Goal: Information Seeking & Learning: Learn about a topic

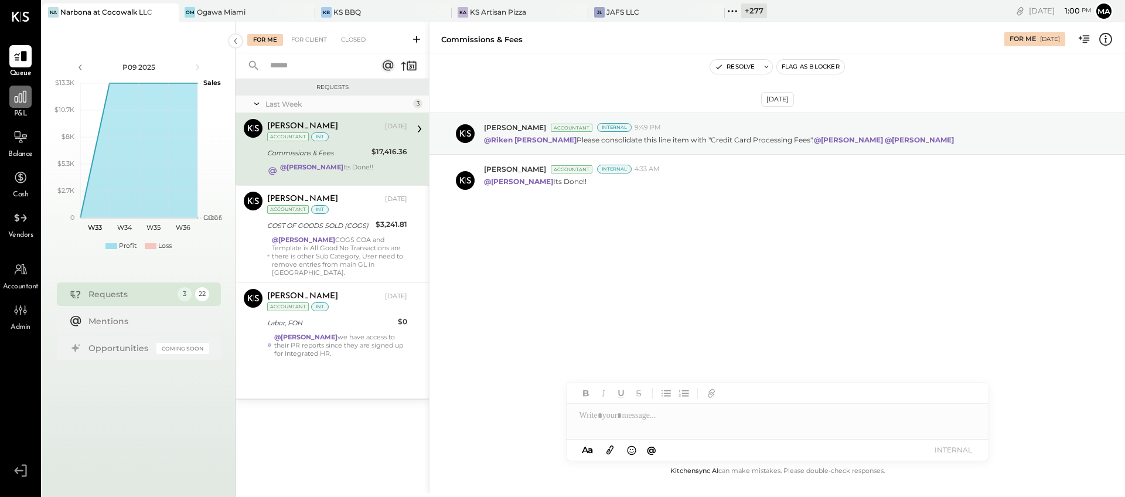
click at [18, 101] on icon at bounding box center [21, 97] width 12 height 12
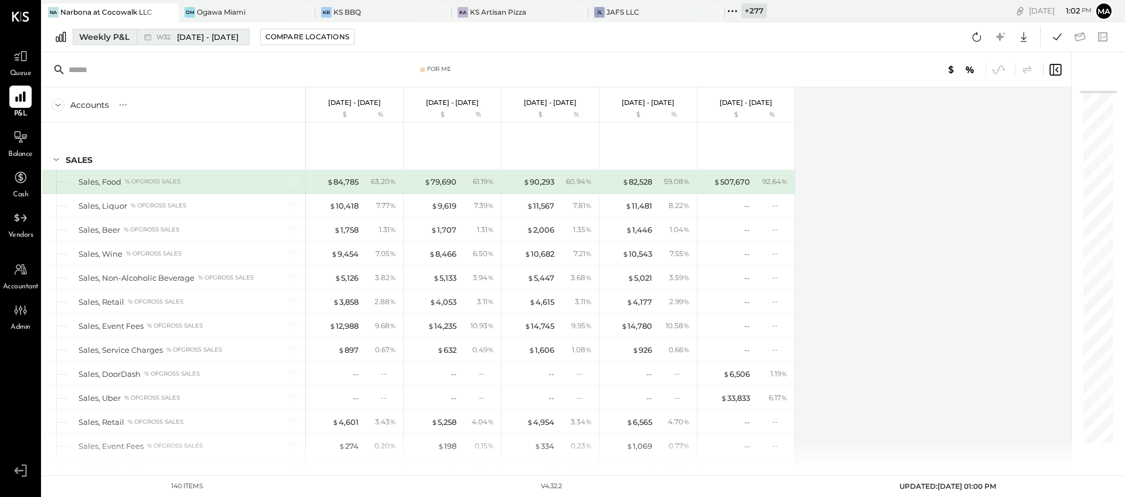
click at [231, 38] on span "[DATE] - [DATE]" at bounding box center [208, 37] width 62 height 11
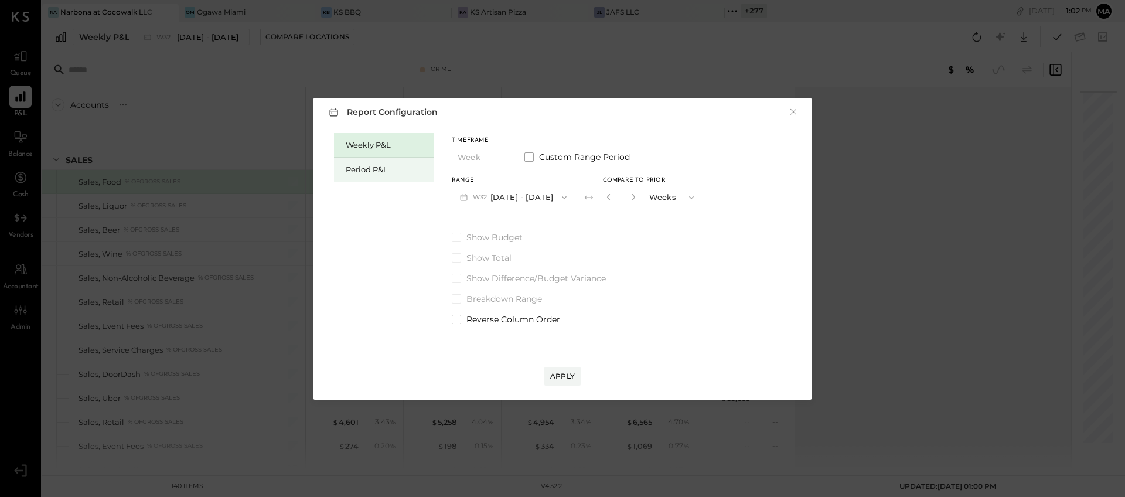
click at [387, 170] on div "Period P&L" at bounding box center [387, 169] width 82 height 11
click at [546, 199] on button "P09 Aug 11 - Sep 7, 2025" at bounding box center [513, 197] width 122 height 22
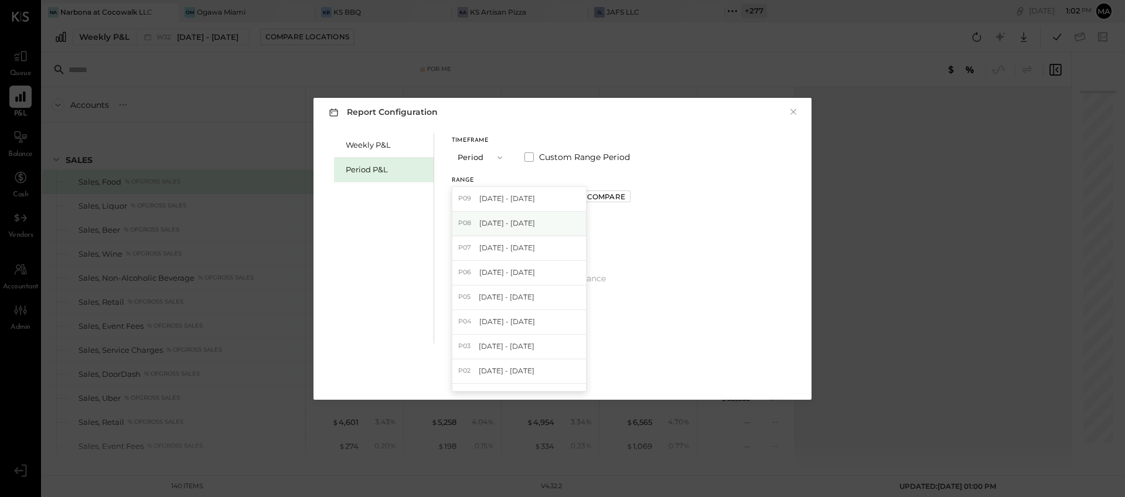
click at [531, 218] on span "Jul 14 - Aug 10, 2025" at bounding box center [507, 223] width 56 height 10
click at [625, 196] on div "Compare" at bounding box center [606, 197] width 38 height 10
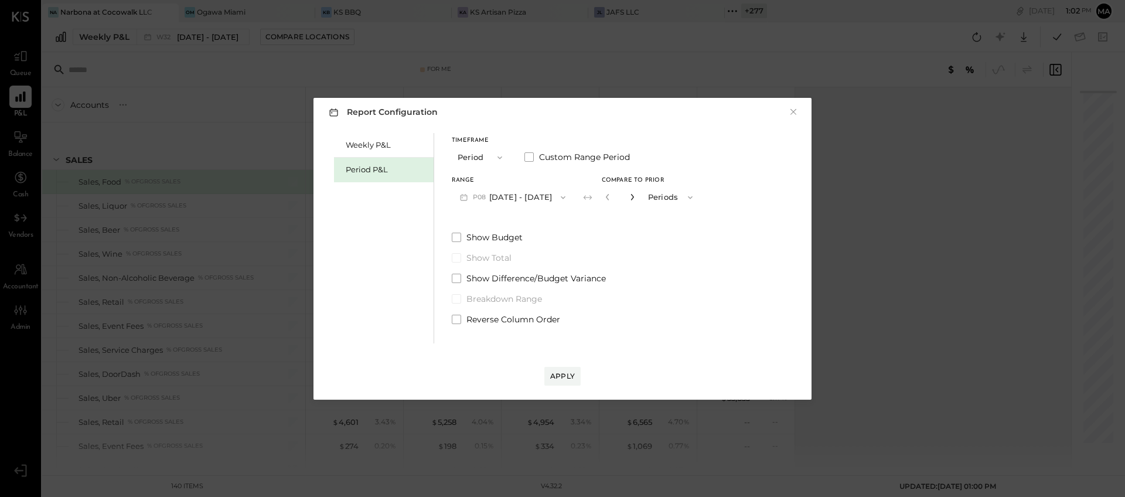
click at [633, 197] on icon "button" at bounding box center [631, 197] width 3 height 6
type input "*"
click at [565, 377] on div "Apply" at bounding box center [562, 376] width 25 height 10
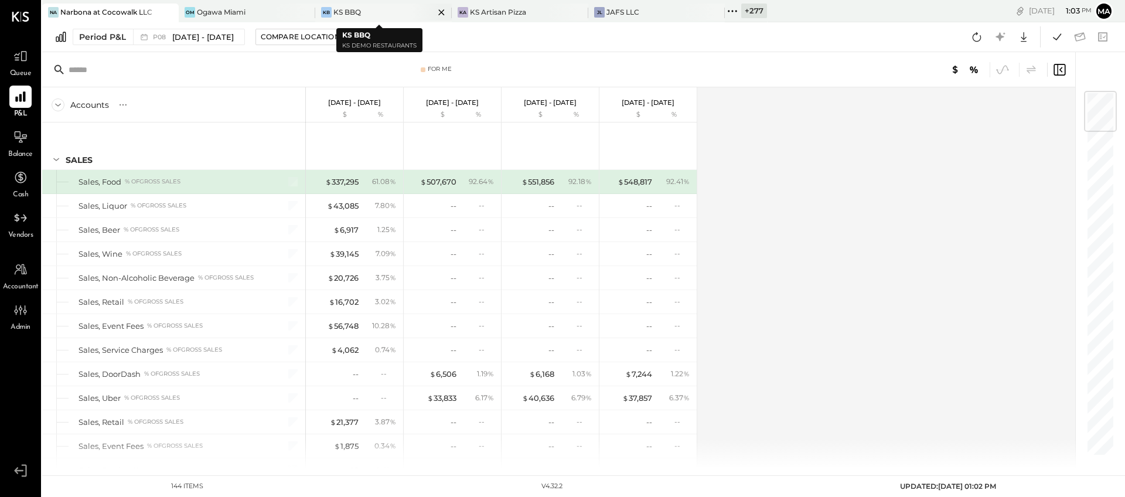
click at [436, 9] on icon at bounding box center [441, 12] width 15 height 14
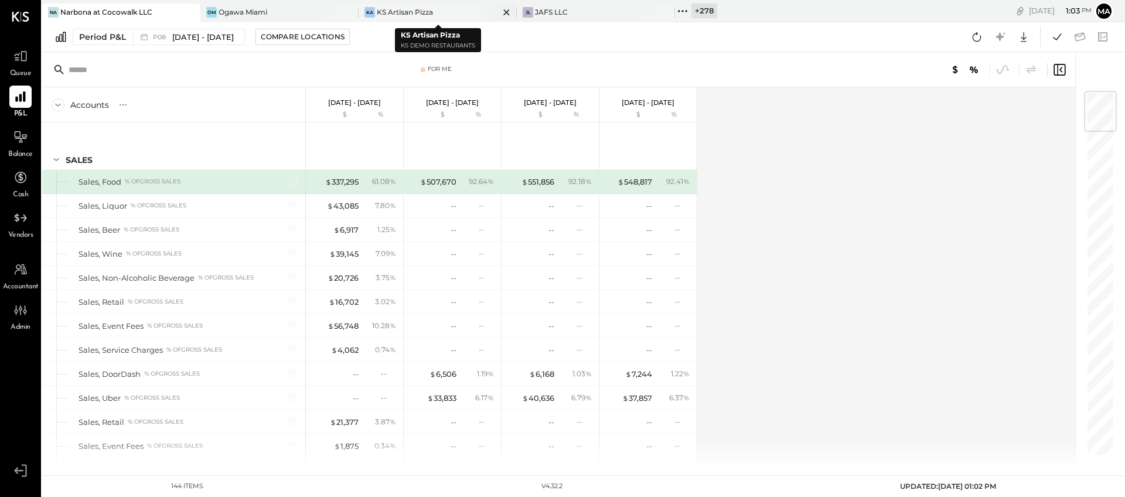
click at [503, 10] on icon at bounding box center [506, 12] width 15 height 14
click at [526, 11] on icon at bounding box center [524, 11] width 15 height 15
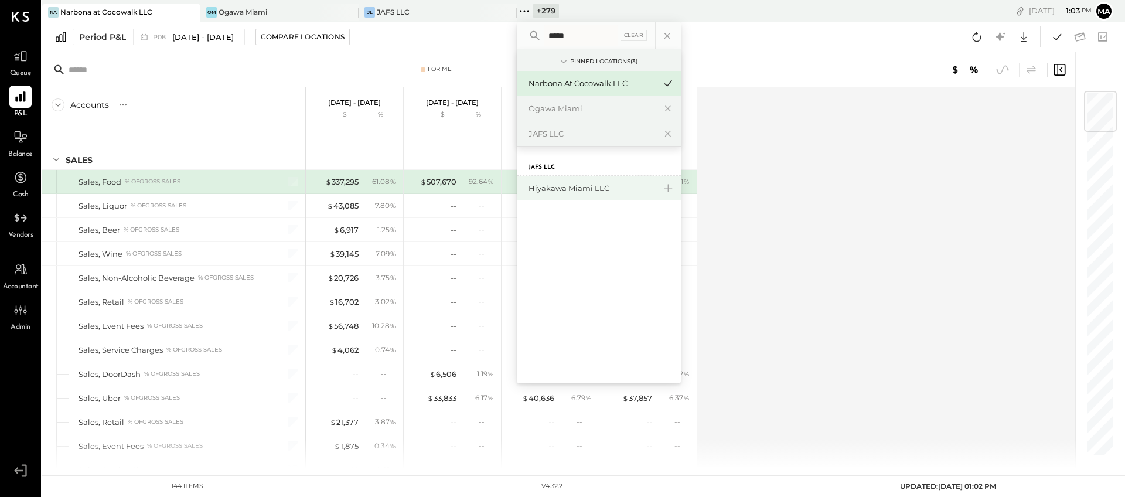
type input "*****"
click at [567, 187] on div "Hiyakawa Miami LLC" at bounding box center [591, 188] width 127 height 11
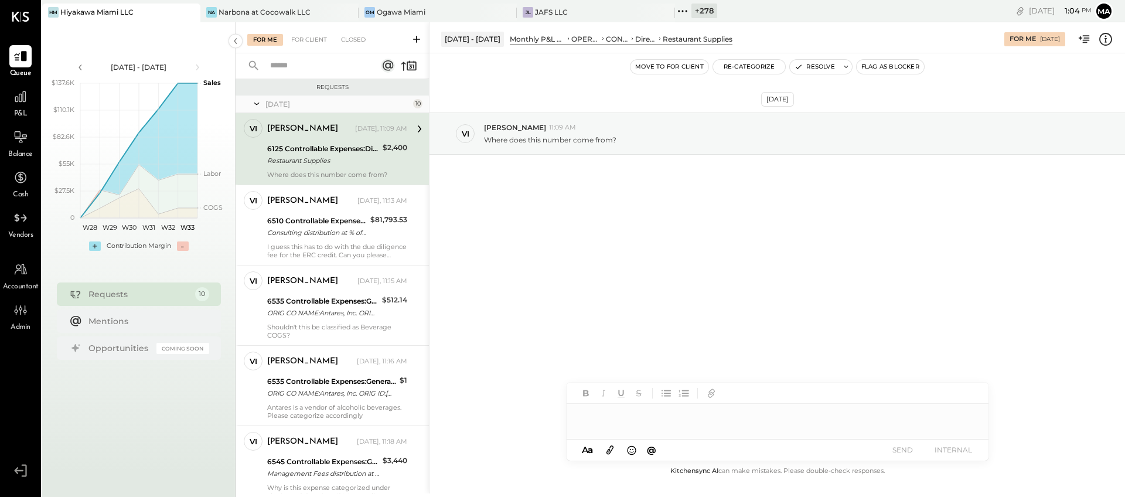
click at [319, 152] on div "6125 Controllable Expenses:Direct Operating Expenses:Restaurant Supplies" at bounding box center [323, 149] width 112 height 12
click at [571, 134] on div "Where does this number come from?" at bounding box center [799, 138] width 631 height 12
click at [490, 134] on div "Where does this number come from?" at bounding box center [799, 138] width 631 height 12
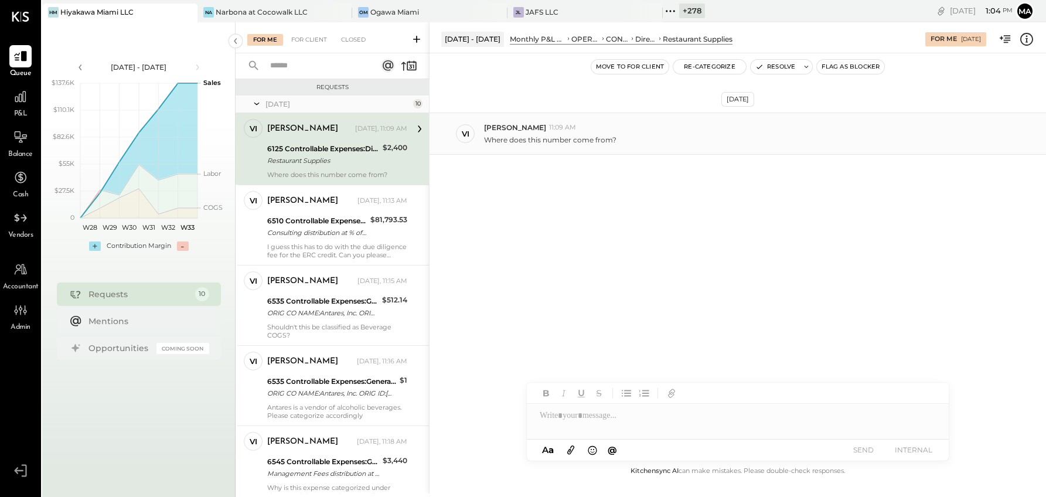
click at [497, 141] on p "Where does this number come from?" at bounding box center [550, 140] width 132 height 10
click at [474, 128] on div "vi vivian 11:09 AM Where does this number come from?" at bounding box center [737, 133] width 616 height 42
click at [415, 128] on icon at bounding box center [419, 128] width 15 height 15
click at [416, 128] on icon at bounding box center [419, 128] width 15 height 15
click at [295, 166] on div "Restaurant Supplies" at bounding box center [323, 161] width 112 height 12
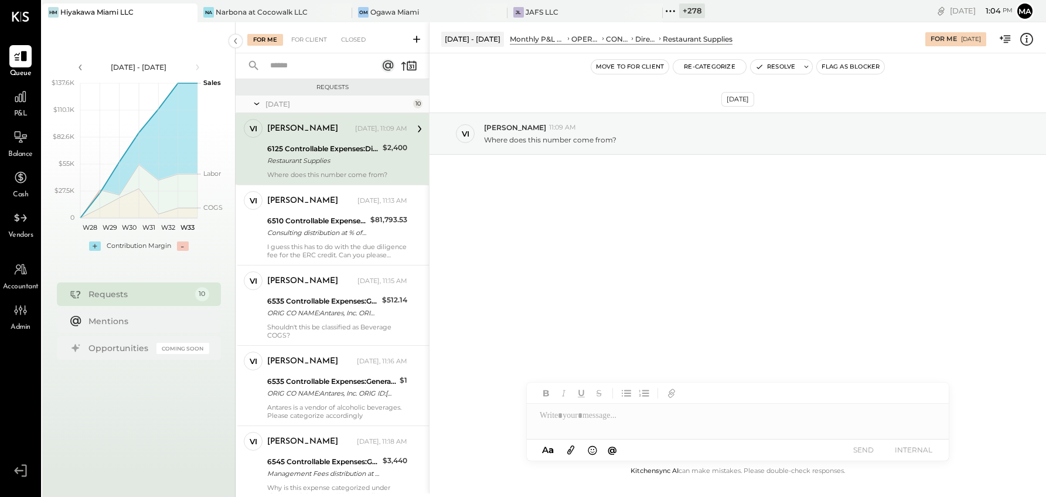
click at [282, 151] on div "6125 Controllable Expenses:Direct Operating Expenses:Restaurant Supplies" at bounding box center [323, 149] width 112 height 12
click at [418, 125] on icon at bounding box center [419, 128] width 15 height 15
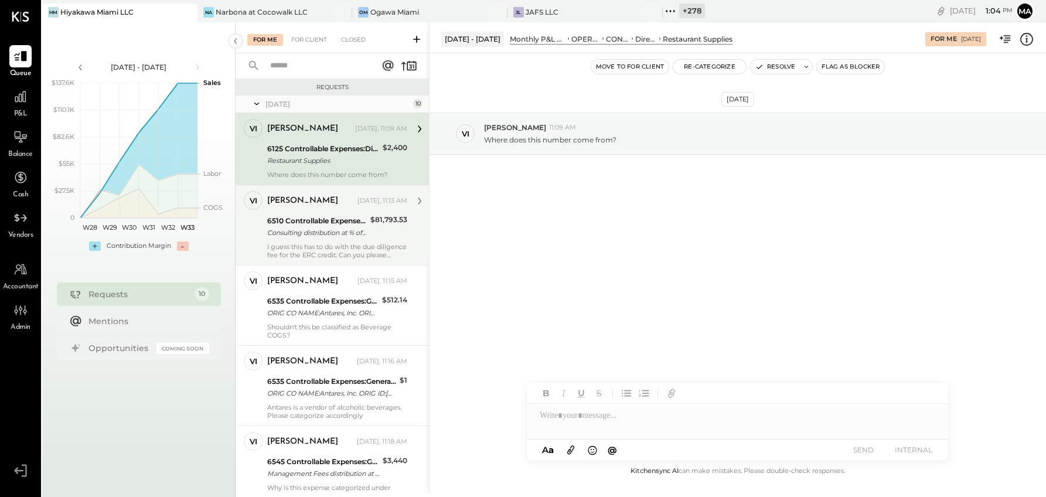
click at [311, 236] on div "Consulting distribution at % of Net sales" at bounding box center [317, 233] width 100 height 12
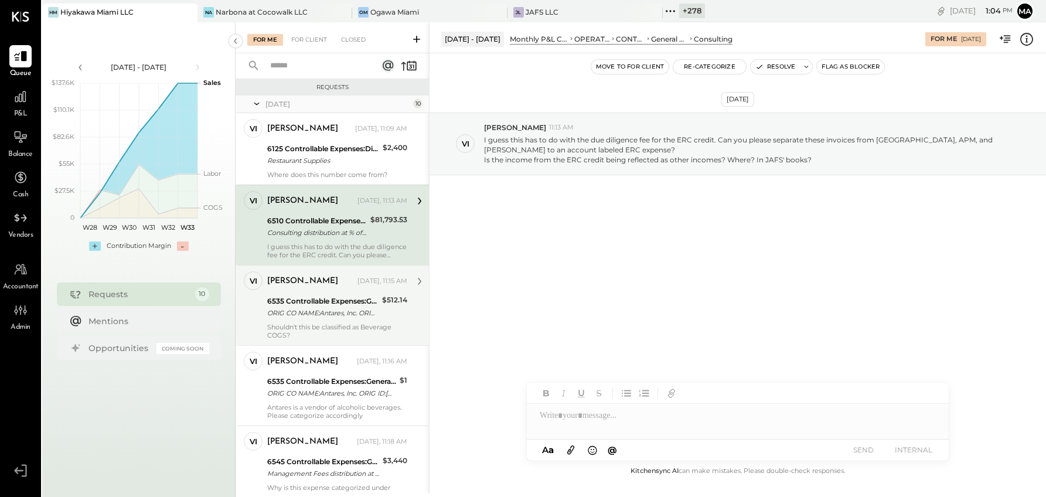
click at [312, 309] on div "ORIG CO NAME:Antares, Inc. ORIG ID:59 -XXX2749 DESC DATE:062025 CO ENTRY DESCR:…" at bounding box center [322, 313] width 111 height 12
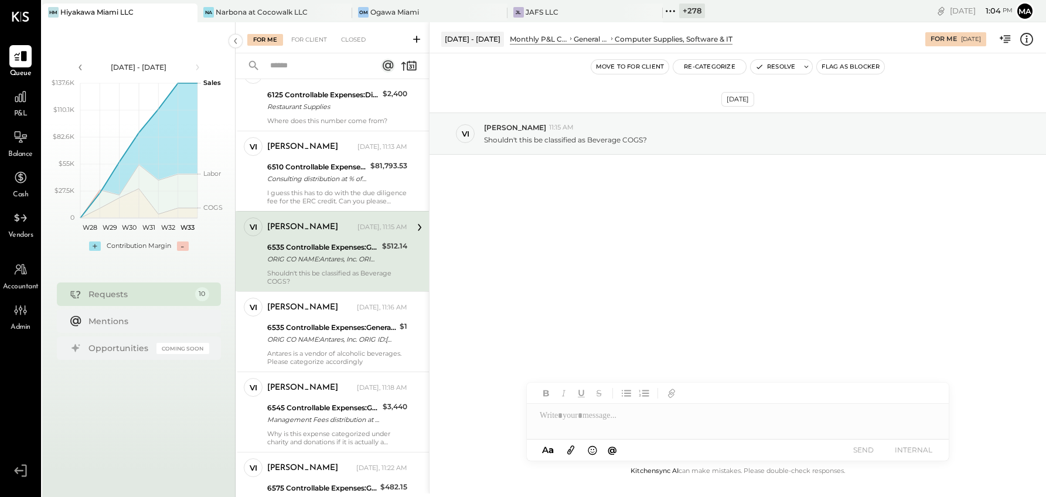
scroll to position [118, 0]
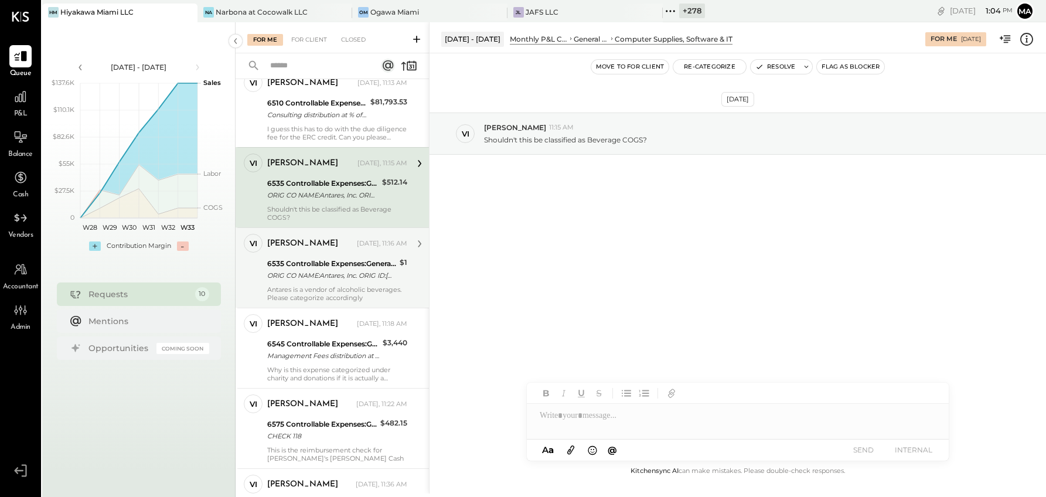
click at [320, 271] on div "ORIG CO NAME:Antares, Inc. ORIG ID:[US_EMPLOYER_IDENTIFICATION_NUMBER] DESC DAT…" at bounding box center [331, 275] width 129 height 12
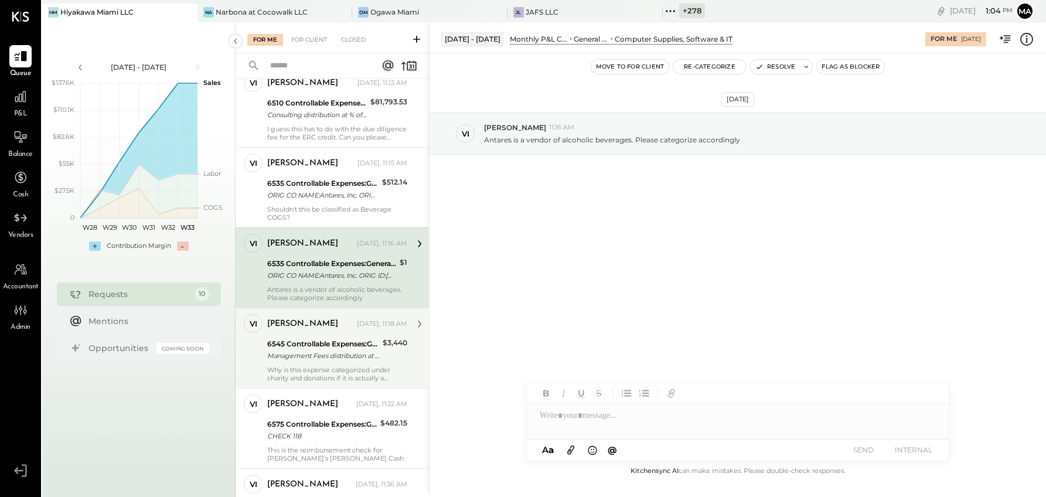
click at [299, 343] on div "6545 Controllable Expenses:General & Administrative Expenses:Charity & Donations" at bounding box center [323, 344] width 112 height 12
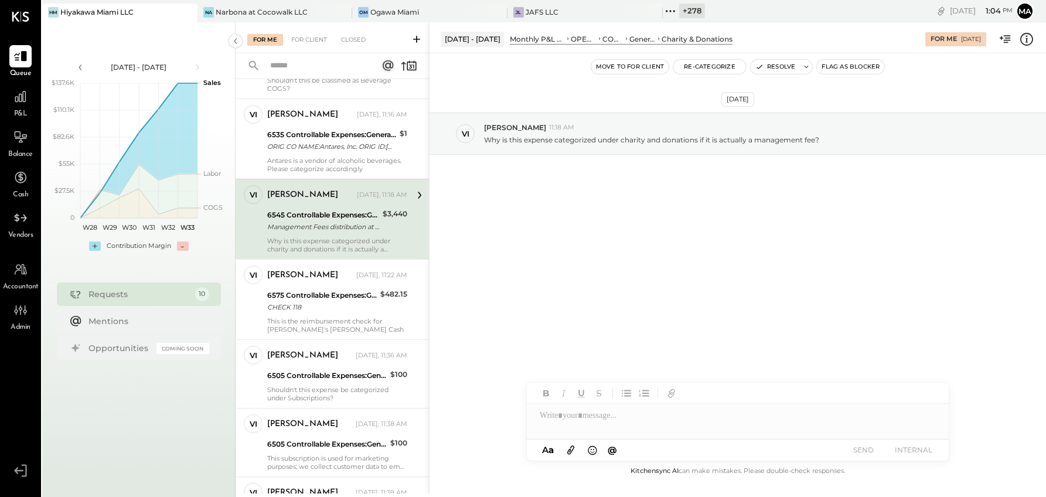
scroll to position [266, 0]
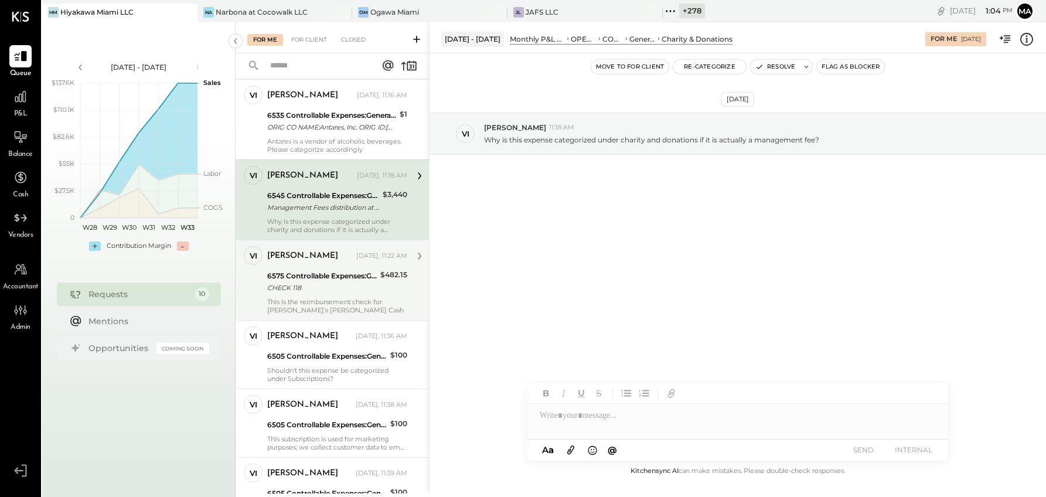
click at [302, 291] on div "CHECK 118" at bounding box center [322, 288] width 110 height 12
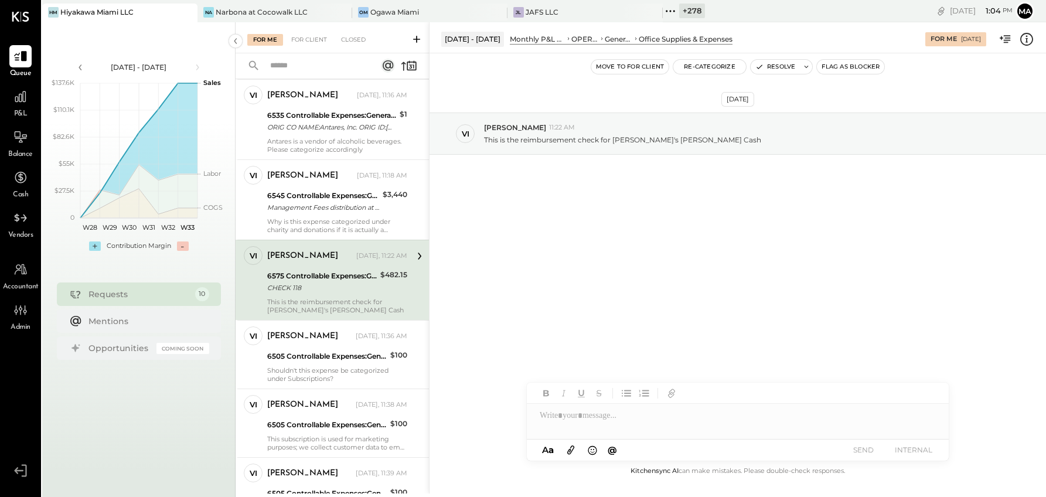
scroll to position [274, 0]
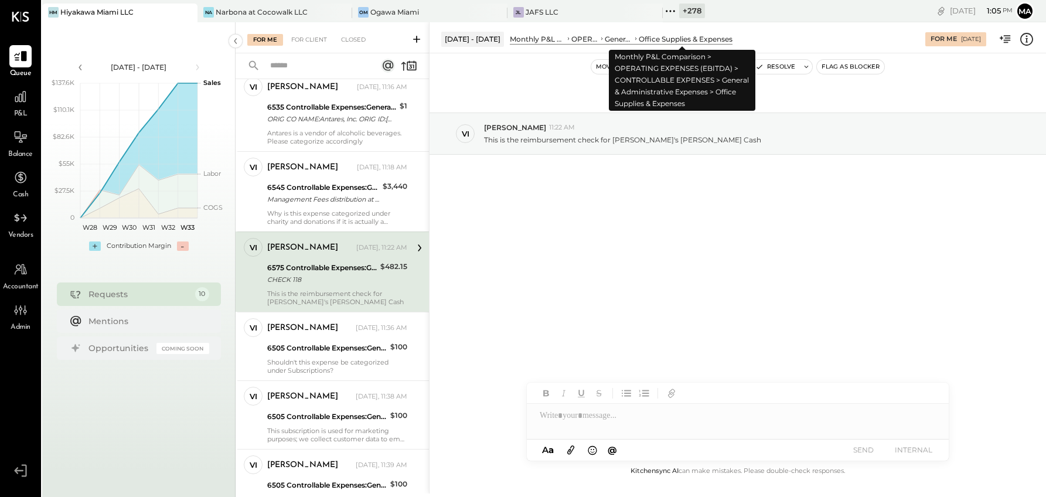
click at [647, 37] on div "Office Supplies & Expenses" at bounding box center [685, 39] width 94 height 10
click at [679, 39] on div "Office Supplies & Expenses" at bounding box center [685, 39] width 94 height 10
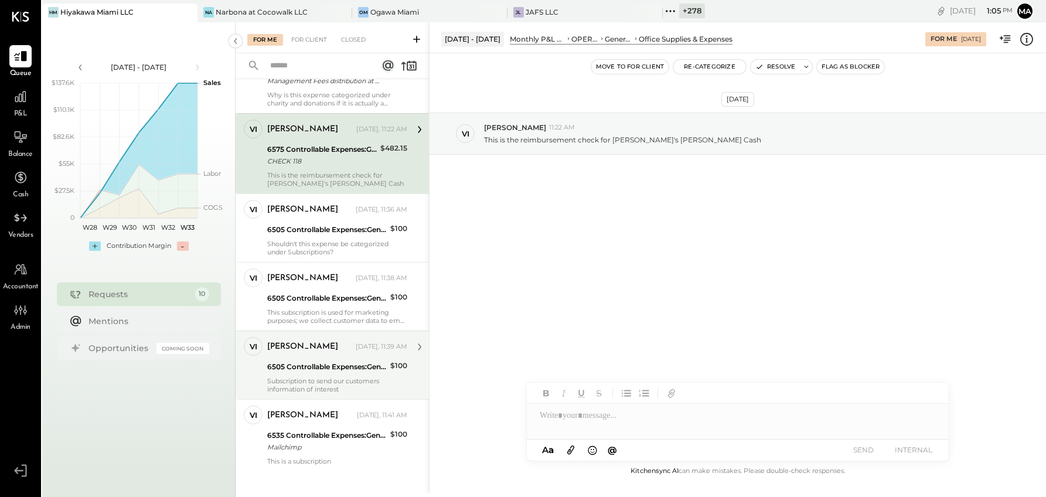
scroll to position [401, 0]
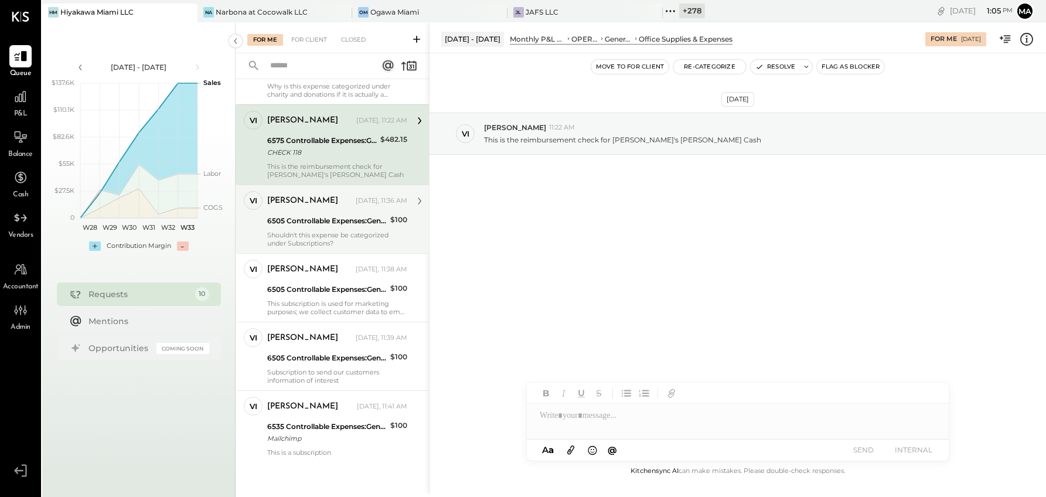
click at [337, 224] on div "6505 Controllable Expenses:General & Administrative Expenses:Accounting & Bookk…" at bounding box center [326, 221] width 119 height 12
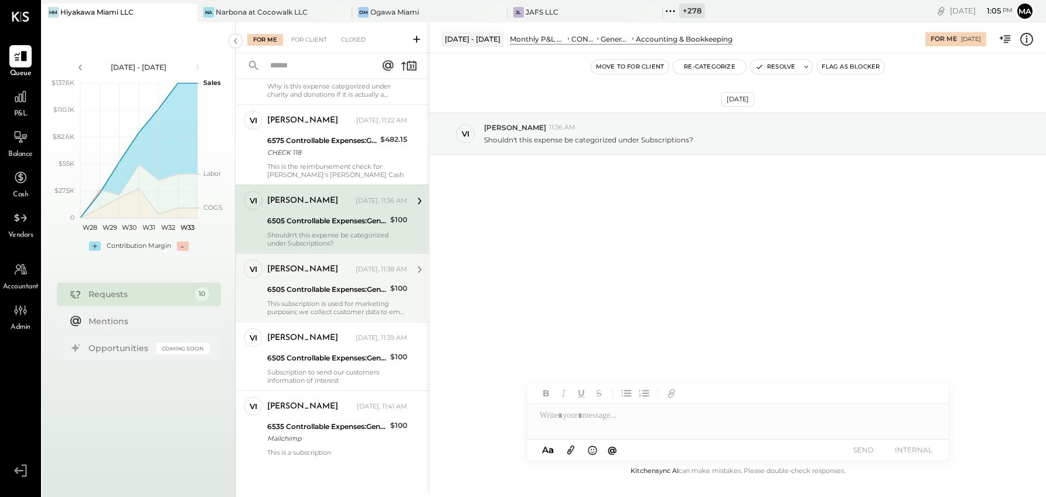
click at [322, 293] on div "6505 Controllable Expenses:General & Administrative Expenses:Accounting & Bookk…" at bounding box center [326, 290] width 119 height 12
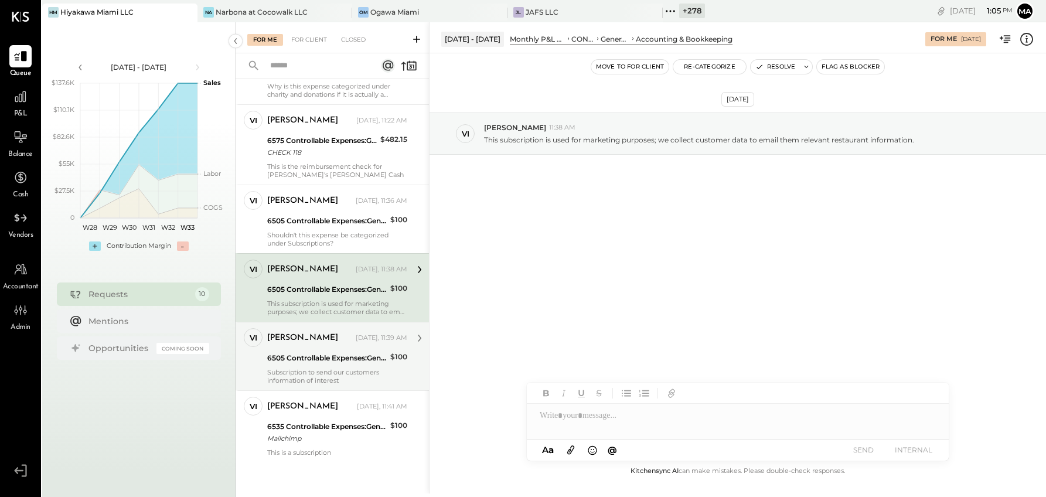
click at [315, 354] on div "6505 Controllable Expenses:General & Administrative Expenses:Accounting & Bookk…" at bounding box center [326, 358] width 119 height 12
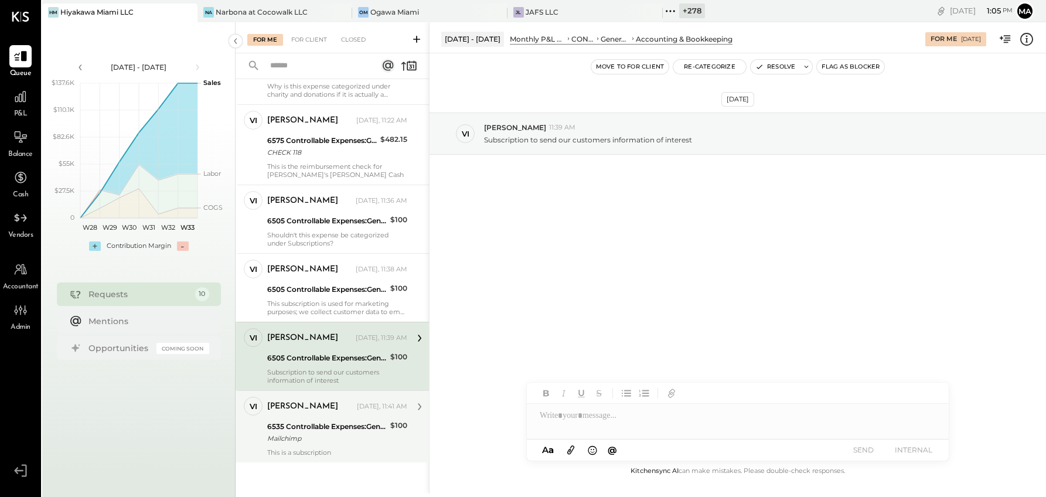
click at [329, 421] on div "6535 Controllable Expenses:General & Administrative Expenses:Computer Supplies,…" at bounding box center [326, 427] width 119 height 12
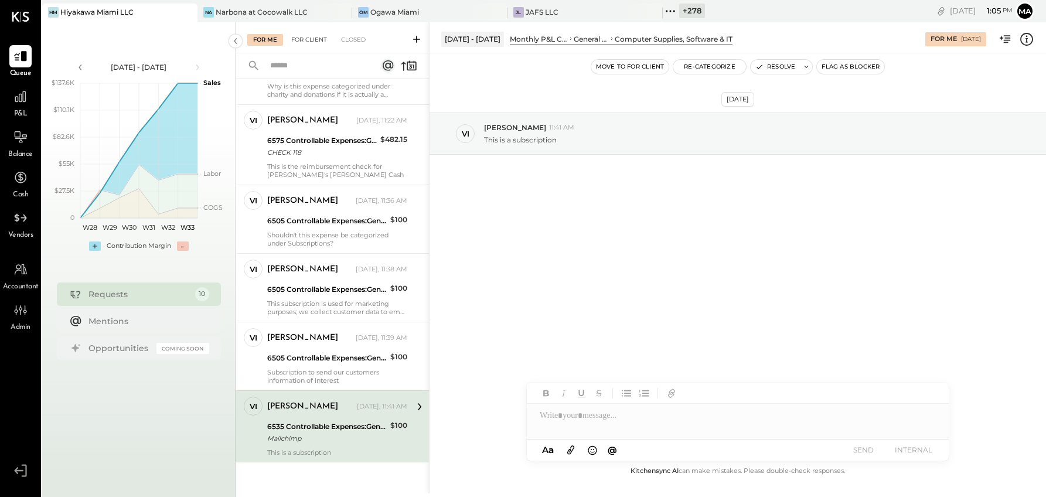
click at [314, 40] on div "For Client" at bounding box center [308, 40] width 47 height 12
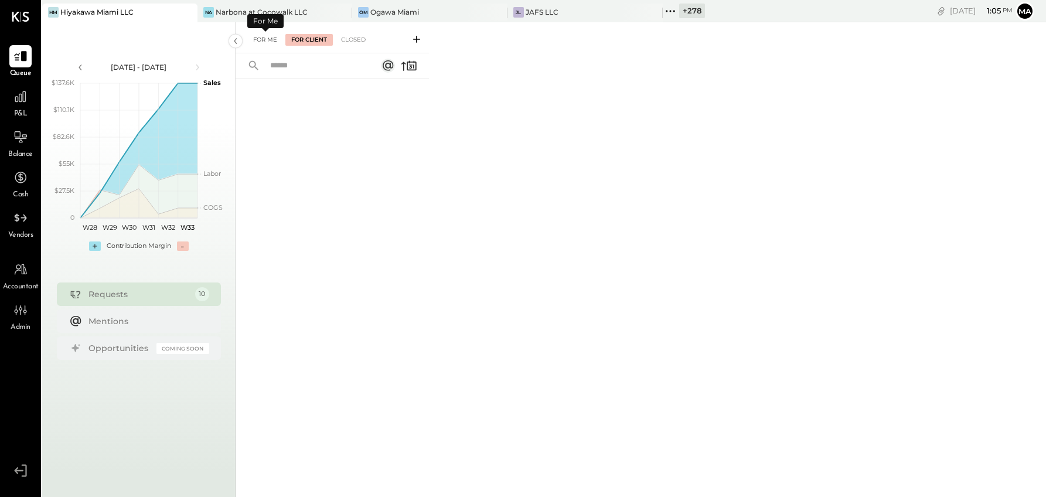
click at [264, 40] on div "For Me" at bounding box center [265, 40] width 36 height 12
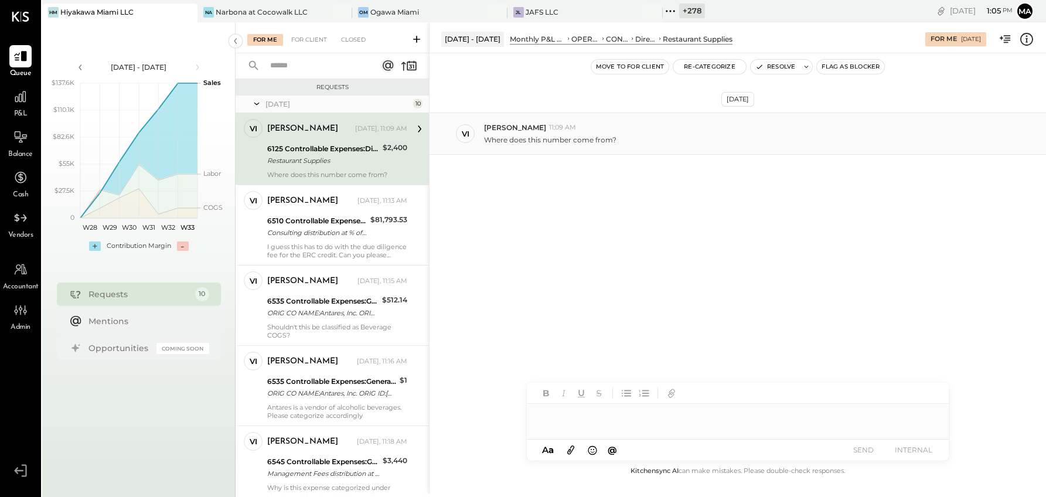
drag, startPoint x: 568, startPoint y: 141, endPoint x: 532, endPoint y: 141, distance: 35.7
click at [568, 141] on p "Where does this number come from?" at bounding box center [550, 140] width 132 height 10
click at [337, 151] on div "6125 Controllable Expenses:Direct Operating Expenses:Restaurant Supplies" at bounding box center [323, 149] width 112 height 12
click at [416, 127] on icon at bounding box center [419, 128] width 15 height 15
click at [419, 127] on icon at bounding box center [419, 128] width 15 height 15
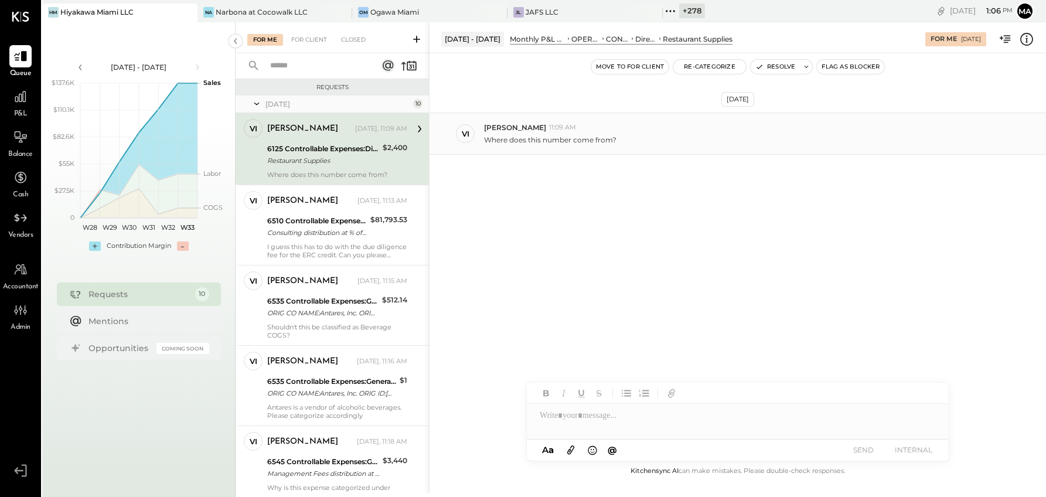
drag, startPoint x: 654, startPoint y: 145, endPoint x: 639, endPoint y: 142, distance: 15.4
click at [652, 144] on div "vi vivian 11:09 AM Where does this number come from?" at bounding box center [737, 133] width 616 height 42
drag, startPoint x: 532, startPoint y: 134, endPoint x: 483, endPoint y: 134, distance: 49.2
click at [530, 134] on div "Where does this number come from?" at bounding box center [760, 138] width 552 height 12
click at [466, 135] on div "vi" at bounding box center [466, 133] width 8 height 11
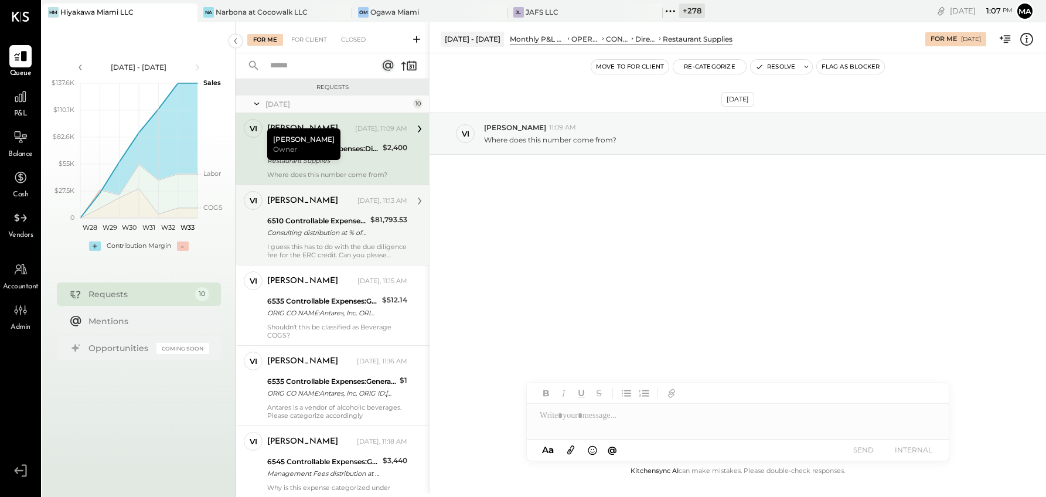
click at [303, 231] on div "Consulting distribution at % of Net sales" at bounding box center [317, 233] width 100 height 12
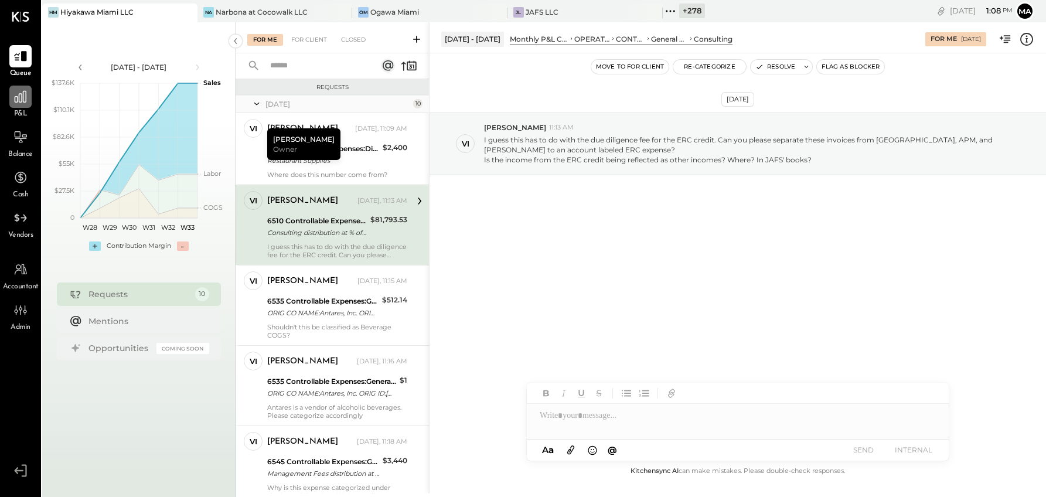
click at [21, 104] on icon at bounding box center [20, 96] width 15 height 15
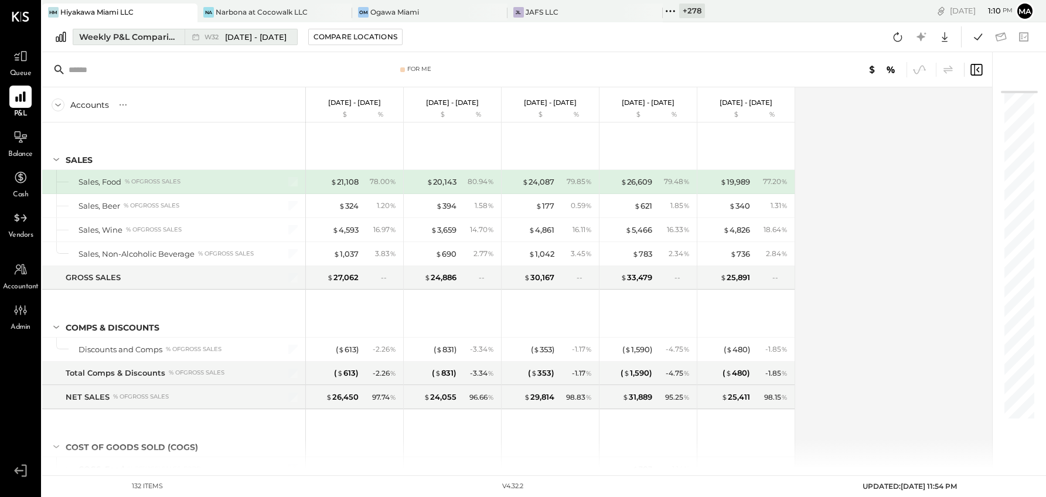
click at [274, 40] on span "[DATE] - [DATE]" at bounding box center [256, 37] width 62 height 11
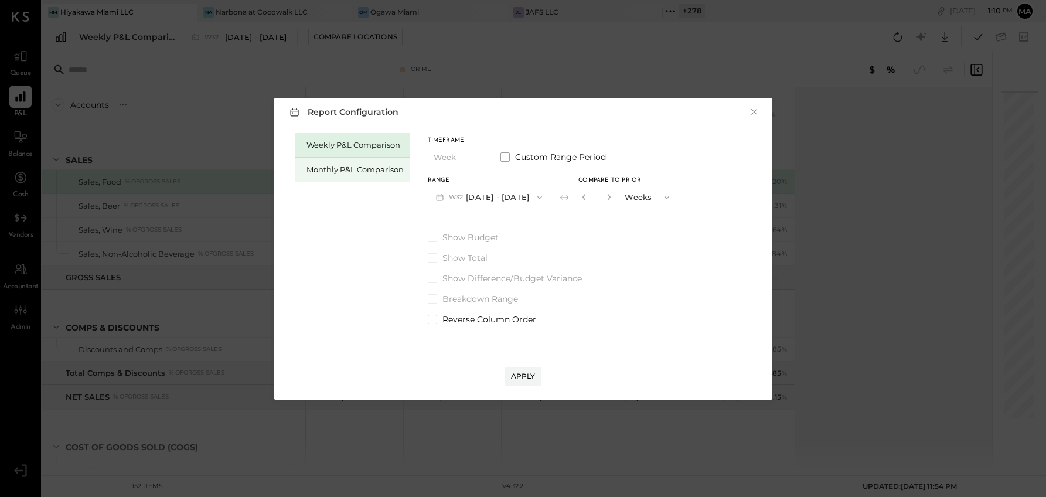
click at [340, 163] on div "Monthly P&L Comparison" at bounding box center [352, 170] width 115 height 25
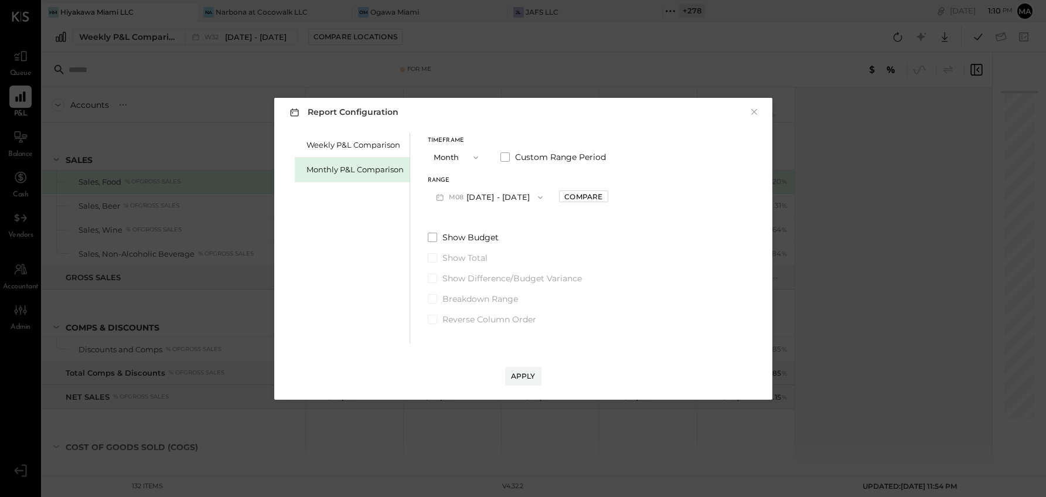
click at [493, 193] on button "M08 [DATE] - [DATE]" at bounding box center [490, 197] width 124 height 22
click at [496, 227] on span "[DATE] - [DATE]" at bounding box center [484, 223] width 56 height 10
click at [586, 196] on div "Compare" at bounding box center [583, 197] width 38 height 10
click at [606, 197] on icon "button" at bounding box center [609, 196] width 7 height 7
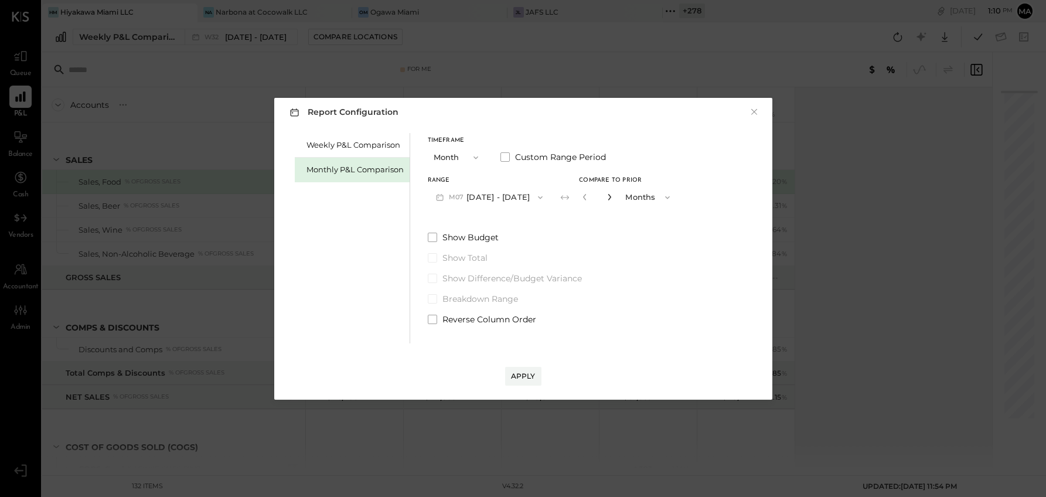
type input "*"
click at [521, 375] on div "Apply" at bounding box center [523, 376] width 25 height 10
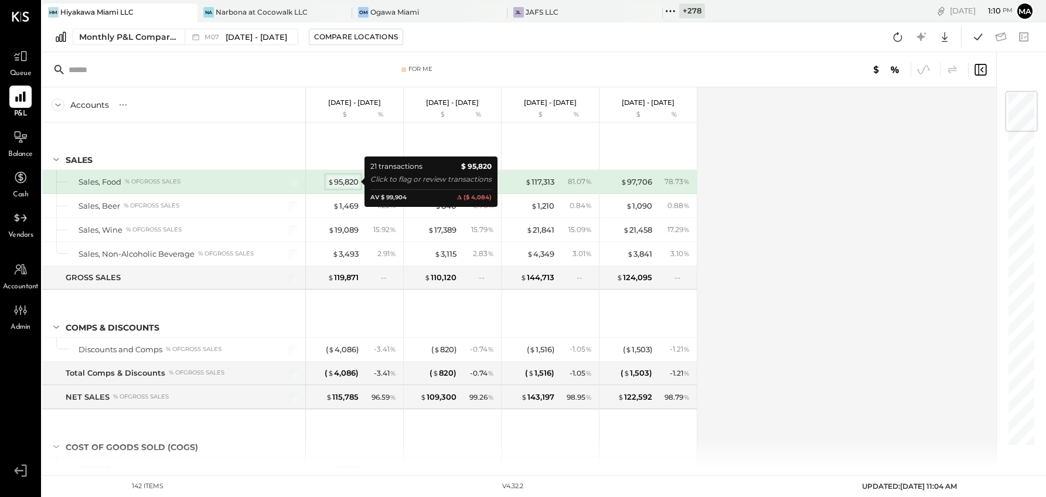
click at [344, 180] on div "$ 95,820" at bounding box center [342, 181] width 31 height 11
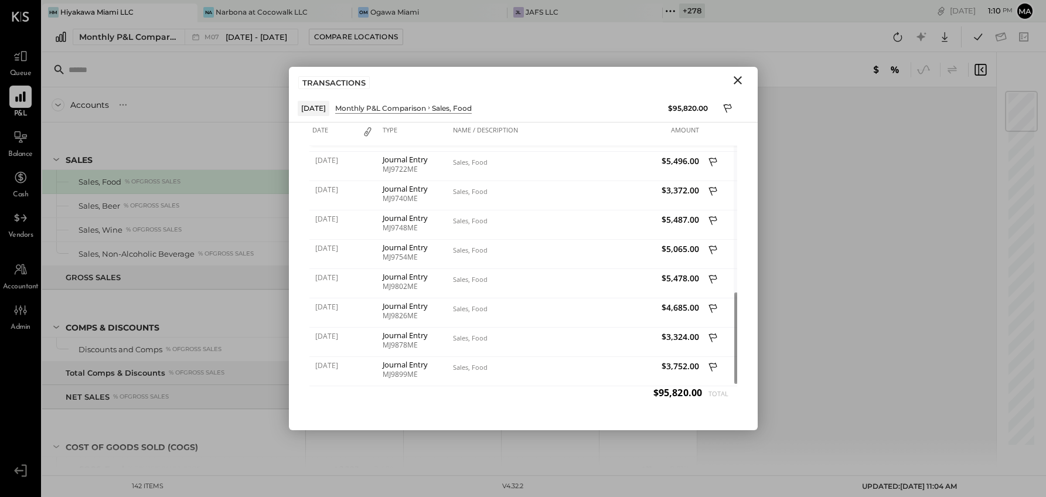
click at [739, 80] on icon "Close" at bounding box center [737, 80] width 14 height 14
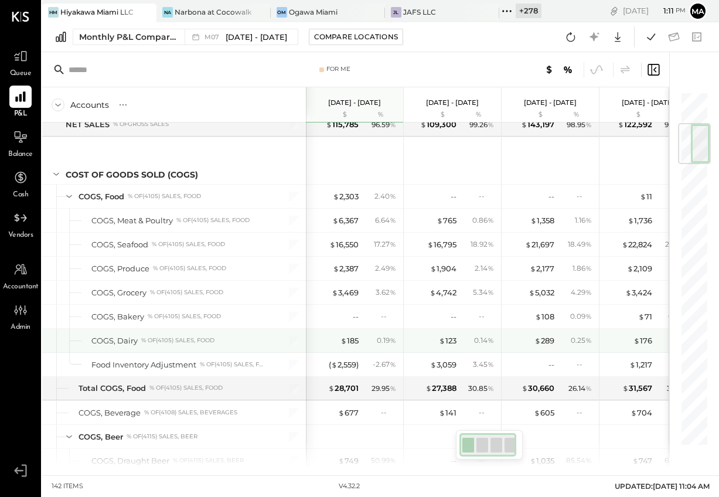
scroll to position [0, 2]
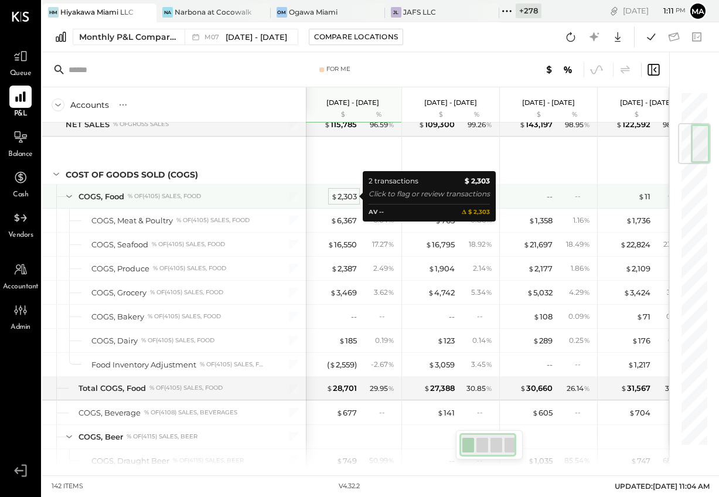
click at [347, 195] on div "$ 2,303" at bounding box center [344, 196] width 26 height 11
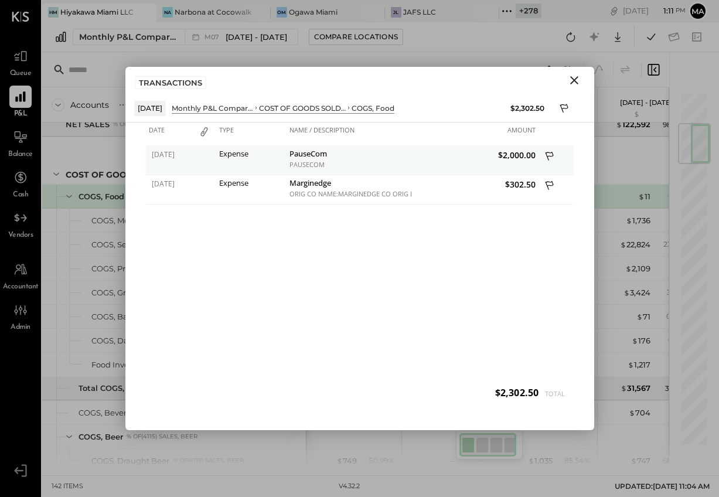
click at [308, 156] on div "PauseCom" at bounding box center [349, 154] width 120 height 11
click at [306, 169] on div "PauseCom PAUSECOM" at bounding box center [349, 160] width 126 height 29
click at [169, 152] on span "07/04/2025" at bounding box center [171, 154] width 38 height 10
click at [236, 155] on div "Expense" at bounding box center [251, 153] width 64 height 8
click at [303, 155] on div "PauseCom" at bounding box center [349, 154] width 120 height 11
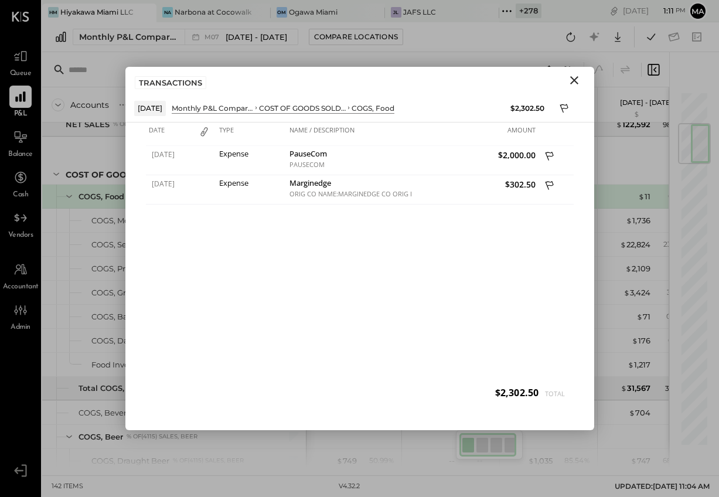
click at [574, 78] on icon "Close" at bounding box center [574, 80] width 14 height 14
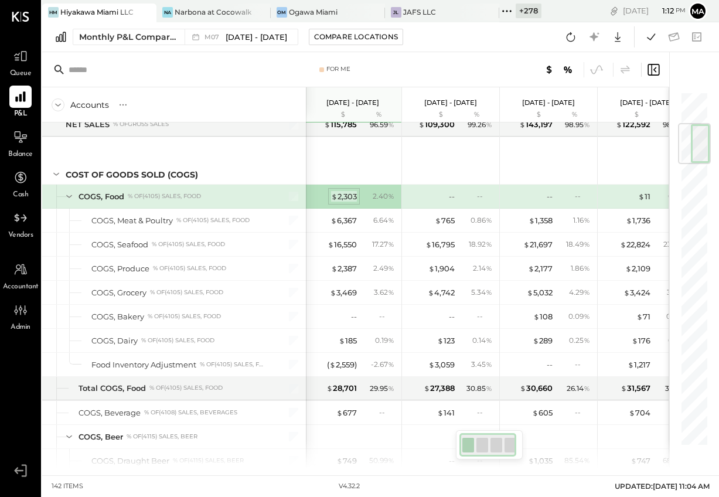
drag, startPoint x: 329, startPoint y: 198, endPoint x: 349, endPoint y: 198, distance: 19.3
click at [329, 198] on div "$ 2,303" at bounding box center [333, 196] width 47 height 11
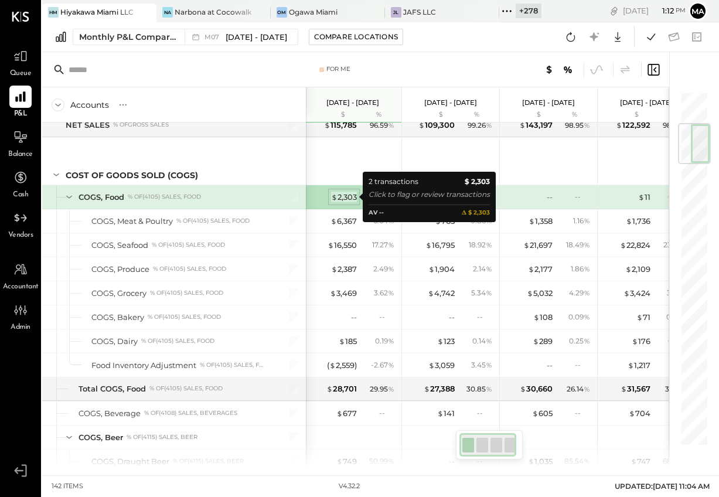
scroll to position [0, 1]
click at [349, 195] on div "$ 2,303" at bounding box center [345, 197] width 26 height 11
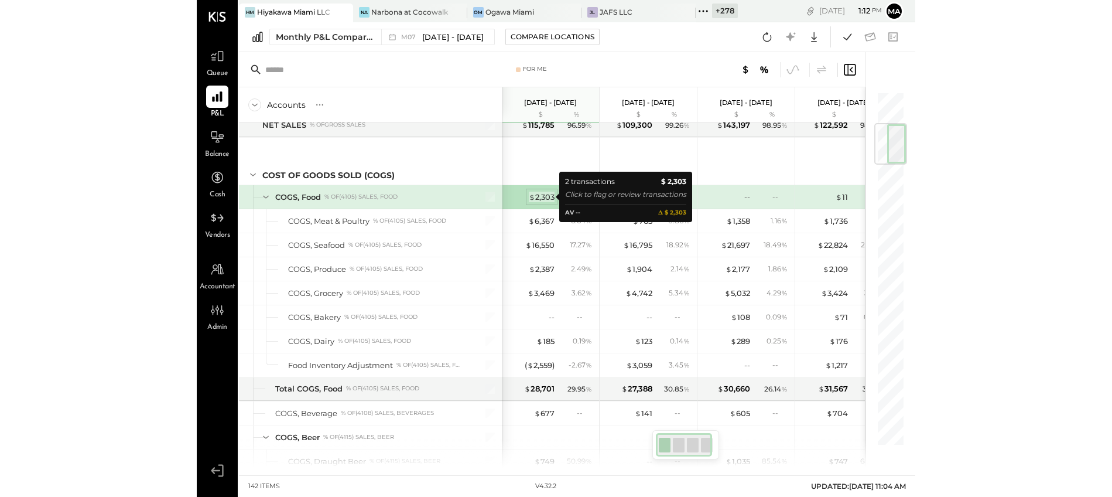
scroll to position [273, 0]
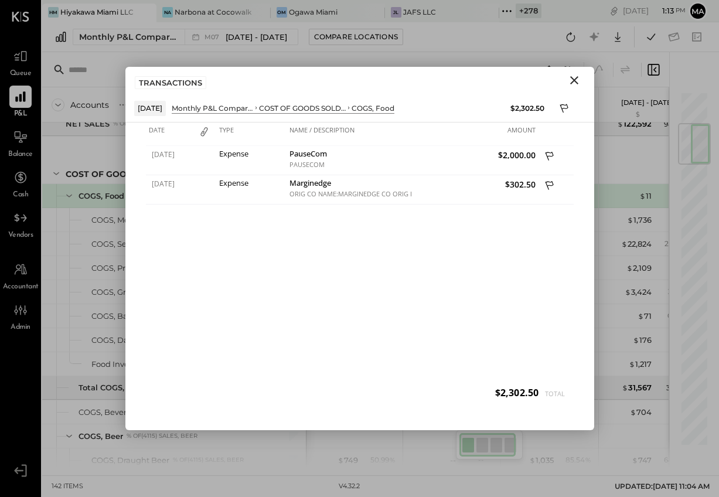
click at [576, 79] on icon "Close" at bounding box center [574, 80] width 14 height 14
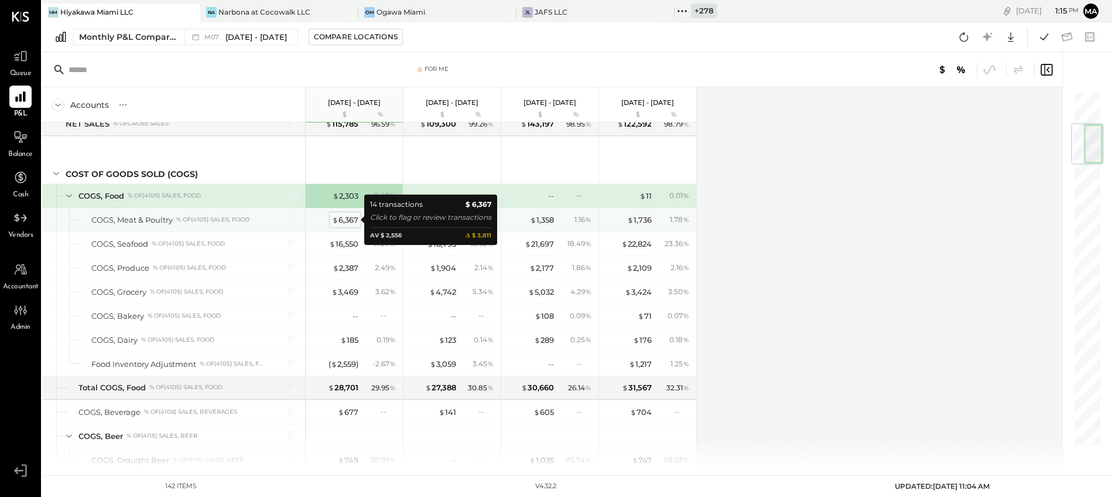
click at [346, 217] on div "$ 6,367" at bounding box center [345, 219] width 26 height 11
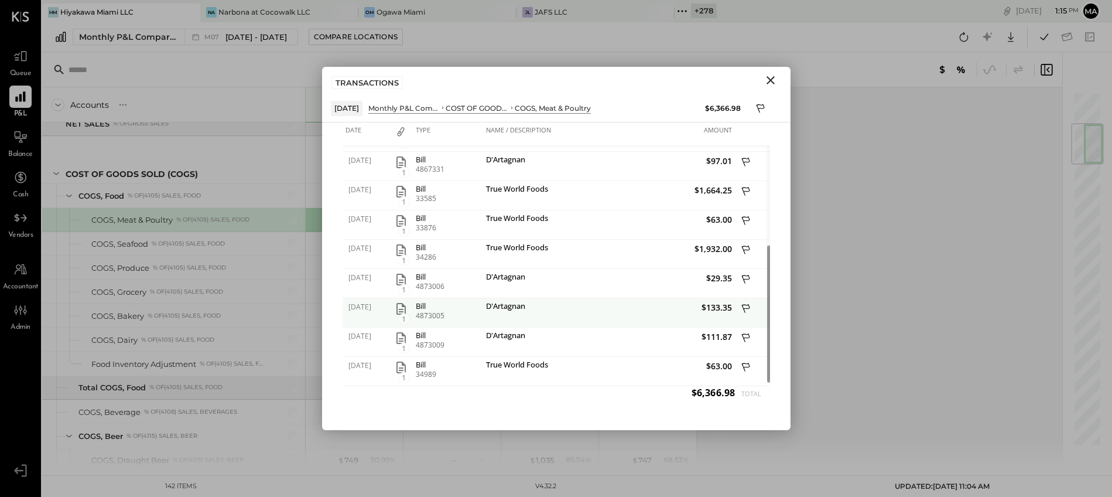
click at [404, 307] on icon "button" at bounding box center [401, 309] width 14 height 14
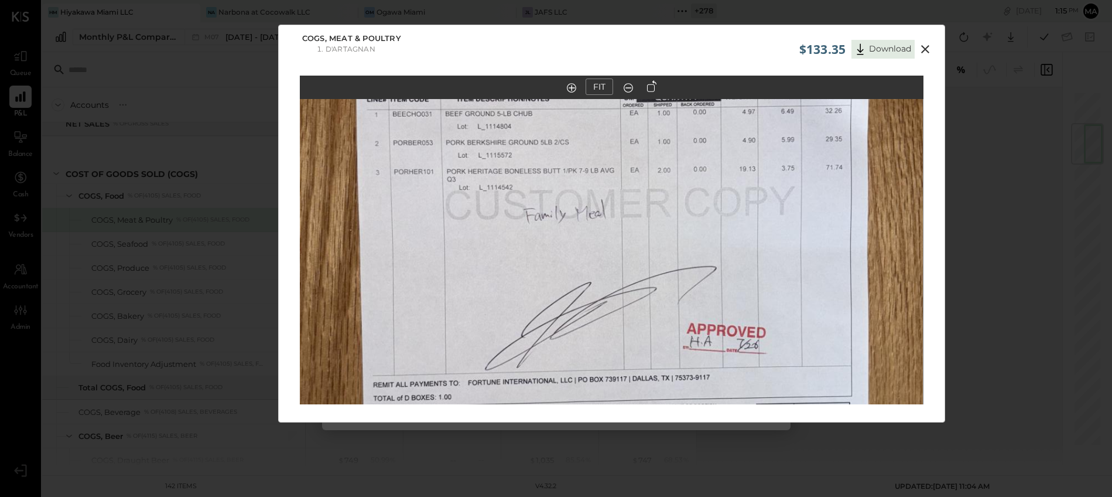
drag, startPoint x: 591, startPoint y: 178, endPoint x: 599, endPoint y: 177, distance: 8.3
click at [592, 184] on img at bounding box center [611, 251] width 624 height 1109
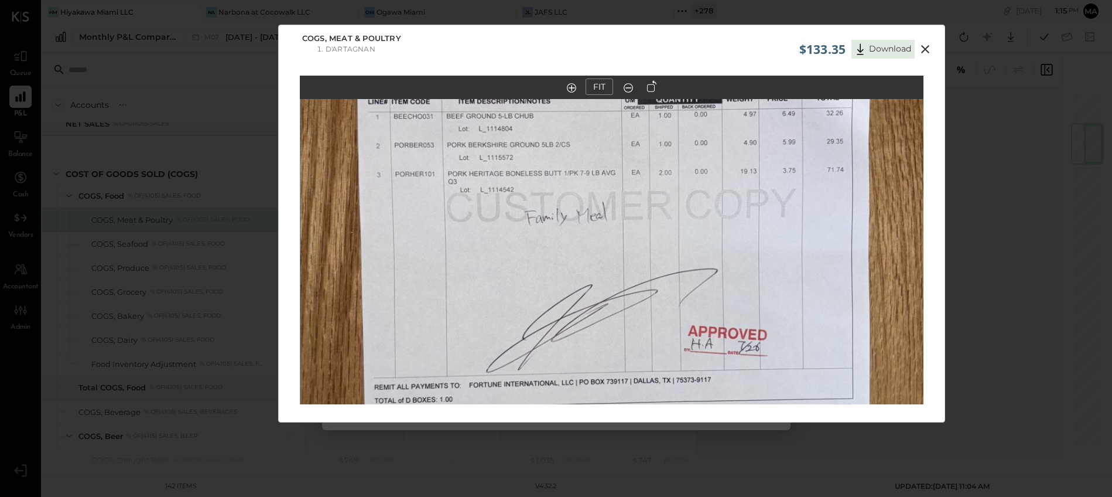
click at [922, 49] on icon at bounding box center [925, 49] width 14 height 14
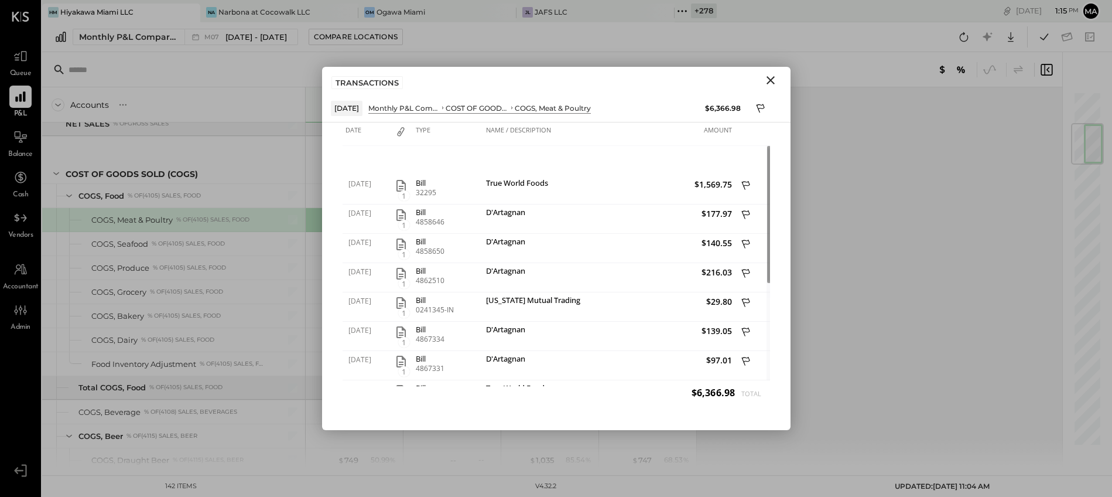
click at [771, 76] on icon "Close" at bounding box center [771, 80] width 14 height 14
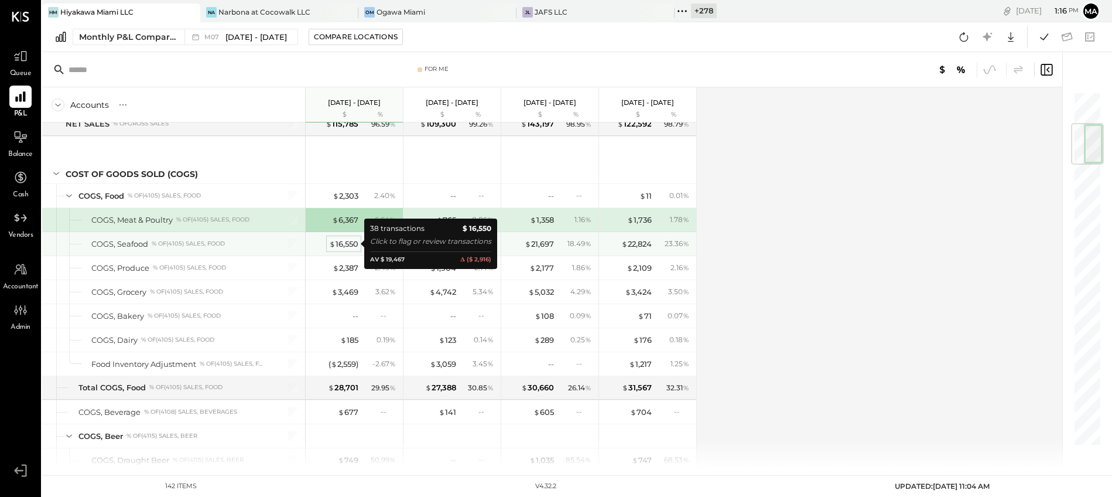
click at [343, 243] on div "$ 16,550" at bounding box center [343, 243] width 29 height 11
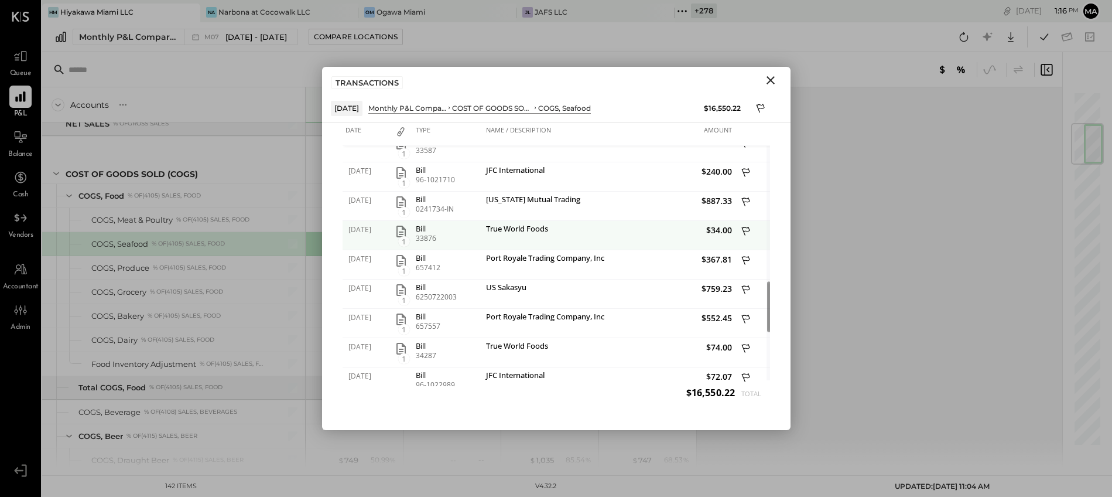
click at [402, 232] on icon "button" at bounding box center [401, 232] width 9 height 12
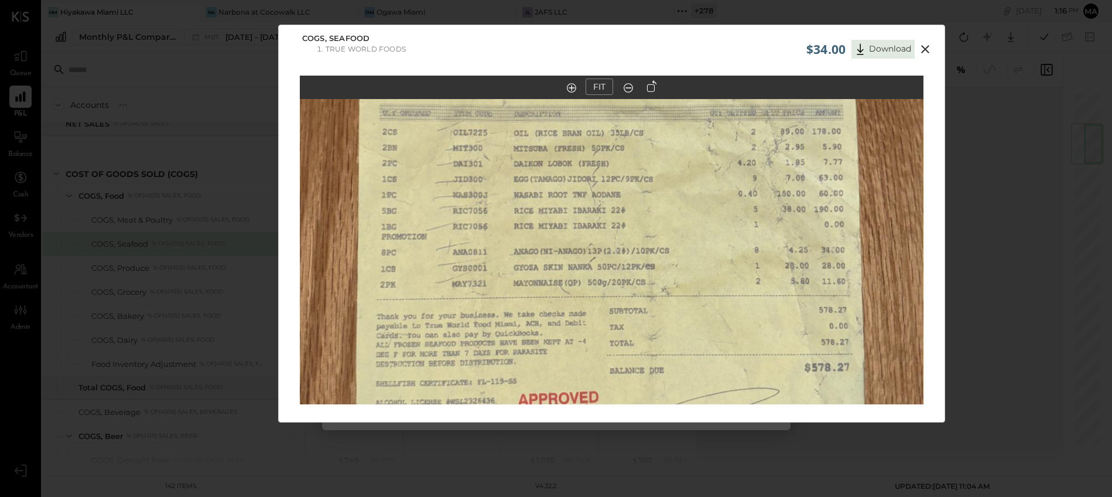
click at [926, 46] on icon at bounding box center [925, 49] width 14 height 14
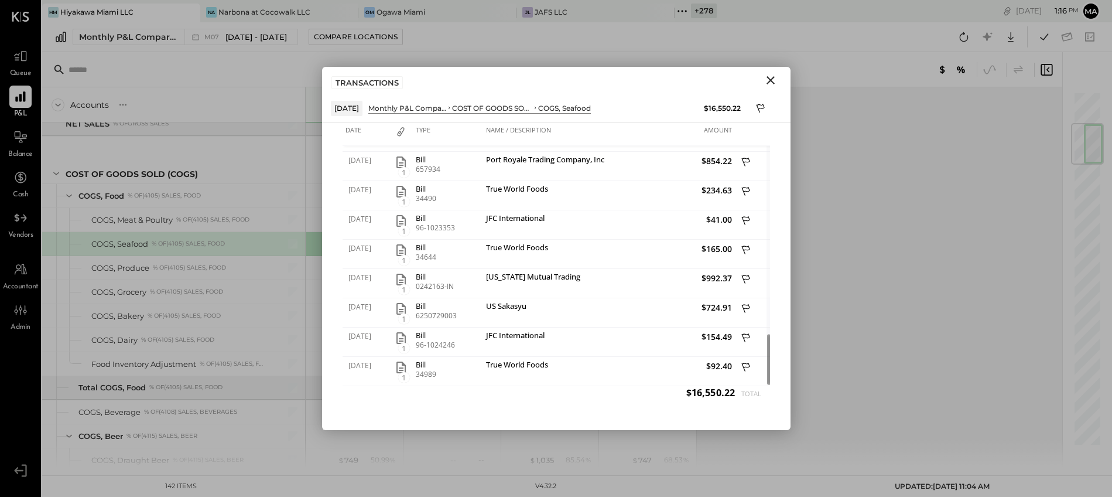
click at [774, 79] on icon "Close" at bounding box center [771, 80] width 14 height 14
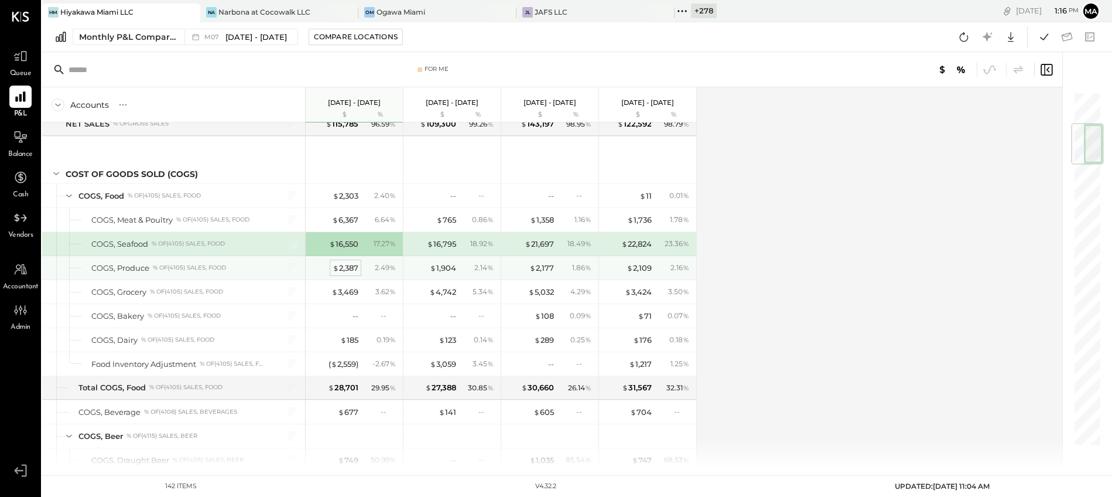
click at [344, 269] on div "$ 2,387" at bounding box center [346, 267] width 26 height 11
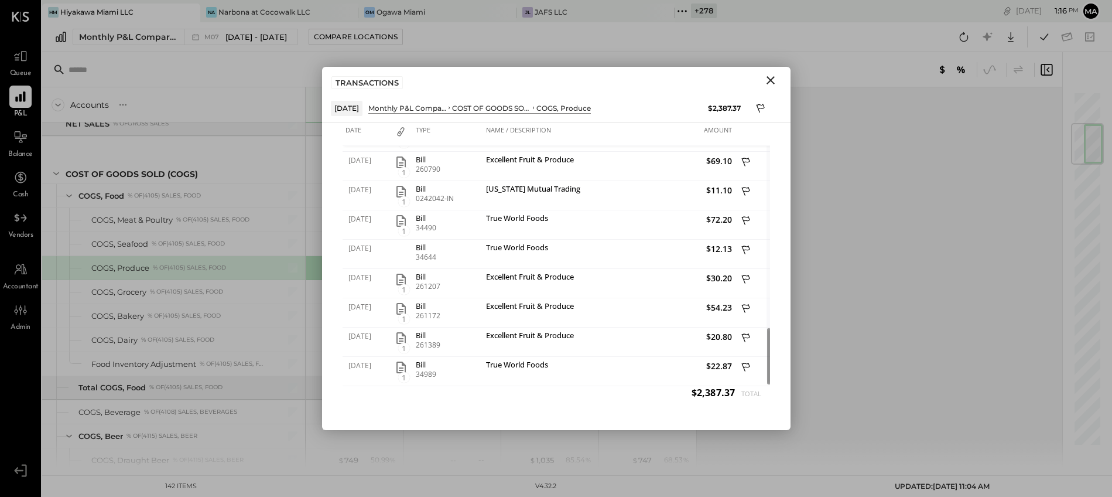
click at [770, 77] on icon "Close" at bounding box center [771, 80] width 14 height 14
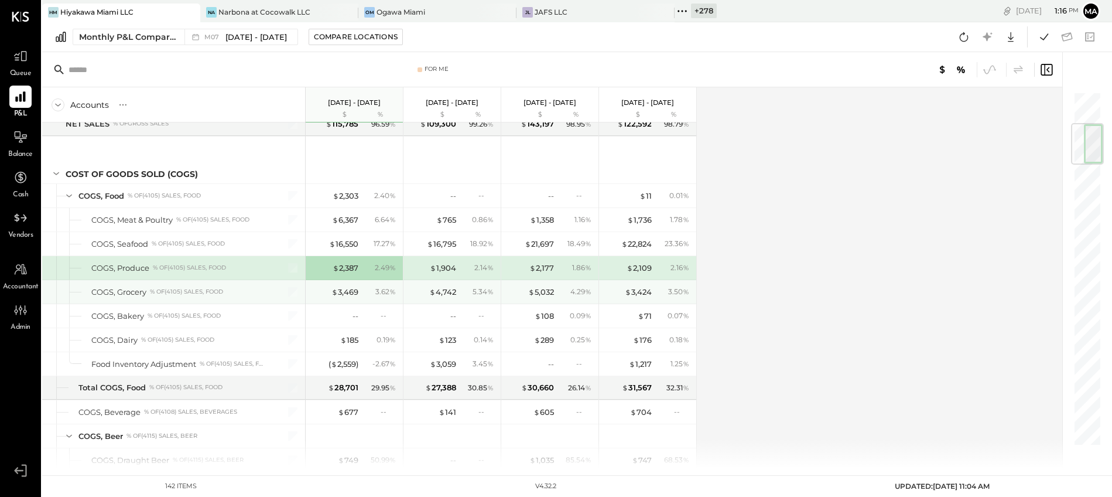
click at [339, 298] on div "$ 3,469 3.62 %" at bounding box center [356, 291] width 88 height 23
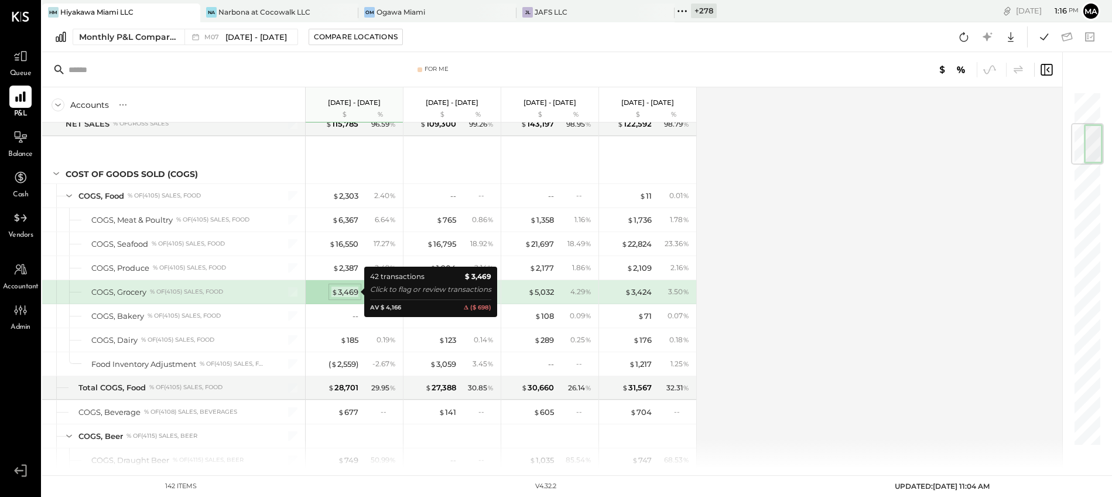
click at [343, 292] on div "$ 3,469" at bounding box center [345, 291] width 27 height 11
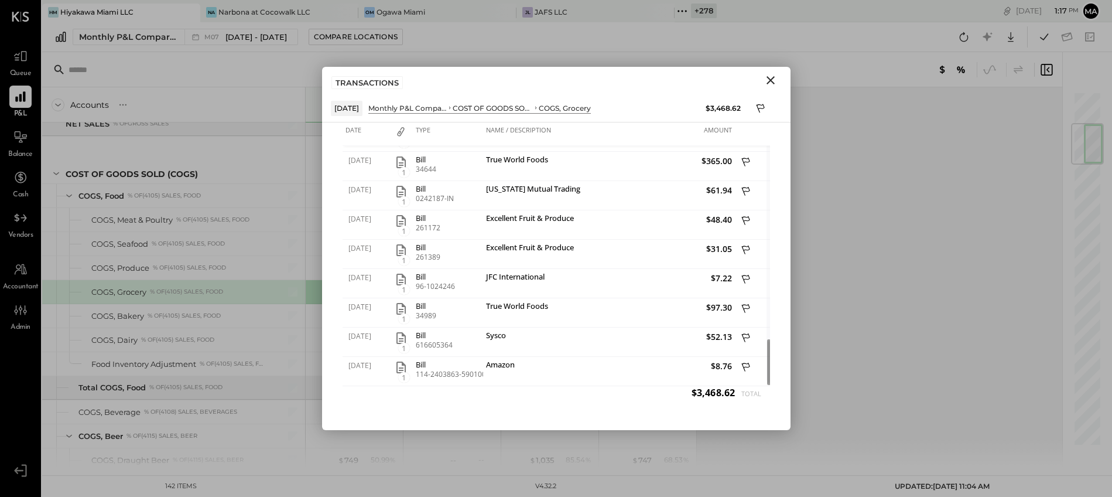
click at [770, 78] on icon "Close" at bounding box center [771, 80] width 8 height 8
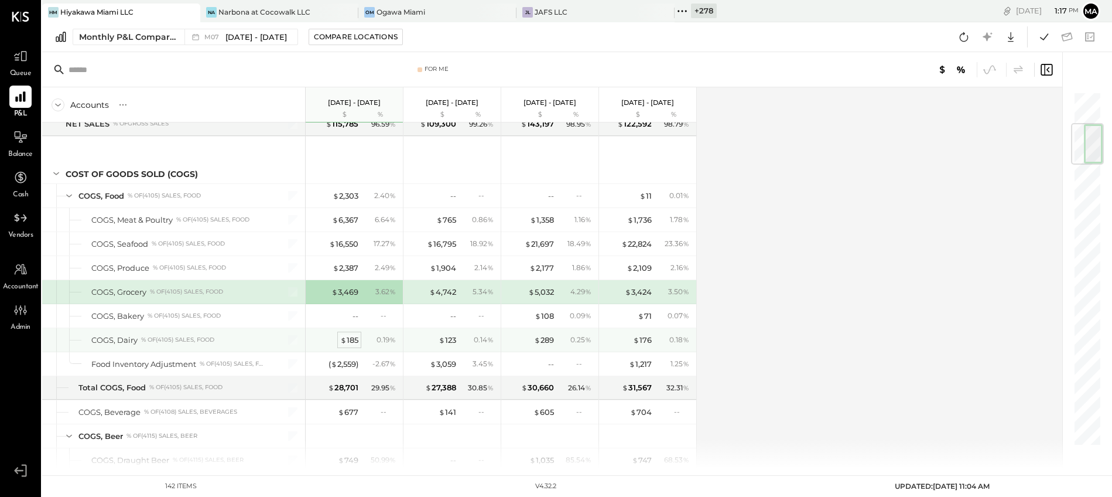
click at [353, 340] on div "$ 185" at bounding box center [349, 339] width 18 height 11
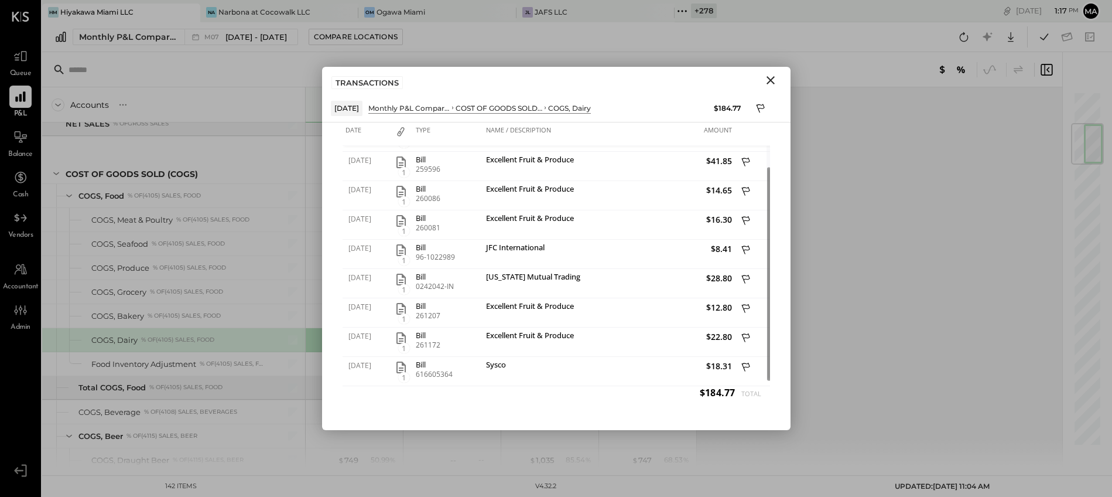
click at [769, 81] on icon "Close" at bounding box center [771, 80] width 8 height 8
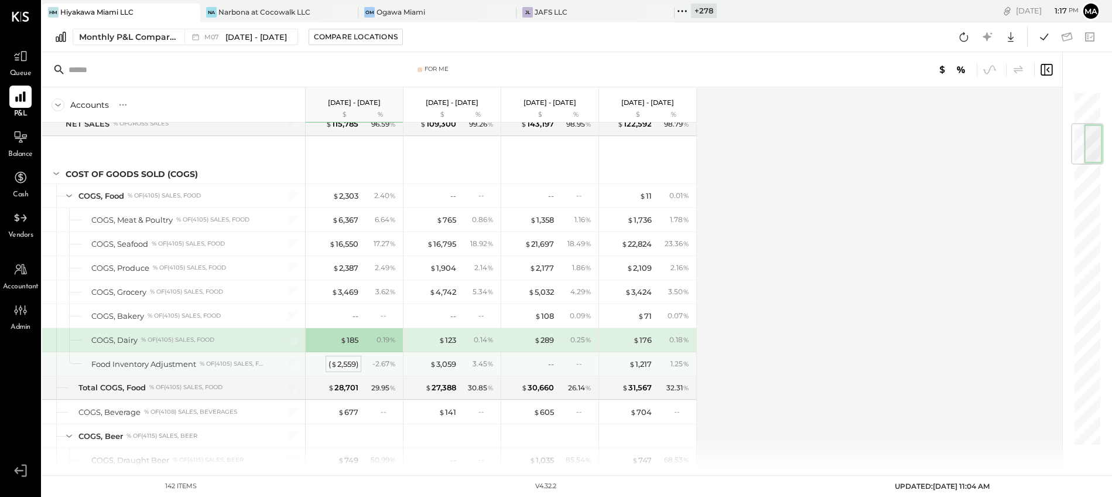
click at [346, 364] on div "( $ 2,559 )" at bounding box center [344, 363] width 30 height 11
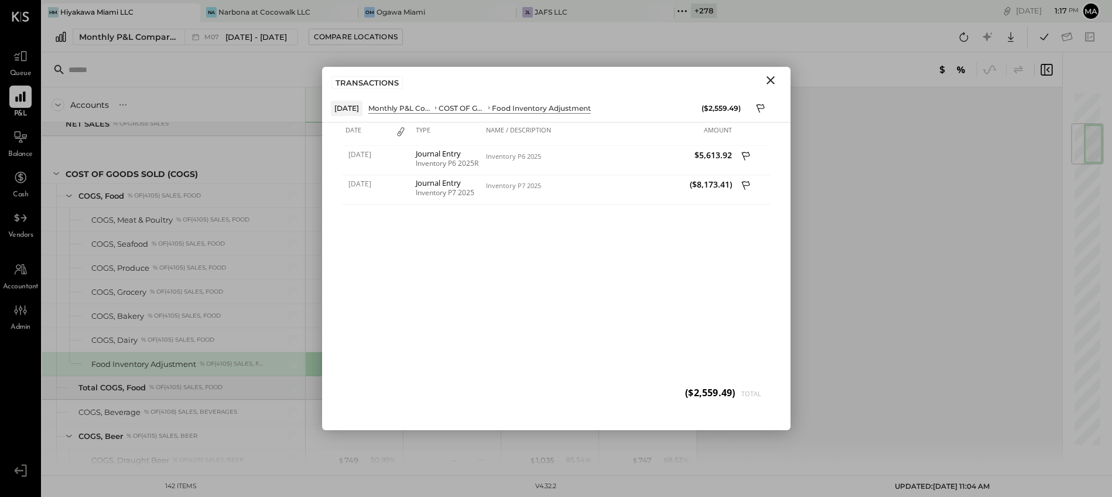
click at [771, 81] on icon "Close" at bounding box center [771, 80] width 14 height 14
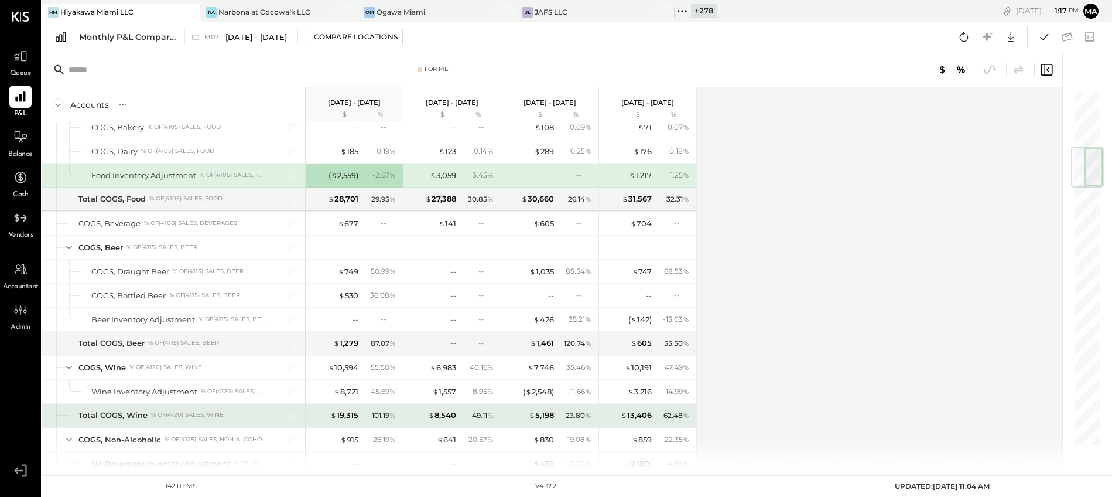
scroll to position [500, 0]
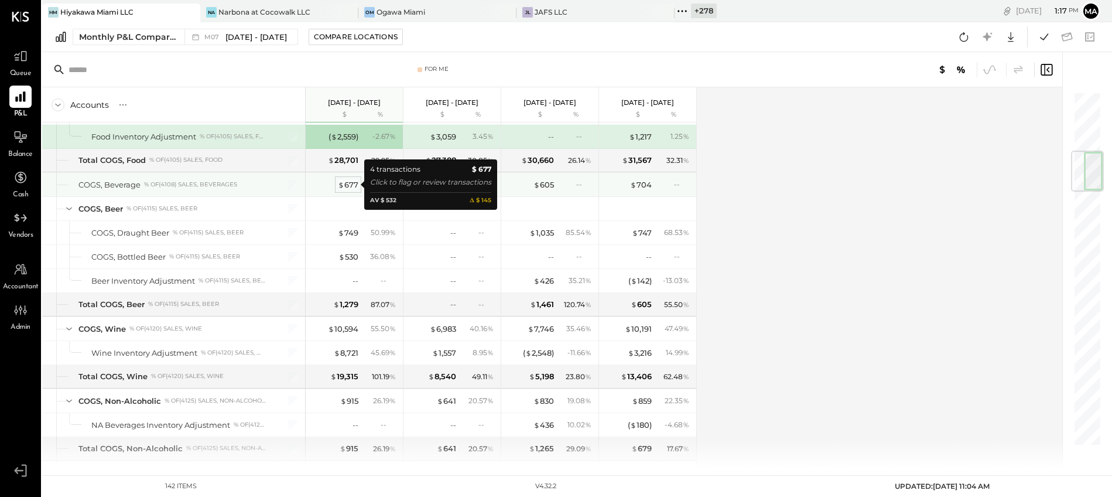
click at [347, 184] on div "$ 677" at bounding box center [348, 184] width 21 height 11
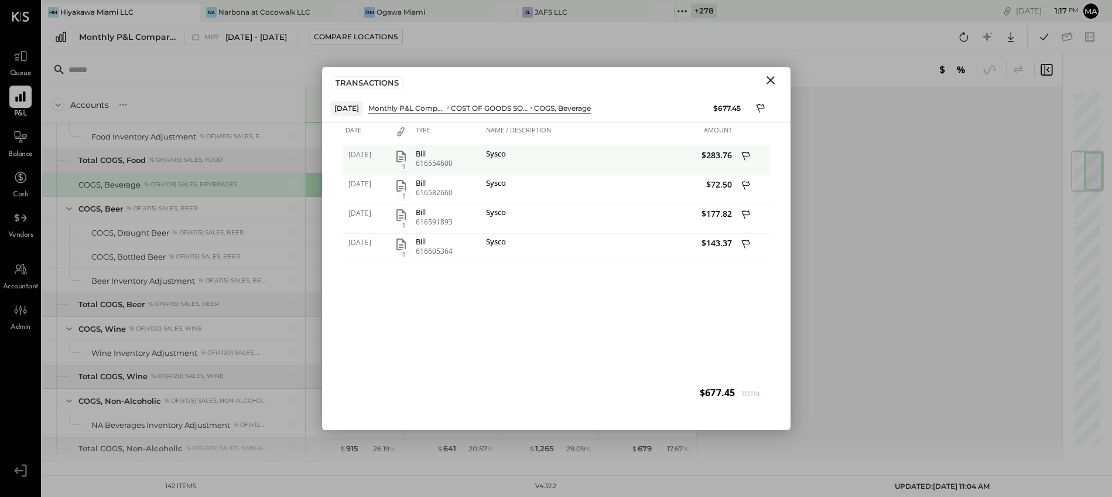
click at [402, 158] on icon "button" at bounding box center [401, 156] width 14 height 14
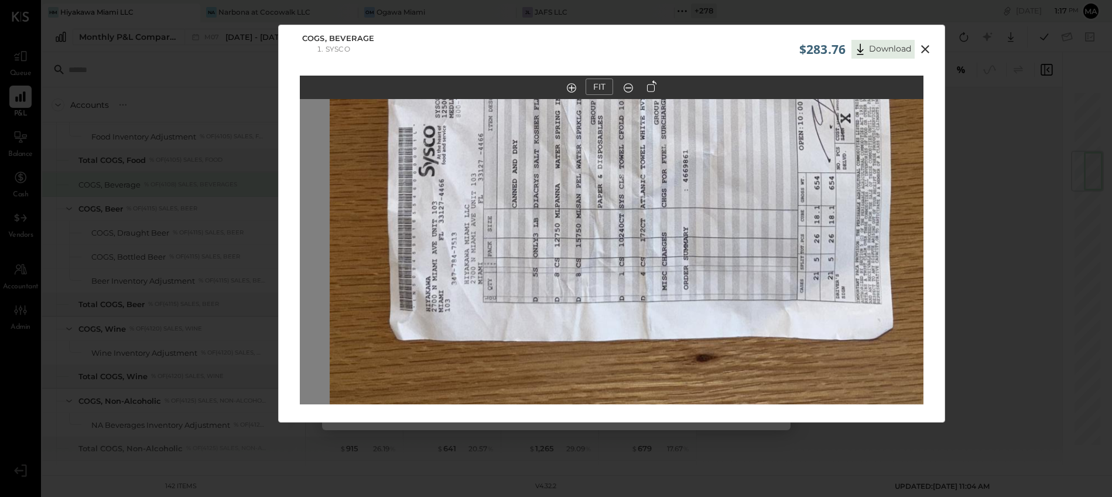
drag, startPoint x: 523, startPoint y: 340, endPoint x: 554, endPoint y: 105, distance: 237.4
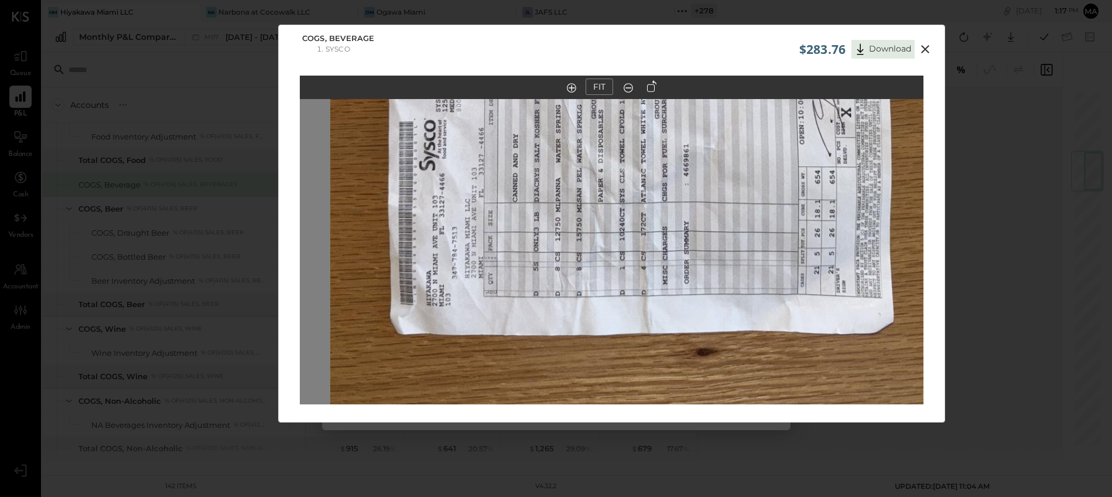
click at [648, 86] on icon at bounding box center [651, 86] width 9 height 12
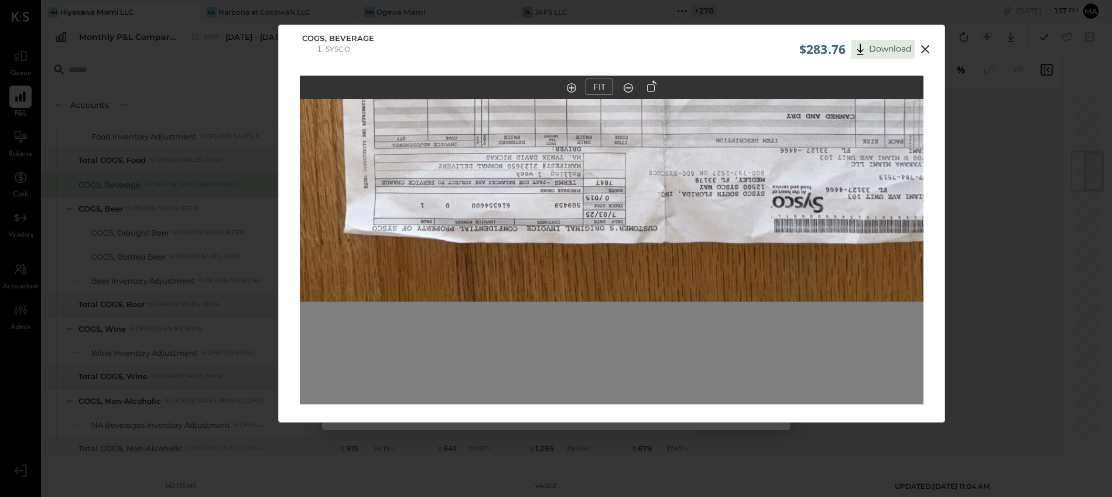
click at [650, 86] on icon at bounding box center [651, 86] width 9 height 12
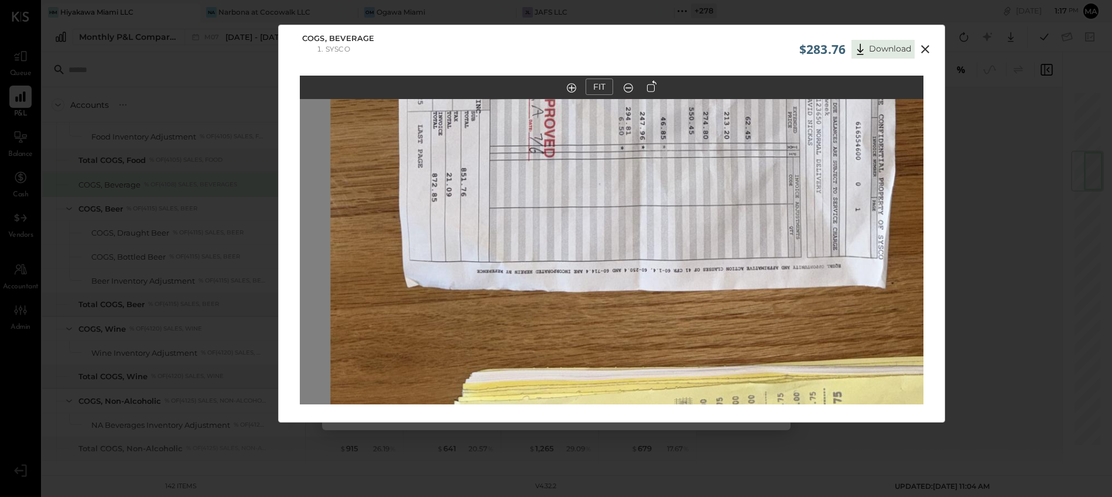
click at [650, 86] on icon at bounding box center [651, 86] width 9 height 12
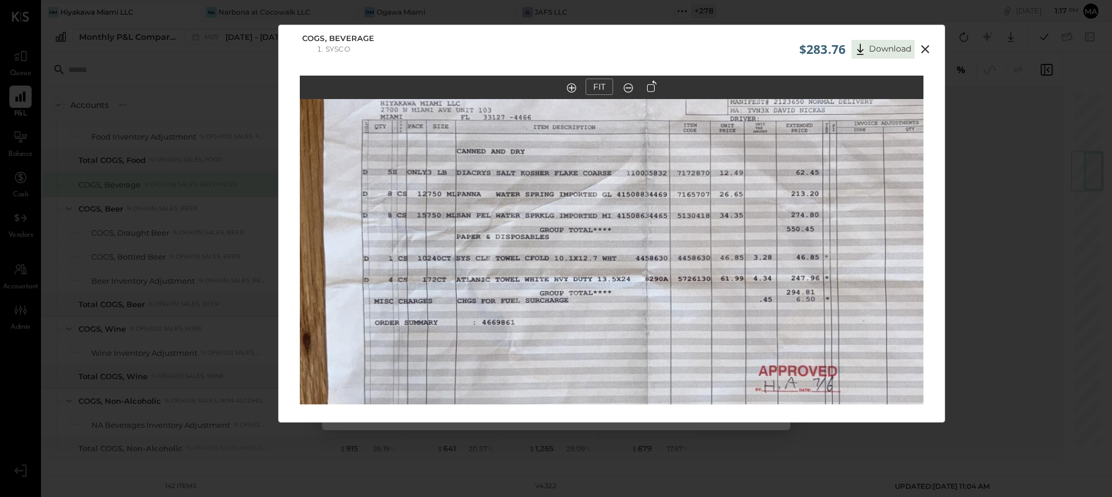
drag, startPoint x: 639, startPoint y: 143, endPoint x: 660, endPoint y: 401, distance: 258.6
click at [660, 401] on img at bounding box center [668, 279] width 1109 height 624
click at [924, 48] on icon at bounding box center [925, 49] width 8 height 8
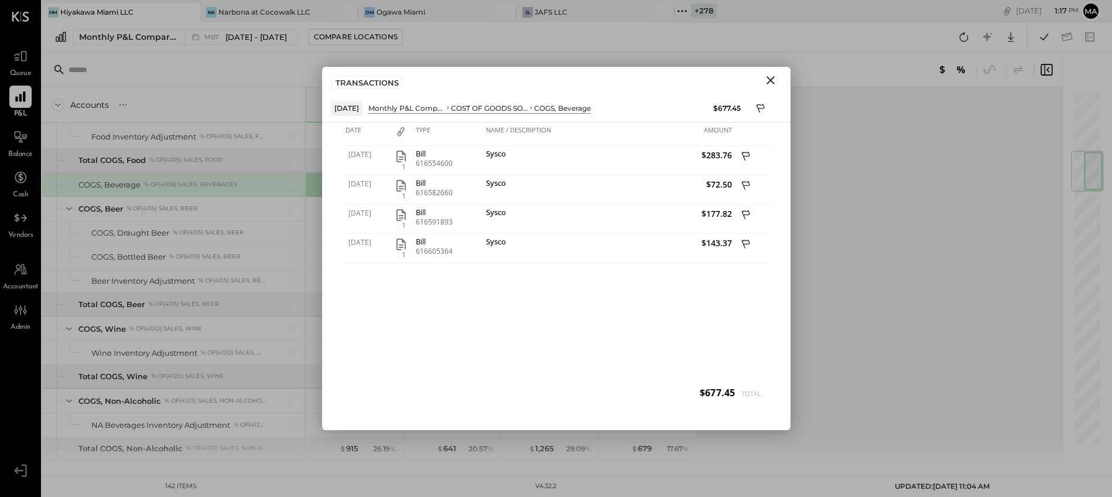
click at [771, 77] on icon "Close" at bounding box center [771, 80] width 14 height 14
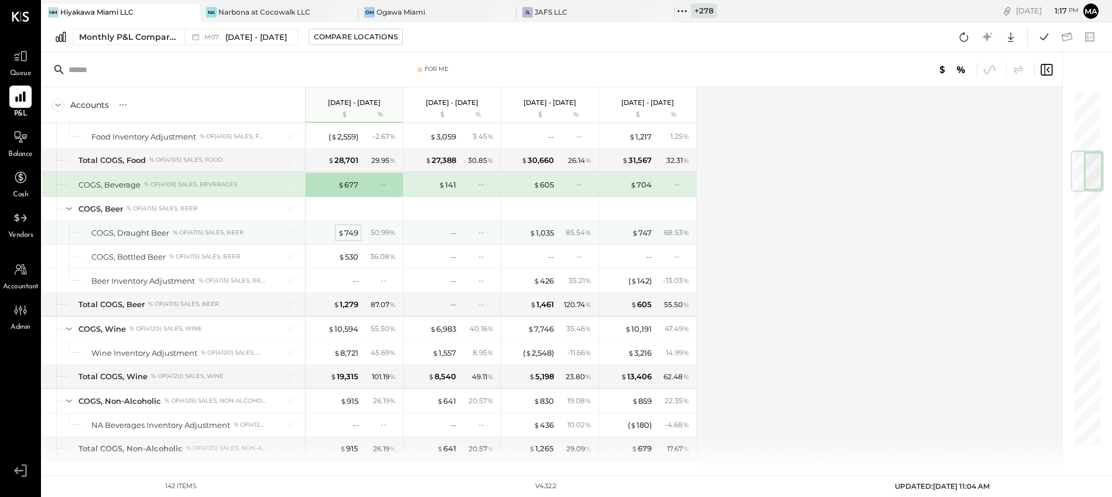
click at [350, 231] on div "$ 749" at bounding box center [348, 232] width 21 height 11
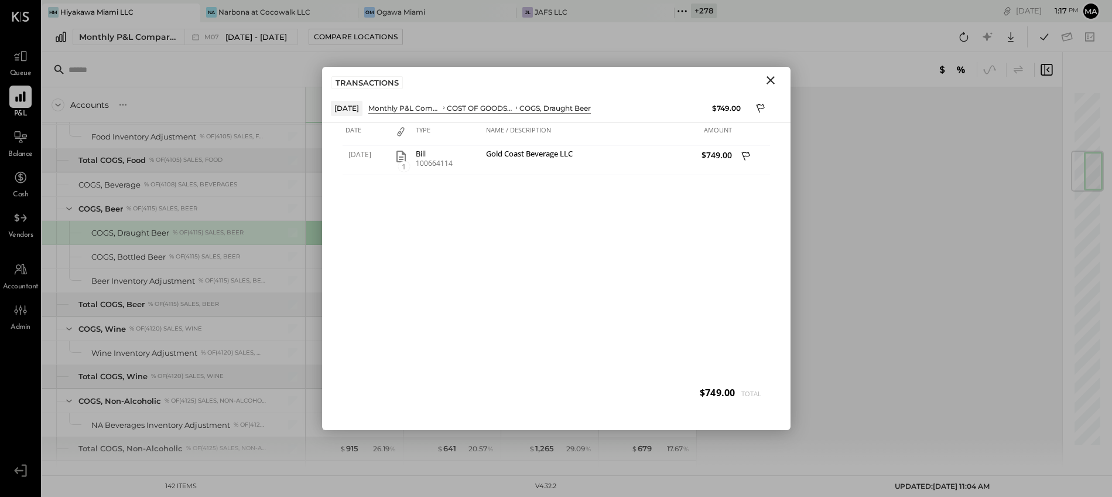
click at [770, 76] on icon "Close" at bounding box center [771, 80] width 14 height 14
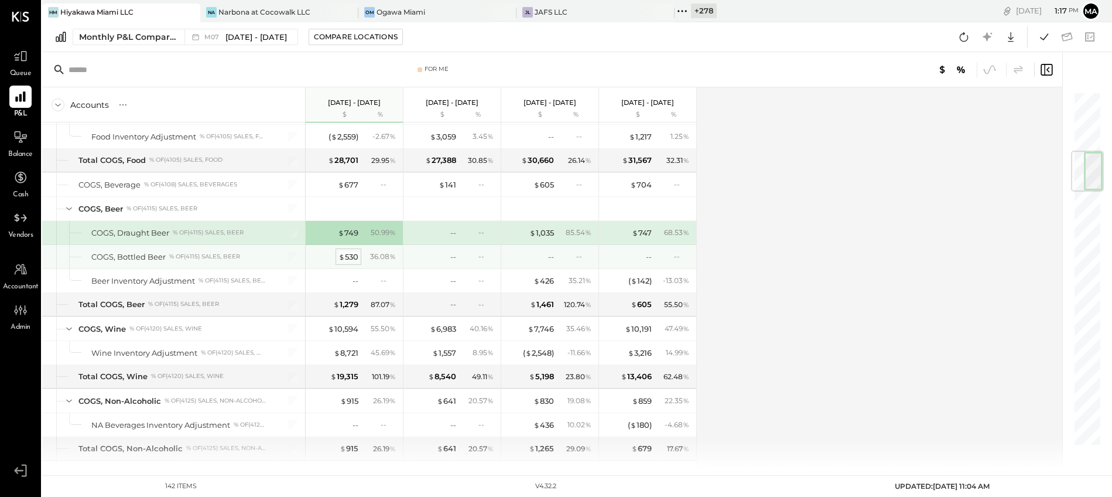
click at [350, 256] on div "$ 530" at bounding box center [349, 256] width 20 height 11
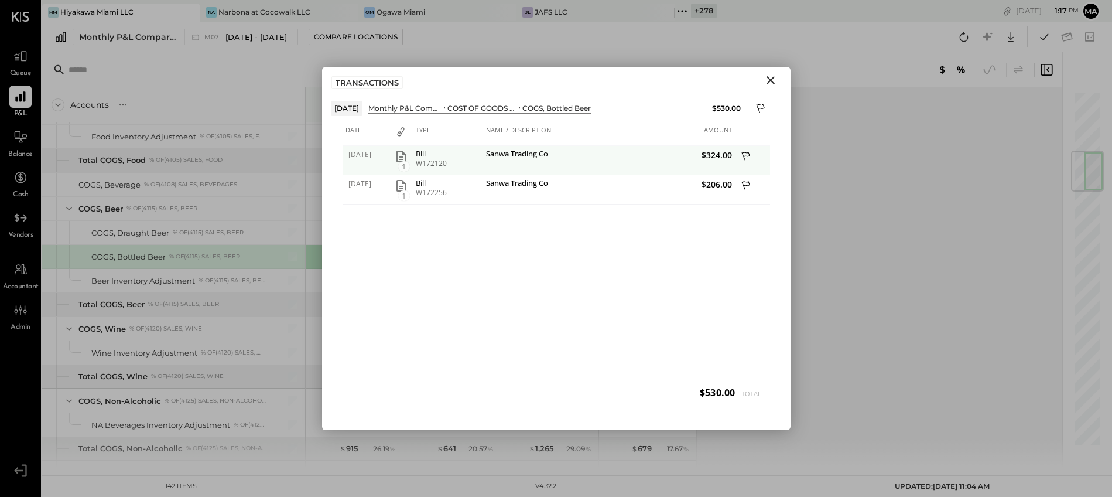
click at [402, 159] on icon "button" at bounding box center [401, 157] width 9 height 12
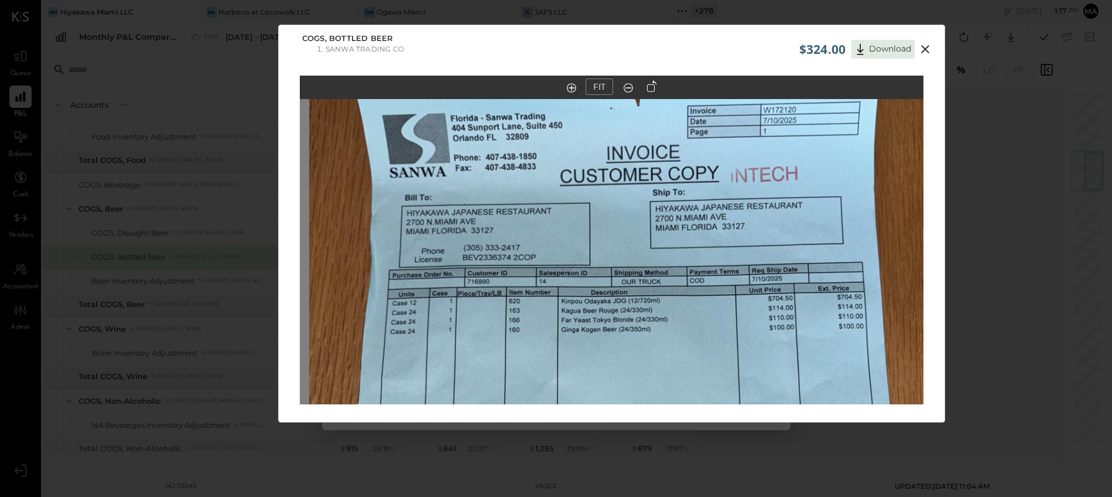
drag, startPoint x: 732, startPoint y: 158, endPoint x: 742, endPoint y: 343, distance: 185.3
click at [742, 343] on img at bounding box center [621, 409] width 624 height 1109
drag, startPoint x: 929, startPoint y: 46, endPoint x: 813, endPoint y: 129, distance: 142.4
click at [929, 46] on icon at bounding box center [925, 49] width 14 height 14
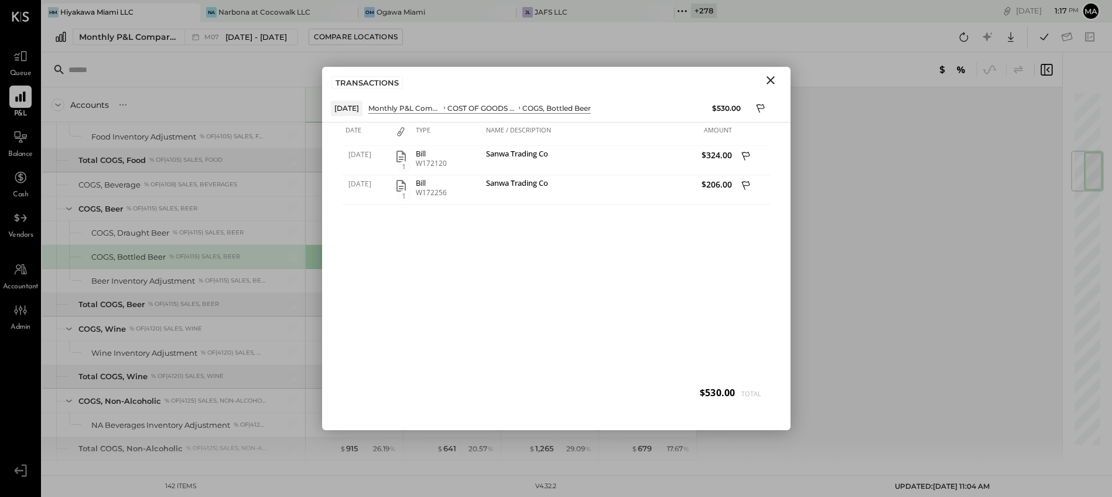
click at [771, 83] on icon "Close" at bounding box center [771, 80] width 14 height 14
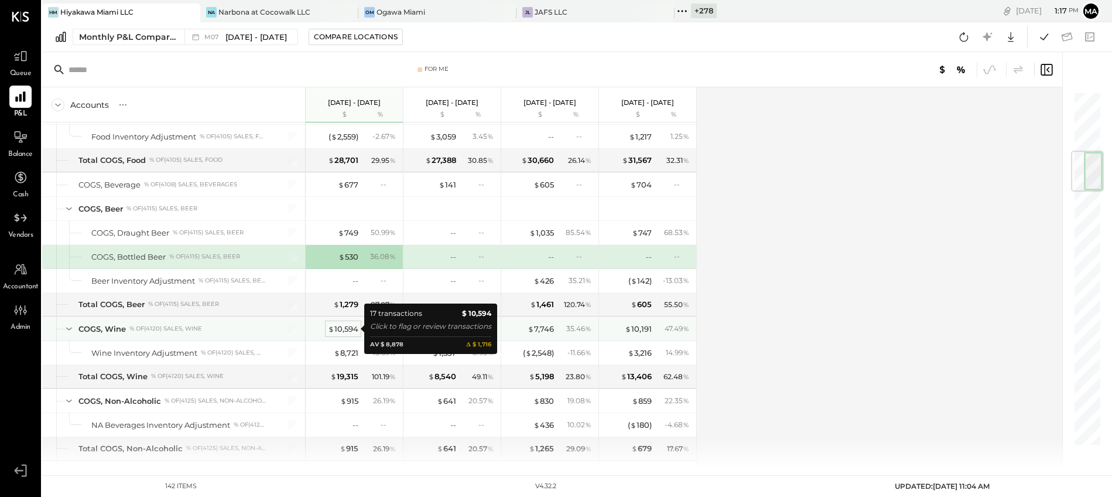
click at [343, 327] on div "$ 10,594" at bounding box center [343, 328] width 30 height 11
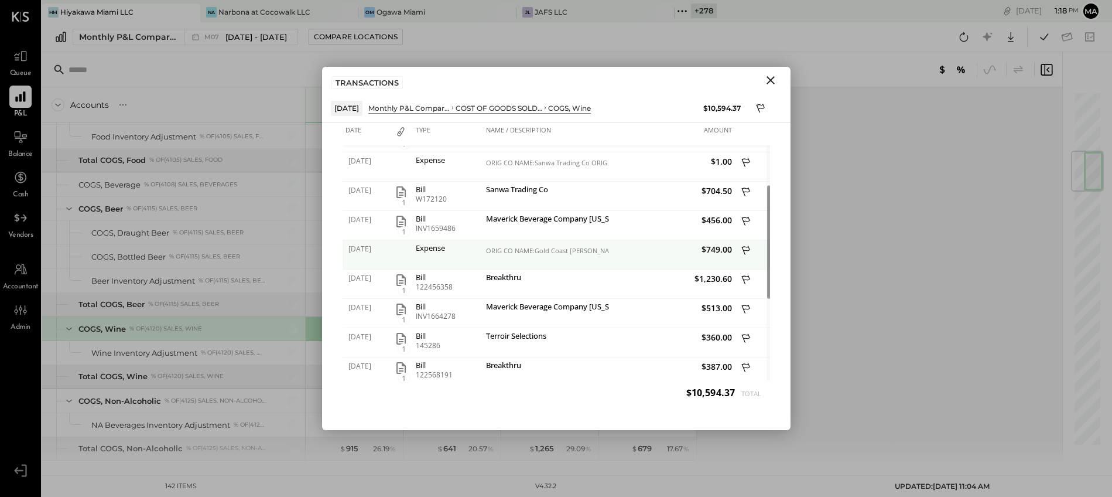
click at [513, 252] on div "ORIG CO NAME:Gold Coast Bever ORIG ID:37 -XXX5950 DESC DATE:071125 CO ENTRY DES…" at bounding box center [546, 251] width 120 height 8
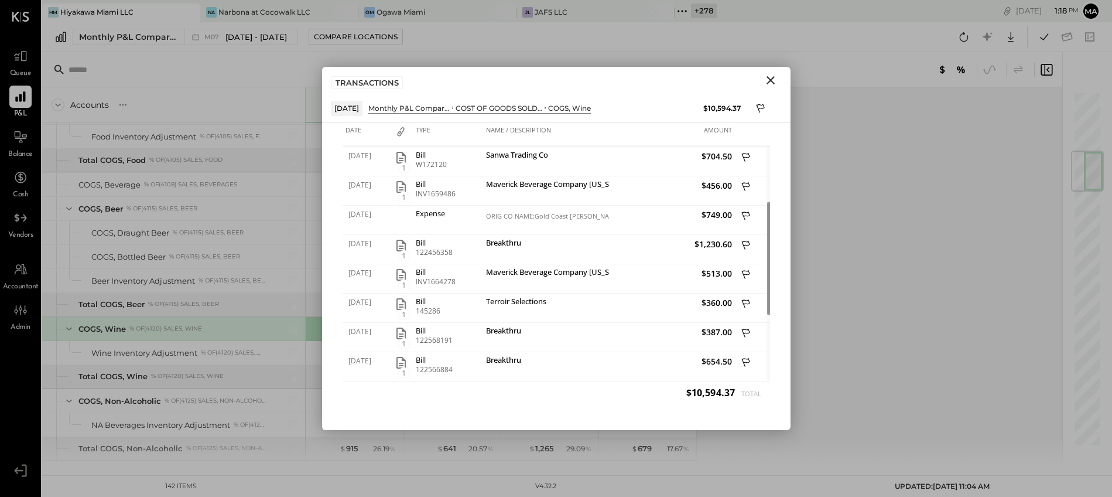
click at [772, 77] on icon "Close" at bounding box center [771, 80] width 14 height 14
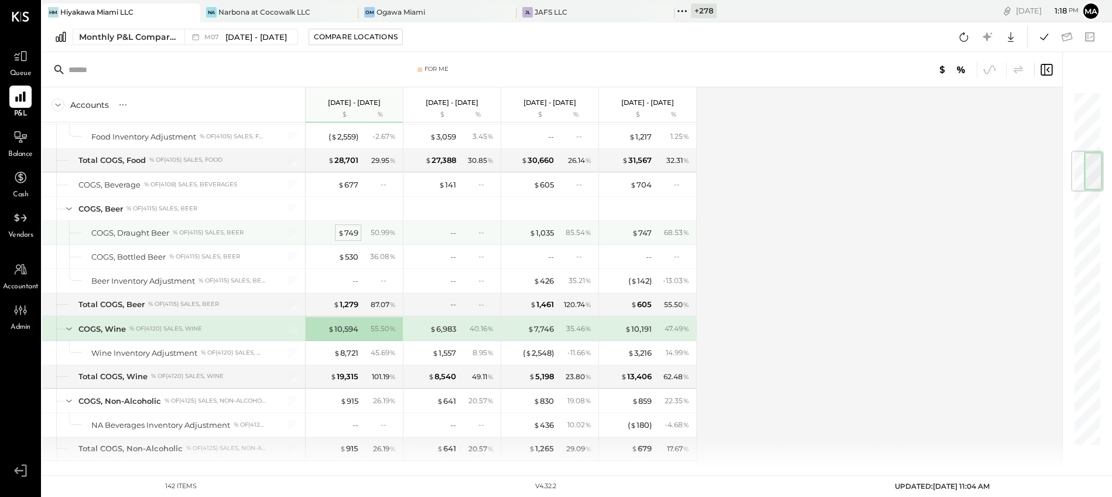
click at [349, 231] on div "$ 749" at bounding box center [348, 232] width 21 height 11
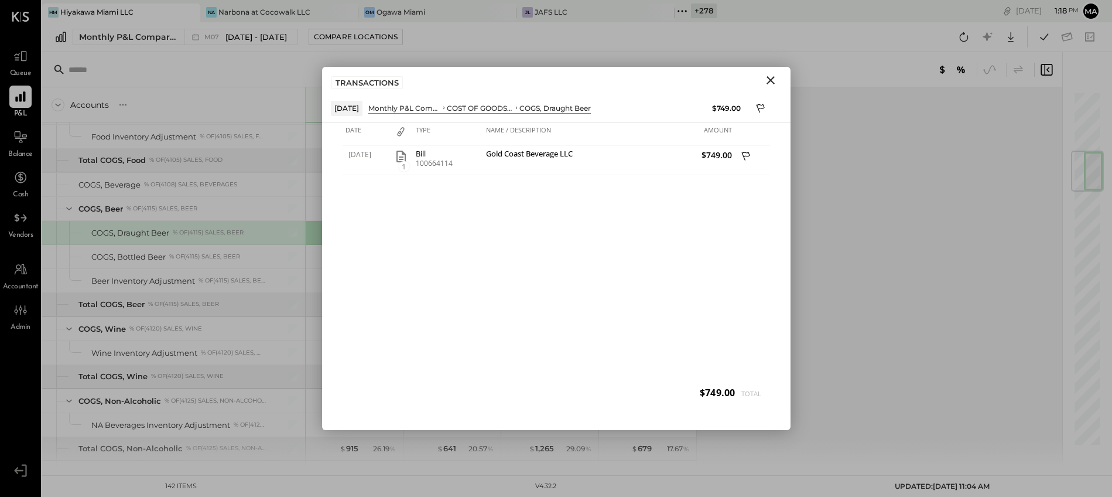
click at [774, 78] on icon "Close" at bounding box center [771, 80] width 14 height 14
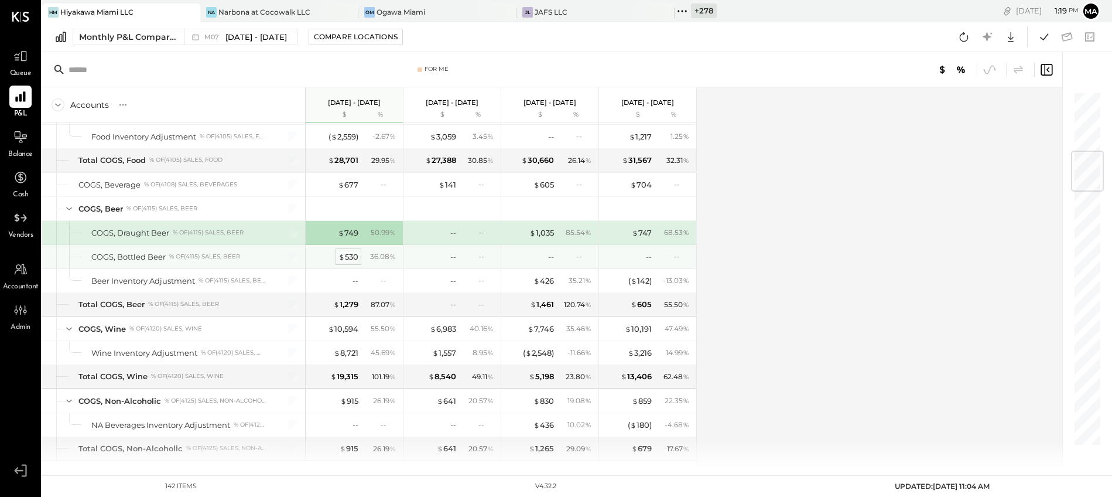
click at [349, 256] on div "$ 530" at bounding box center [349, 256] width 20 height 11
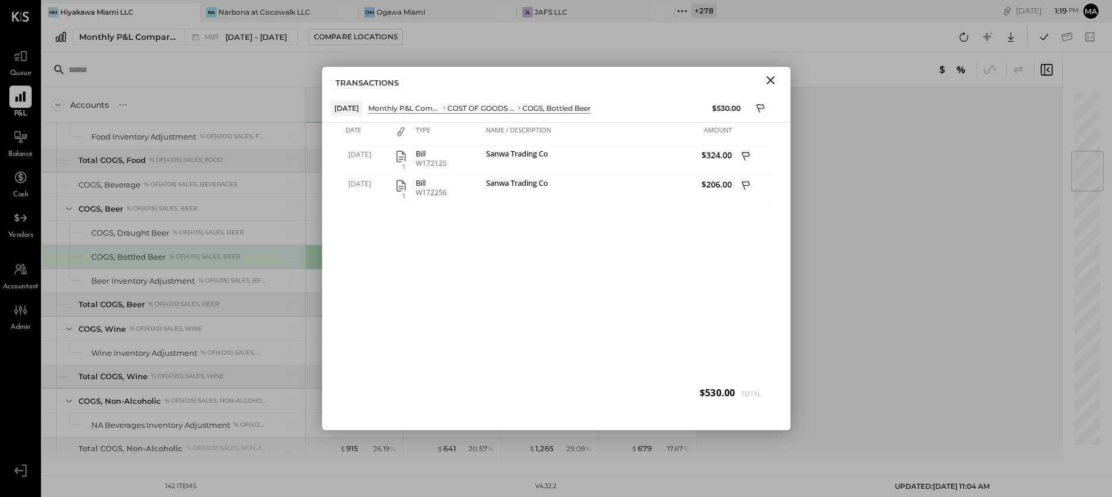
click at [774, 76] on icon "Close" at bounding box center [771, 80] width 14 height 14
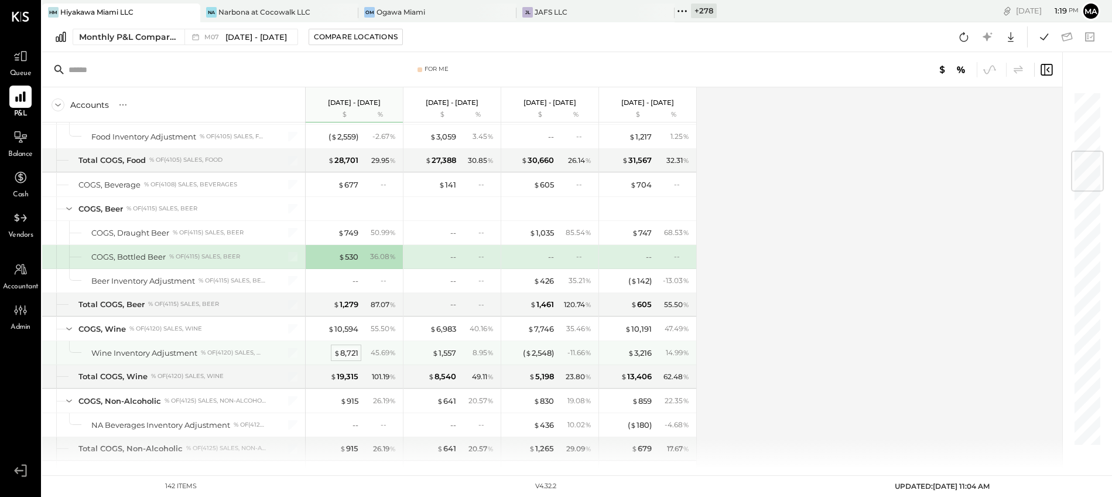
click at [350, 353] on div "$ 8,721" at bounding box center [346, 352] width 25 height 11
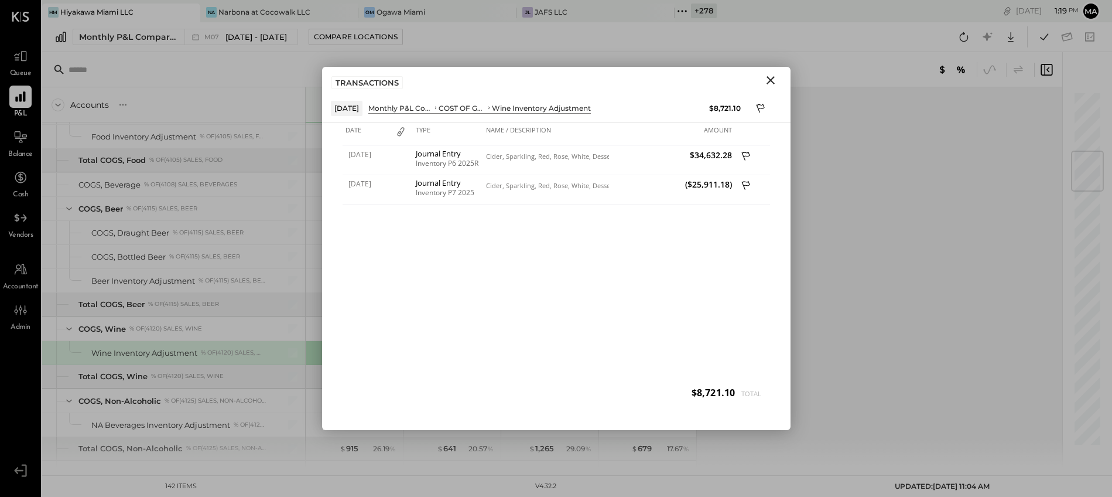
click at [772, 77] on icon "Close" at bounding box center [771, 80] width 14 height 14
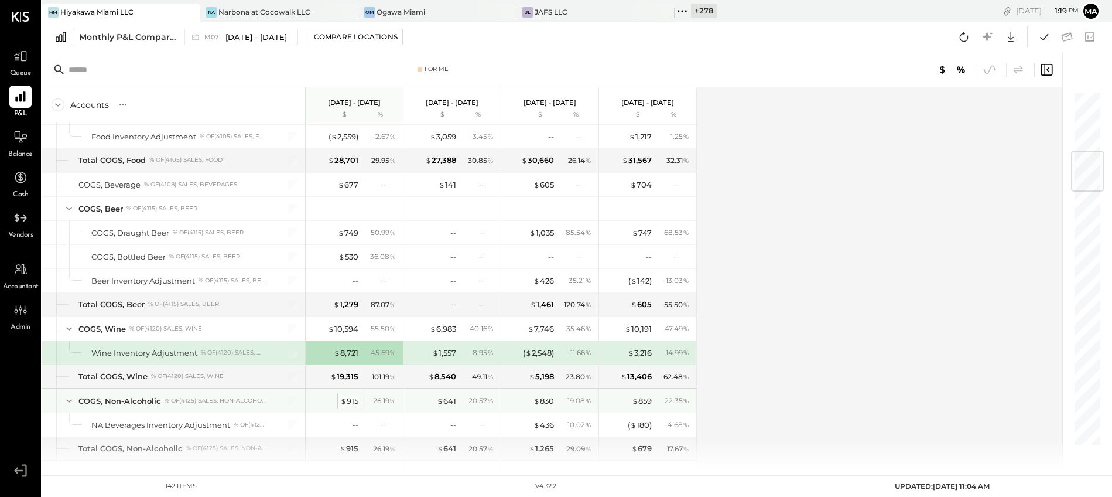
click at [343, 401] on span "$" at bounding box center [343, 400] width 6 height 9
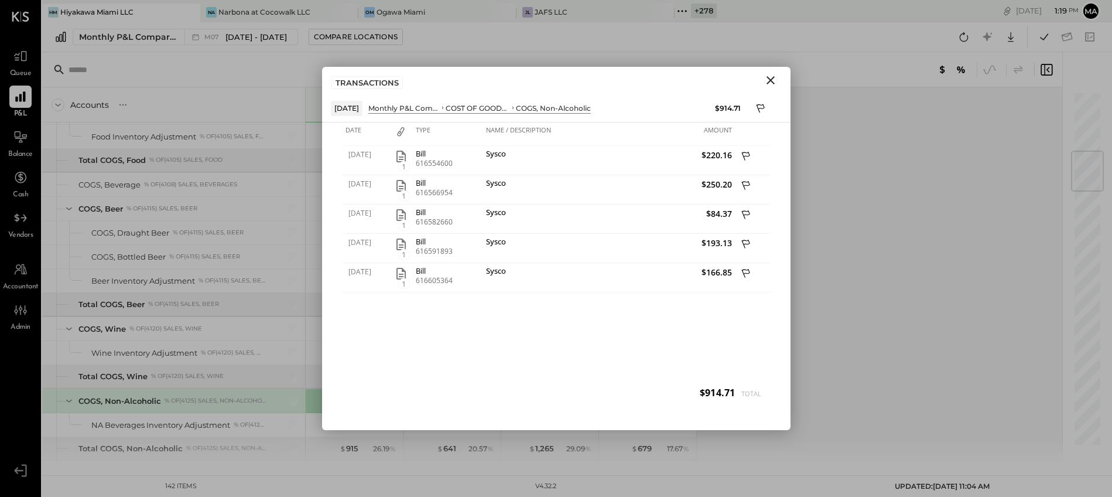
click at [770, 77] on icon "Close" at bounding box center [771, 80] width 14 height 14
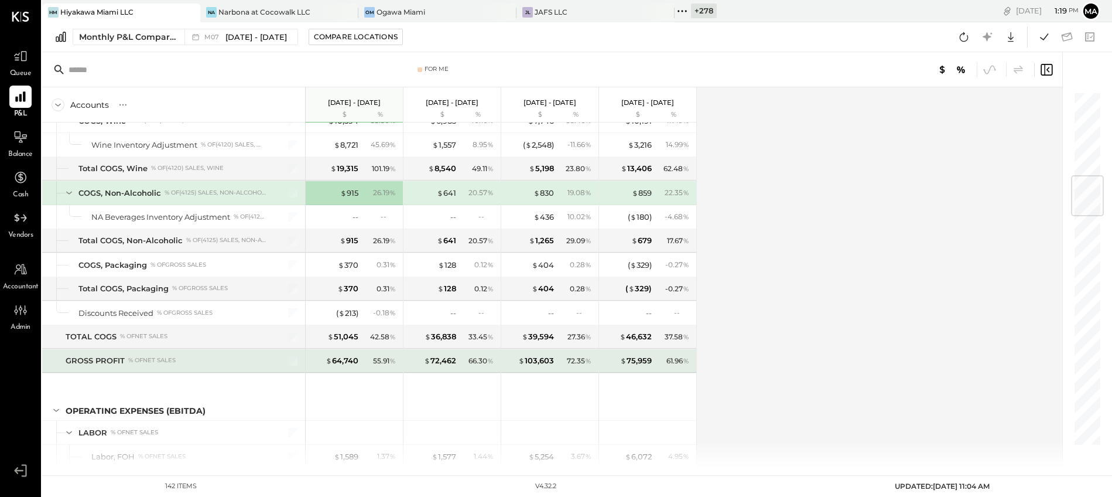
scroll to position [720, 0]
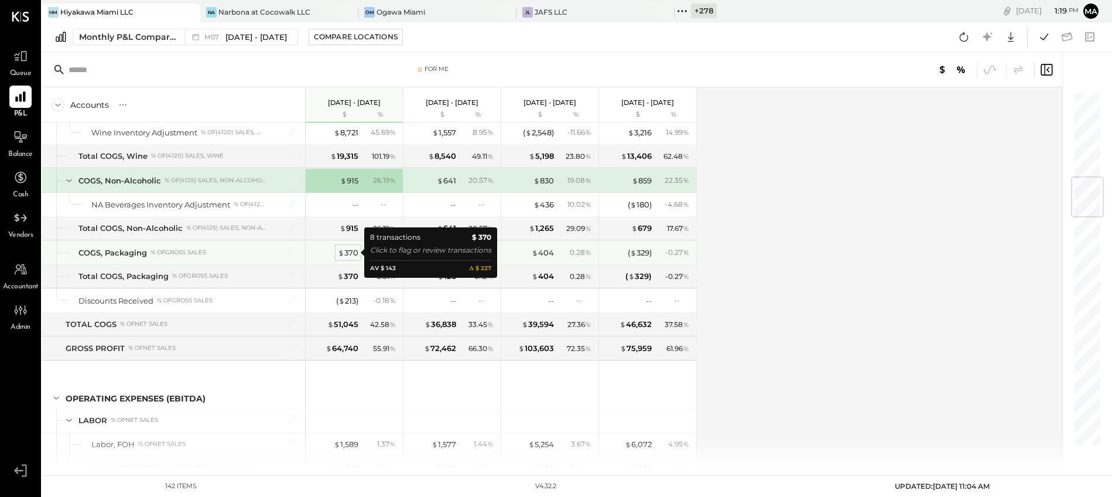
click at [347, 252] on div "$ 370" at bounding box center [348, 252] width 21 height 11
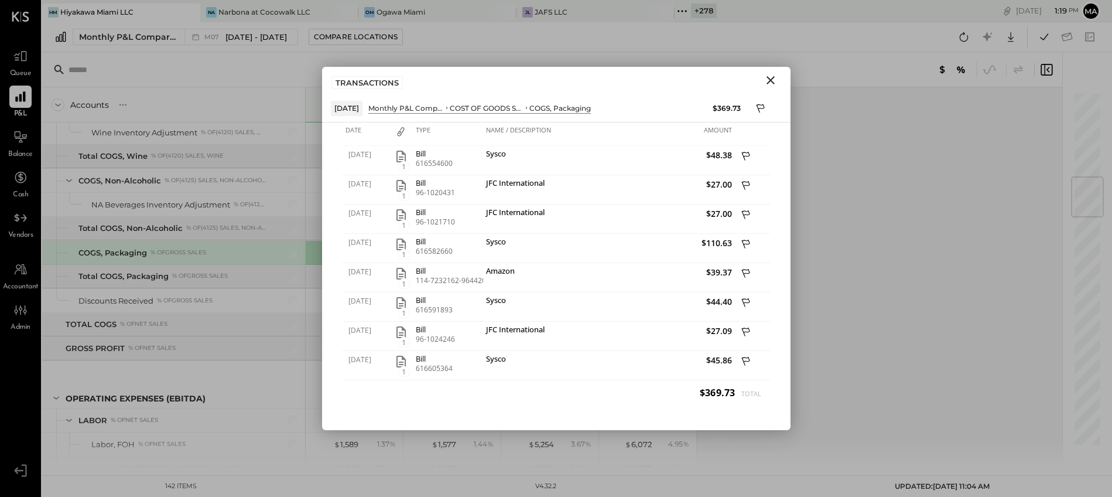
click at [773, 80] on icon "Close" at bounding box center [771, 80] width 14 height 14
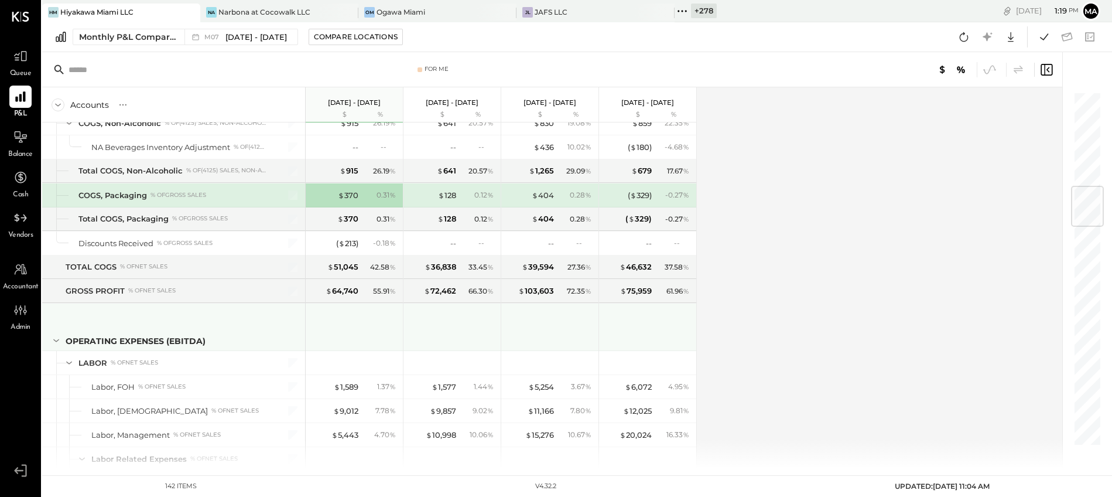
scroll to position [814, 0]
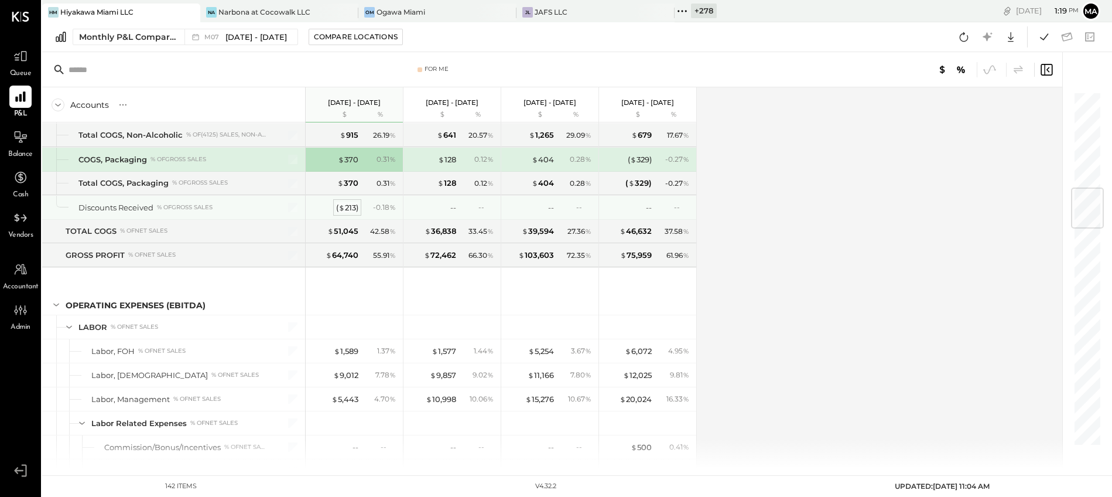
click at [348, 207] on div "( $ 213 )" at bounding box center [347, 207] width 22 height 11
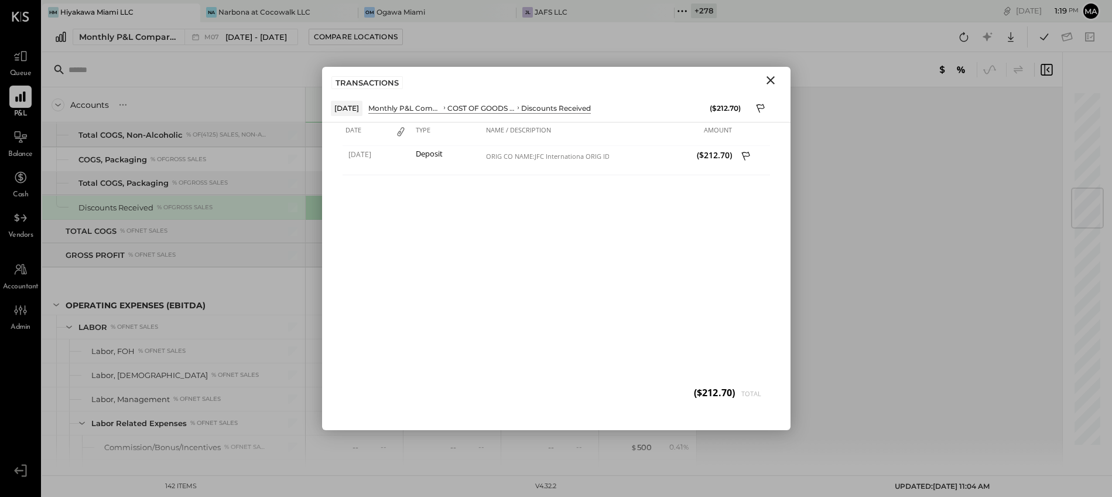
click at [773, 78] on icon "Close" at bounding box center [771, 80] width 14 height 14
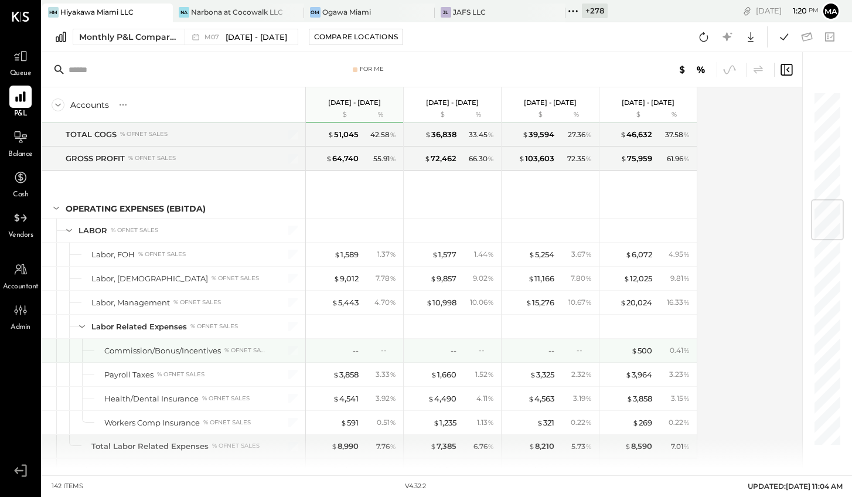
scroll to position [916, 0]
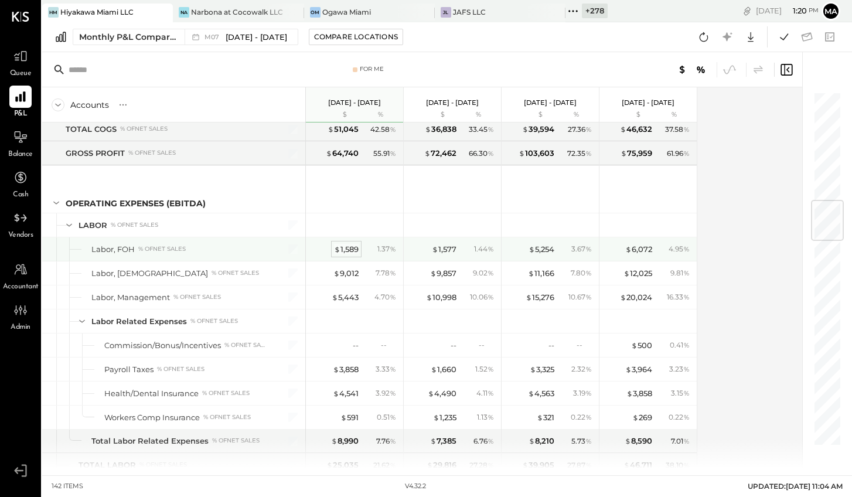
click at [347, 247] on div "$ 1,589" at bounding box center [346, 249] width 25 height 11
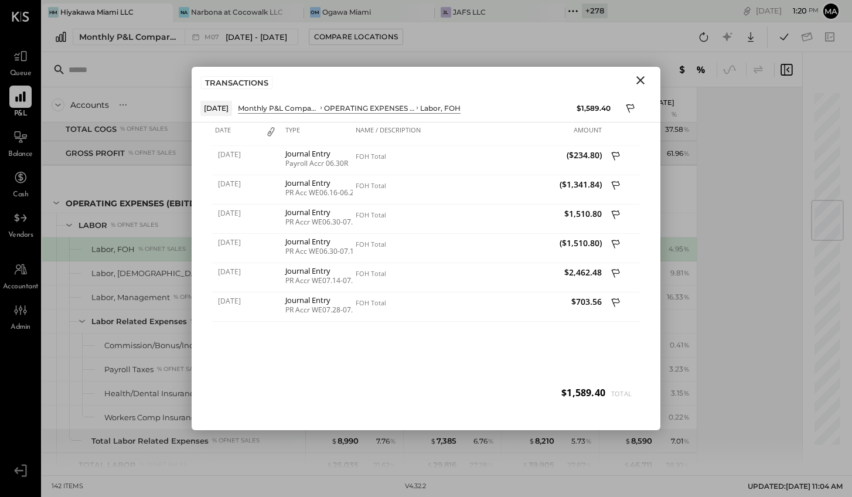
drag, startPoint x: 640, startPoint y: 74, endPoint x: 627, endPoint y: 97, distance: 26.2
click at [641, 76] on icon "Close" at bounding box center [640, 80] width 14 height 14
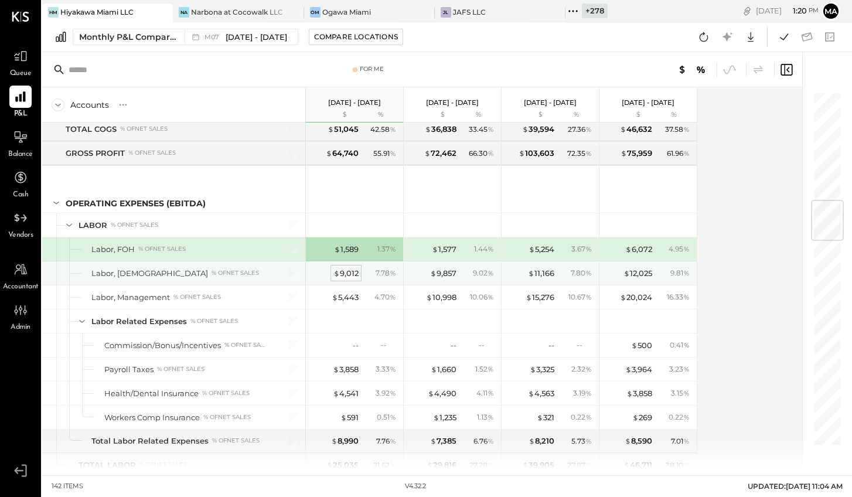
click at [351, 275] on div "$ 9,012" at bounding box center [345, 273] width 25 height 11
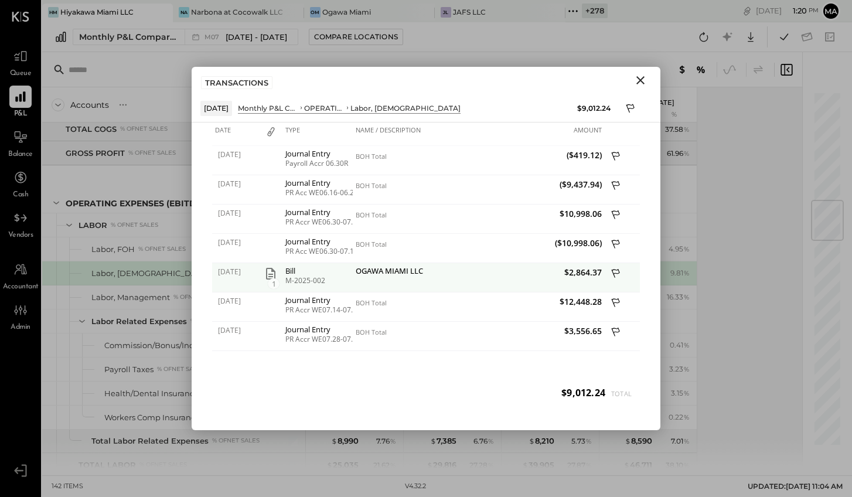
click at [271, 274] on icon "button" at bounding box center [270, 274] width 9 height 12
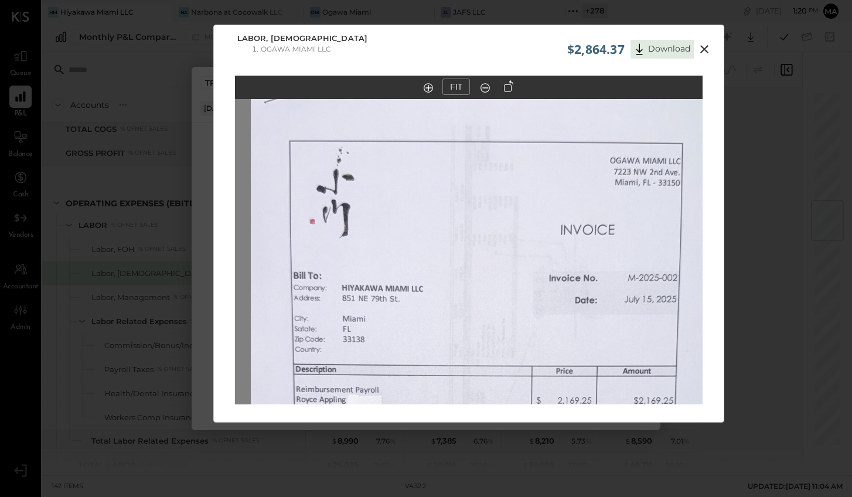
drag, startPoint x: 432, startPoint y: 204, endPoint x: 448, endPoint y: 312, distance: 109.4
click at [439, 333] on img at bounding box center [484, 372] width 467 height 616
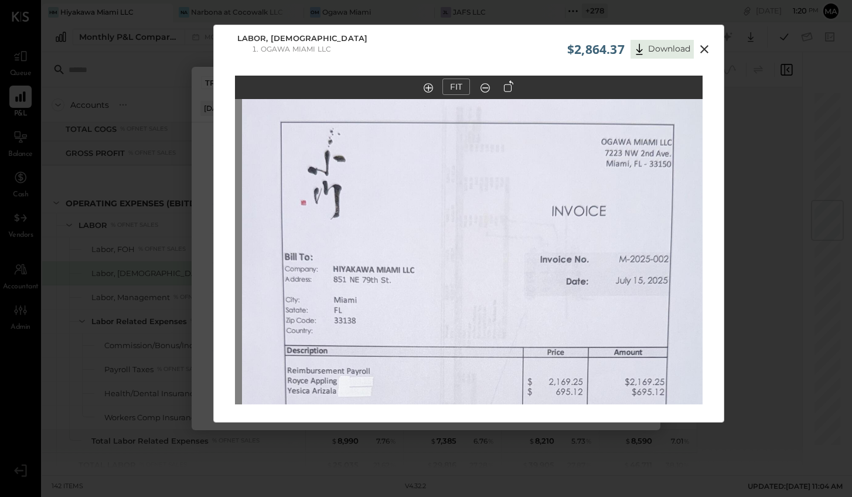
click at [703, 47] on icon at bounding box center [704, 49] width 14 height 14
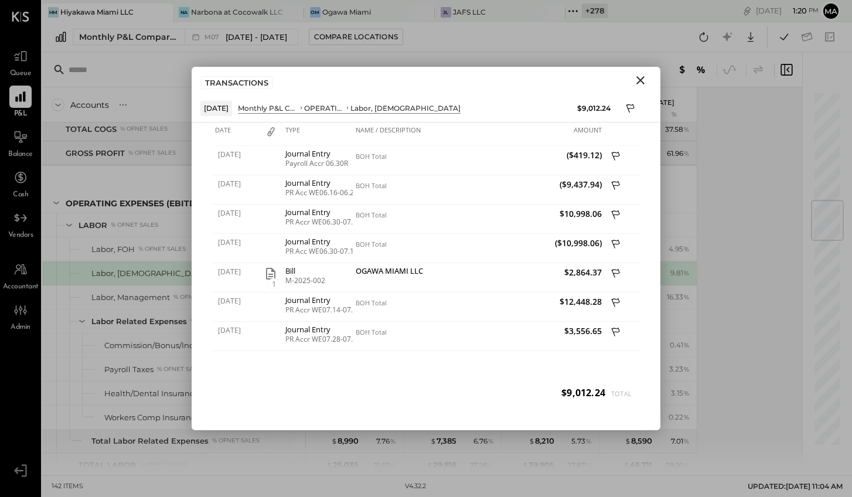
click at [643, 79] on icon "Close" at bounding box center [640, 80] width 14 height 14
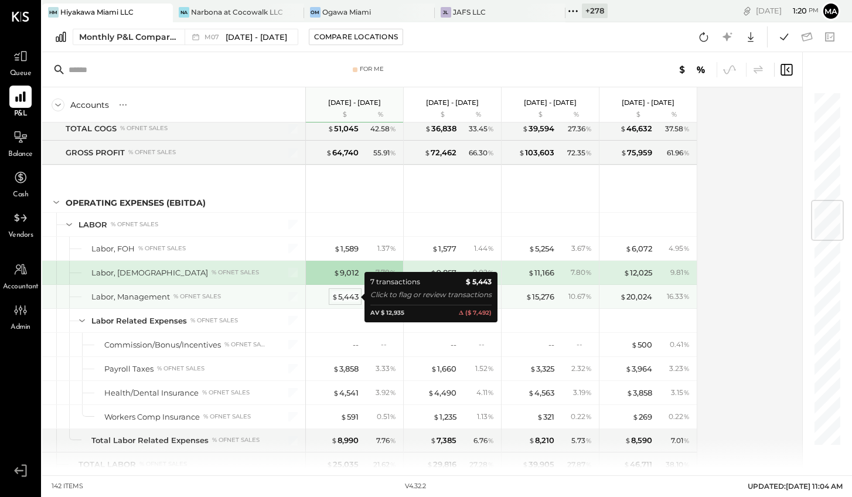
scroll to position [917, 0]
click at [340, 298] on div "$ 5,443" at bounding box center [345, 295] width 27 height 11
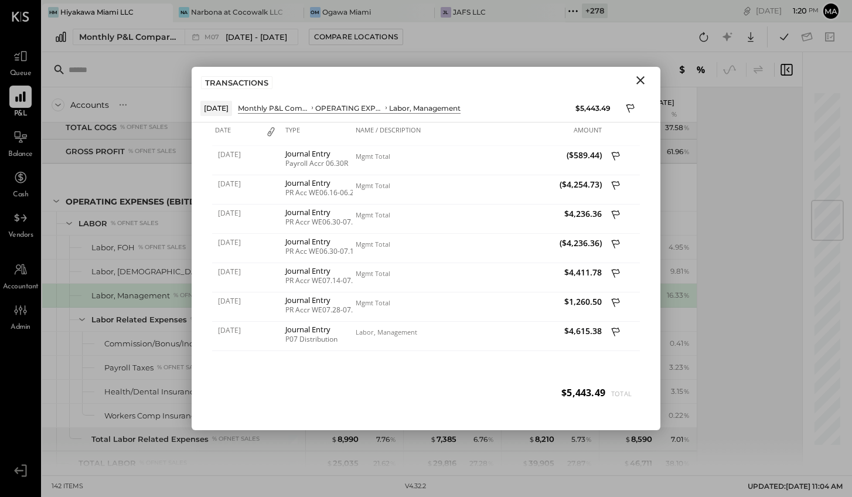
click at [643, 78] on icon "Close" at bounding box center [640, 80] width 14 height 14
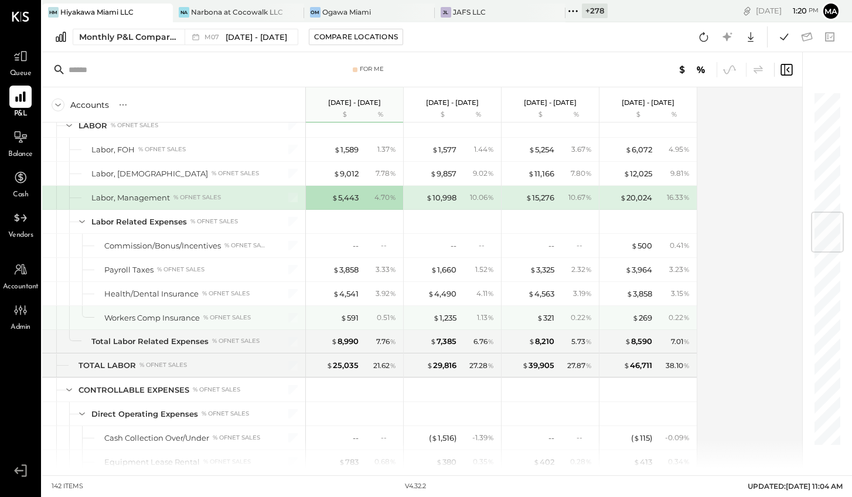
scroll to position [1016, 0]
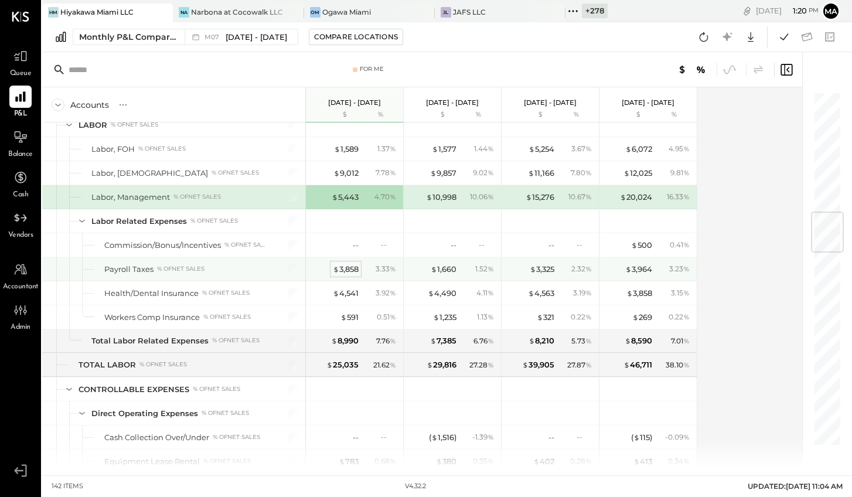
click at [346, 269] on div "$ 3,858" at bounding box center [346, 269] width 26 height 11
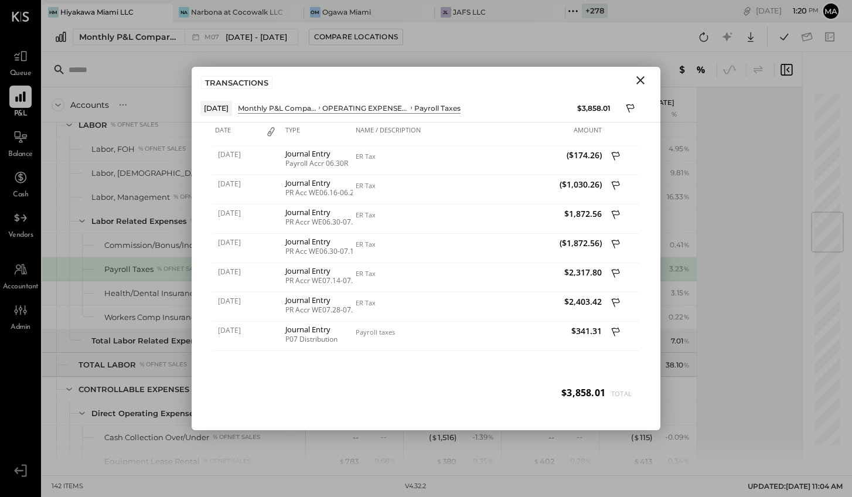
click at [642, 78] on icon "Close" at bounding box center [640, 80] width 8 height 8
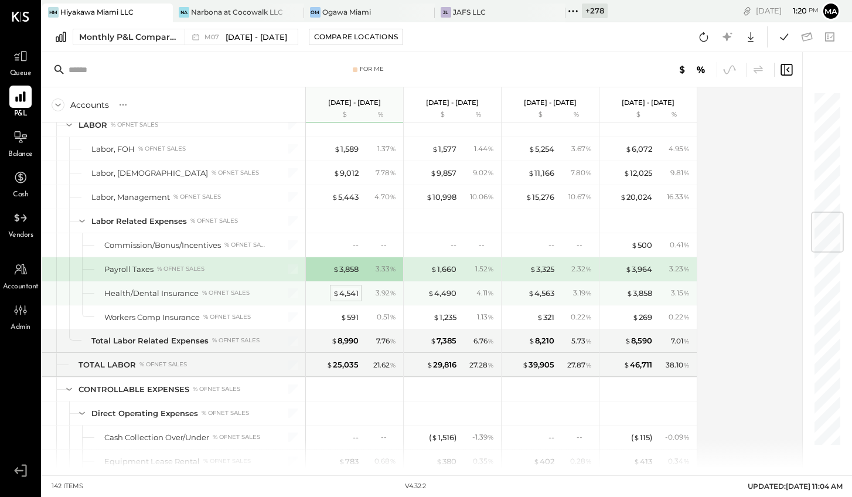
click at [348, 292] on div "$ 4,541" at bounding box center [346, 293] width 26 height 11
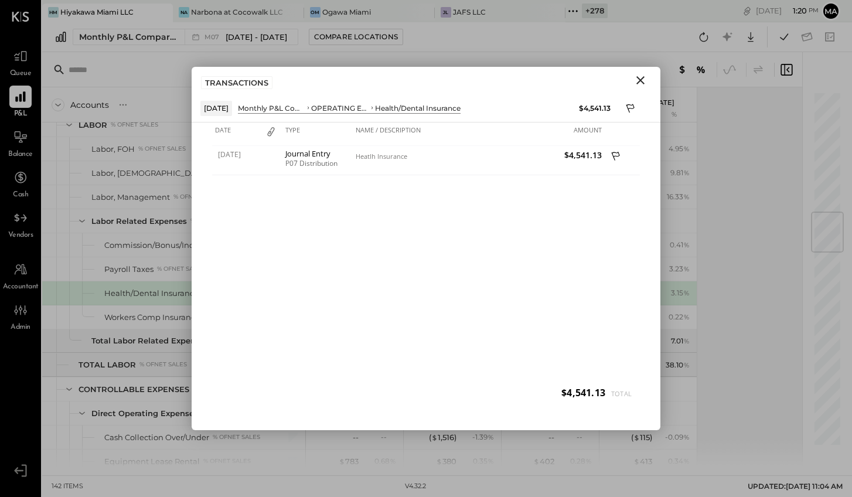
click at [641, 78] on icon "Close" at bounding box center [640, 80] width 14 height 14
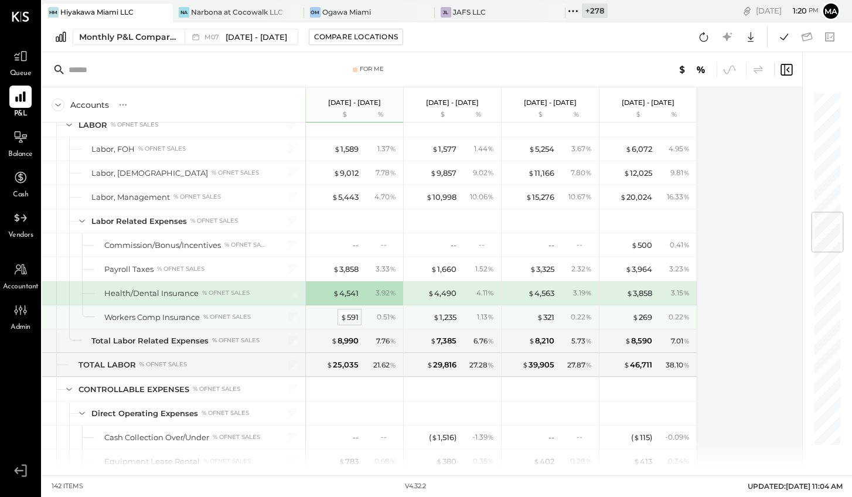
click at [347, 316] on div "$ 591" at bounding box center [349, 317] width 18 height 11
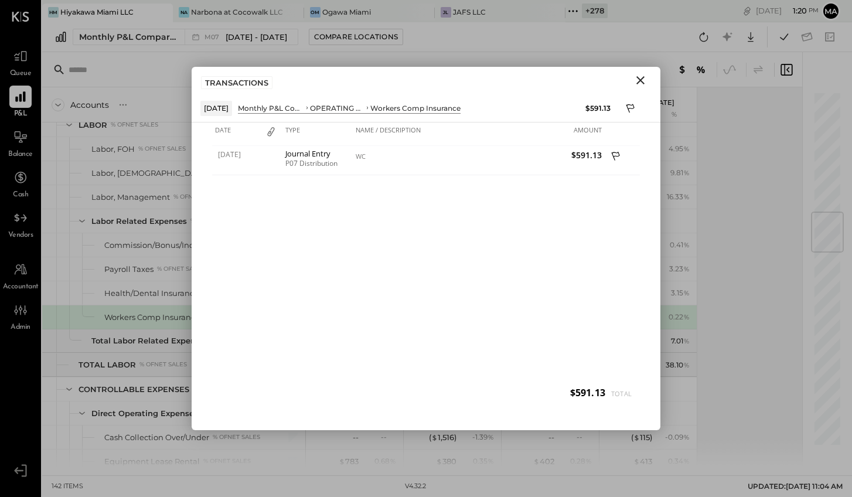
click at [640, 81] on icon "Close" at bounding box center [640, 80] width 8 height 8
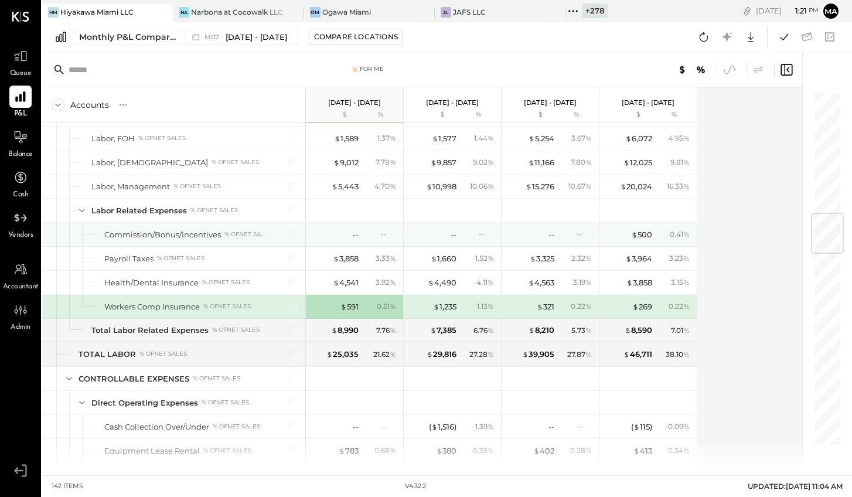
scroll to position [1027, 0]
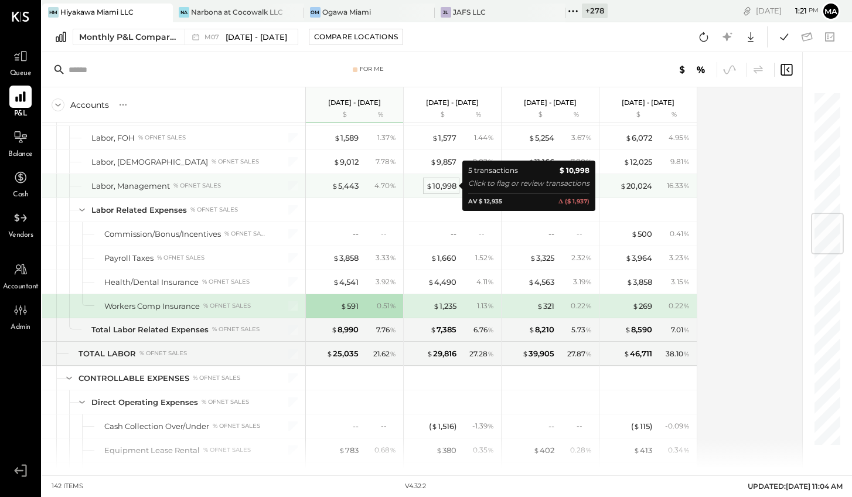
click at [436, 185] on div "$ 10,998" at bounding box center [441, 185] width 30 height 11
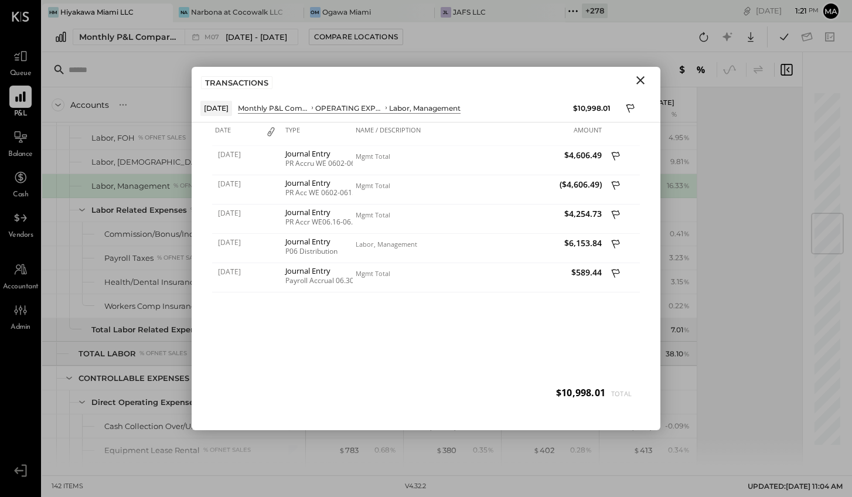
click at [638, 78] on icon "Close" at bounding box center [640, 80] width 8 height 8
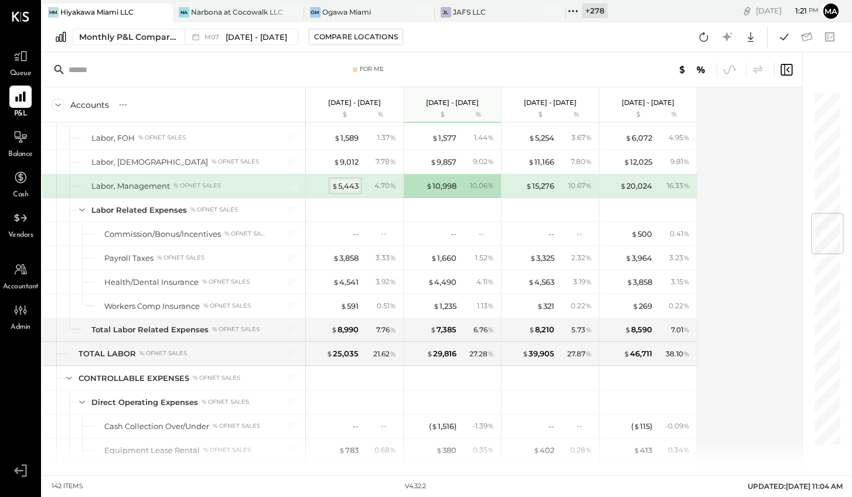
click at [338, 185] on div "$ 5,443" at bounding box center [345, 185] width 27 height 11
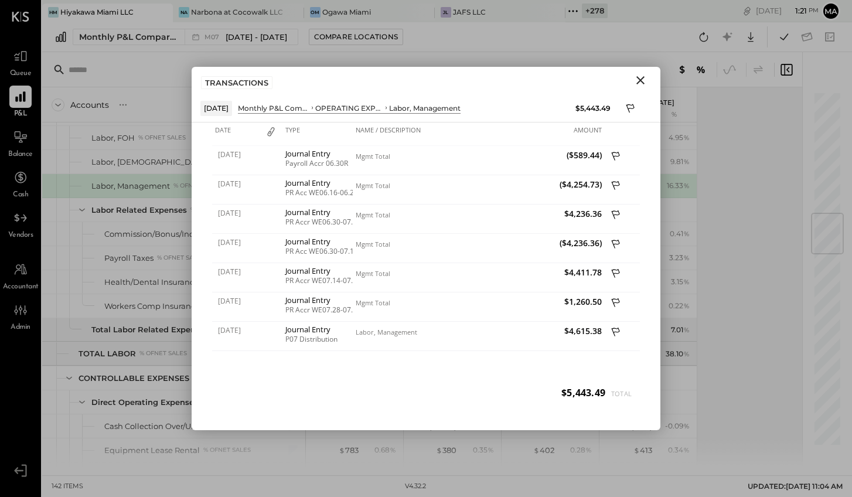
click at [645, 77] on icon "Close" at bounding box center [640, 80] width 14 height 14
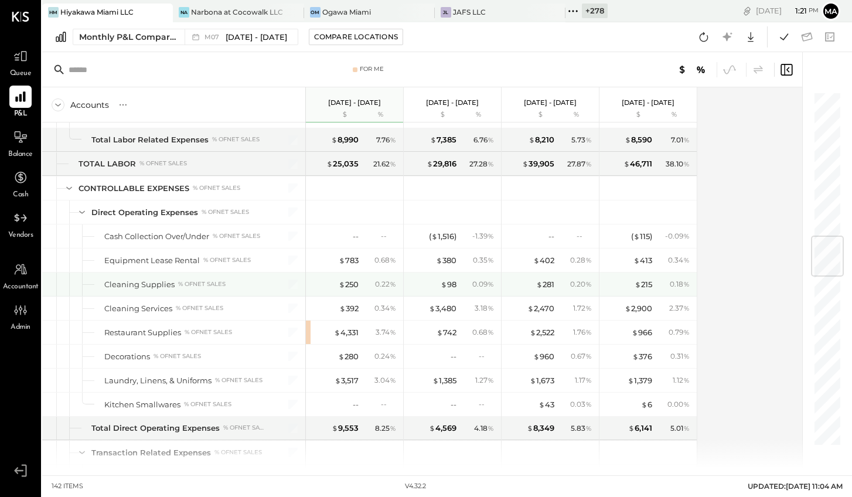
scroll to position [1247, 0]
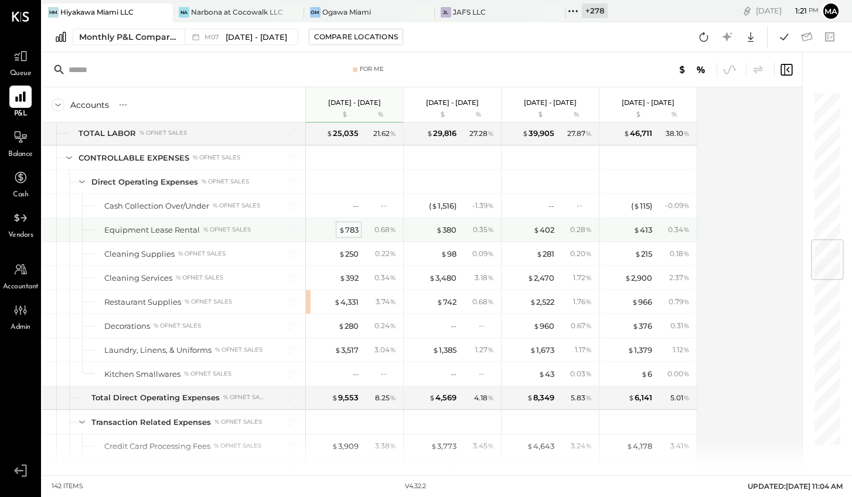
click at [350, 227] on div "$ 783" at bounding box center [349, 229] width 20 height 11
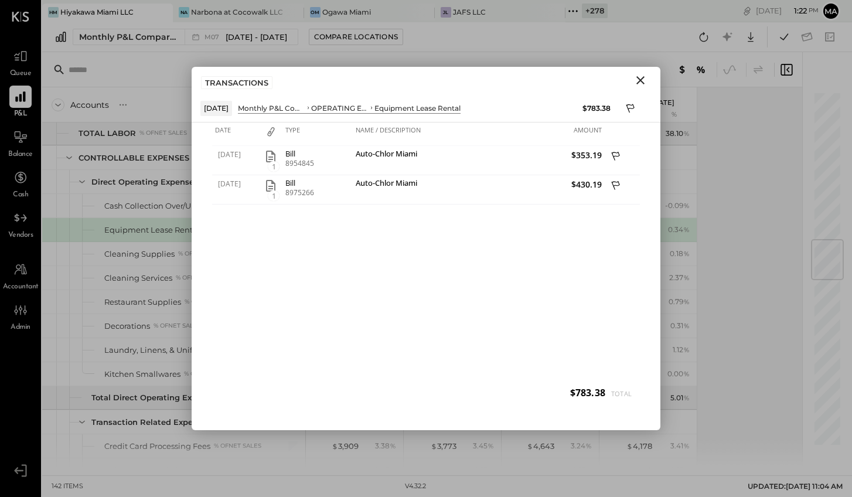
click at [641, 81] on icon "Close" at bounding box center [640, 80] width 8 height 8
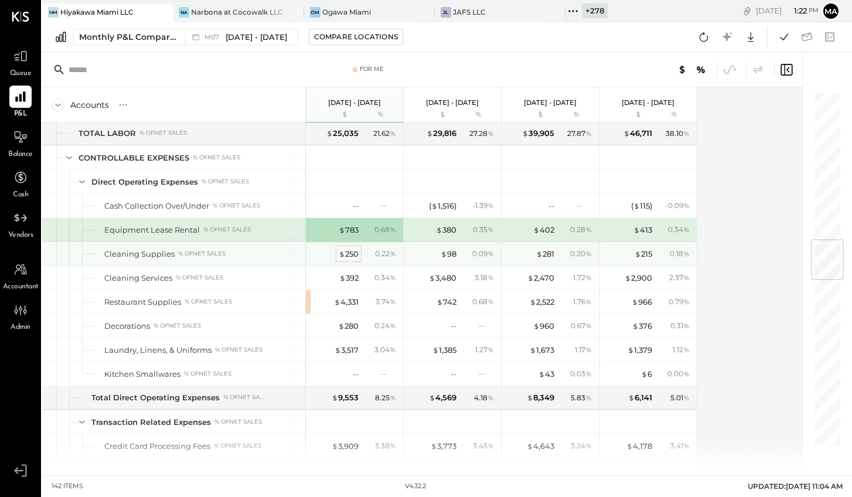
click at [347, 251] on div "$ 250" at bounding box center [349, 253] width 20 height 11
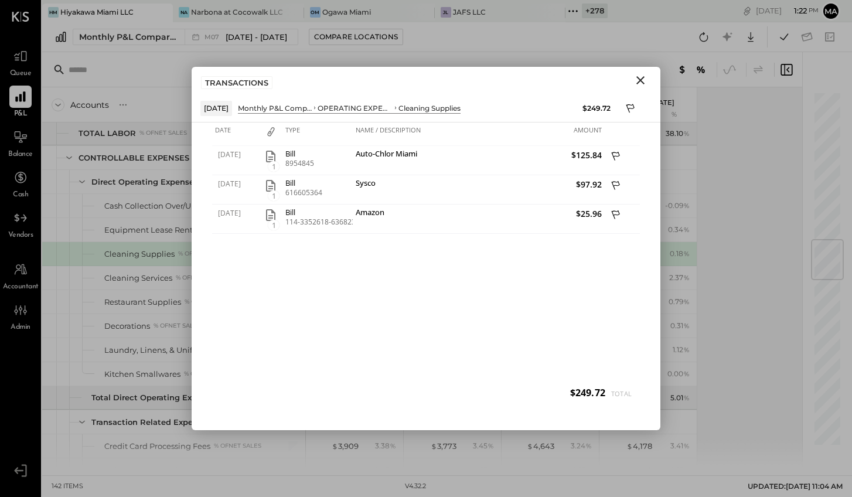
click at [640, 79] on icon "Close" at bounding box center [640, 80] width 8 height 8
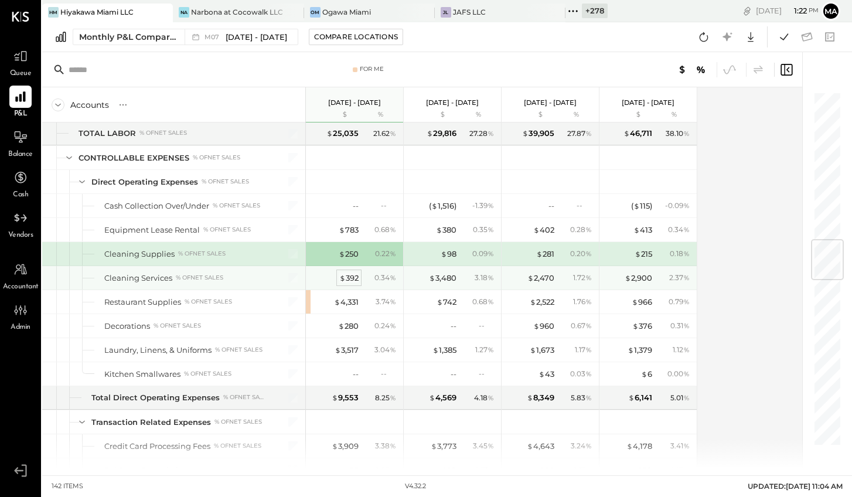
click at [349, 276] on div "$ 392" at bounding box center [348, 277] width 19 height 11
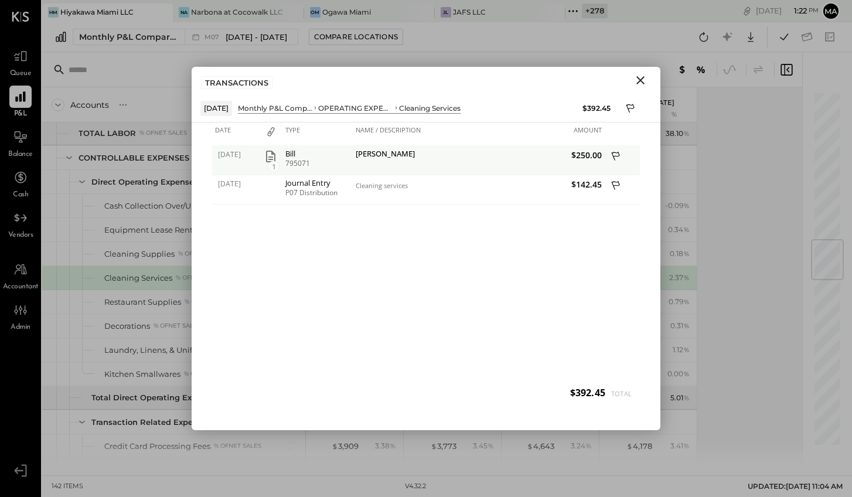
click at [274, 164] on span "1" at bounding box center [274, 166] width 12 height 11
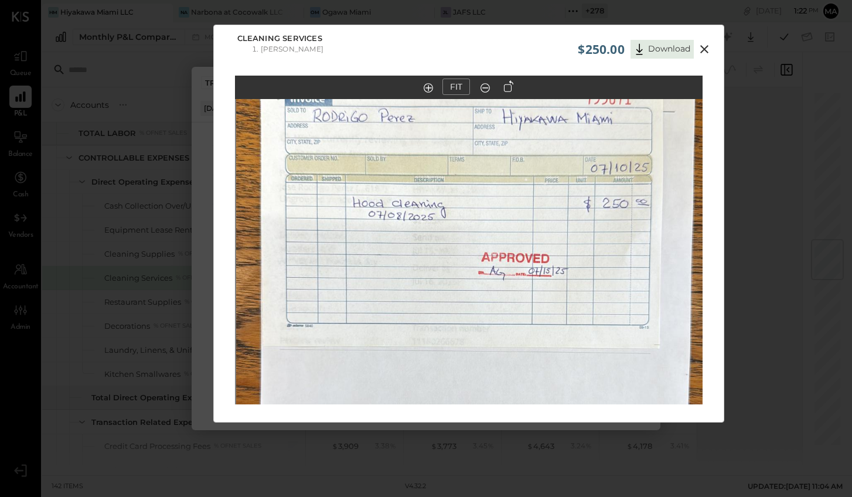
drag, startPoint x: 479, startPoint y: 187, endPoint x: 480, endPoint y: 268, distance: 80.8
click at [480, 269] on img at bounding box center [469, 307] width 467 height 831
click at [705, 45] on icon at bounding box center [704, 49] width 14 height 14
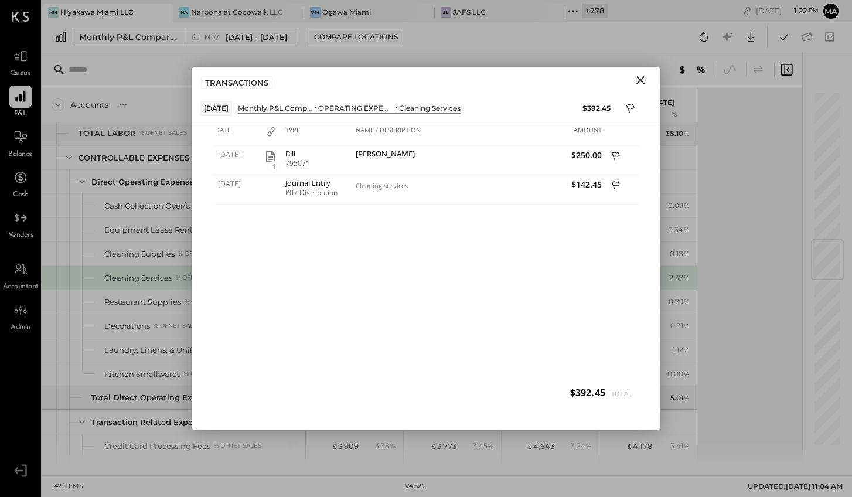
drag, startPoint x: 641, startPoint y: 81, endPoint x: 567, endPoint y: 144, distance: 97.3
click at [641, 81] on icon "Close" at bounding box center [640, 80] width 8 height 8
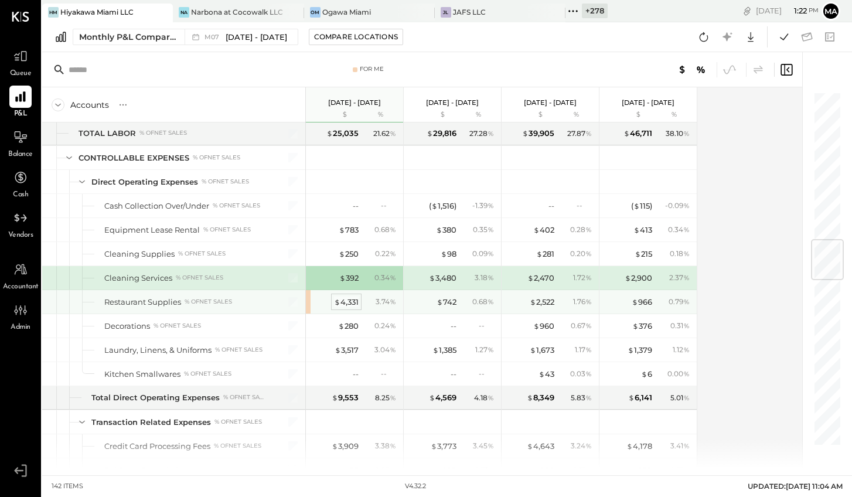
click at [347, 302] on div "$ 4,331" at bounding box center [346, 301] width 25 height 11
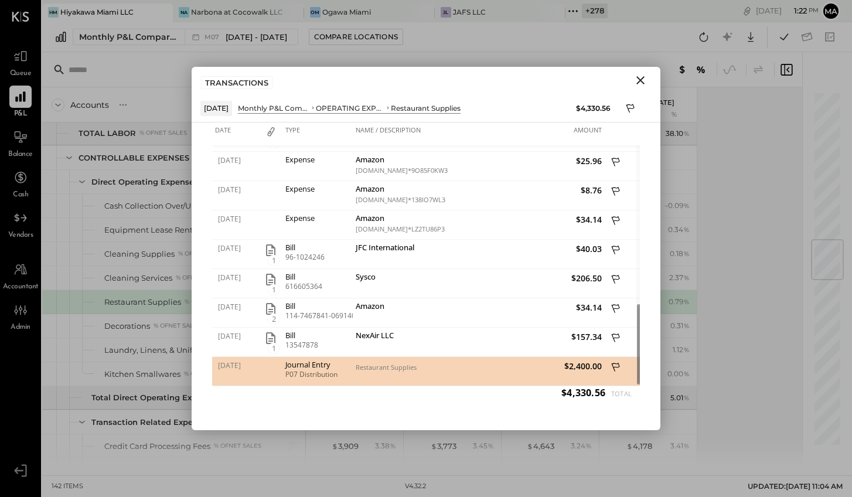
click at [301, 363] on div "Journal Entry" at bounding box center [317, 364] width 64 height 8
drag, startPoint x: 296, startPoint y: 370, endPoint x: 340, endPoint y: 370, distance: 43.4
click at [298, 370] on div "P07 Distribution" at bounding box center [317, 374] width 64 height 8
click at [370, 369] on div "Restaurant Supplies" at bounding box center [416, 367] width 120 height 8
click at [641, 78] on icon "Close" at bounding box center [640, 80] width 14 height 14
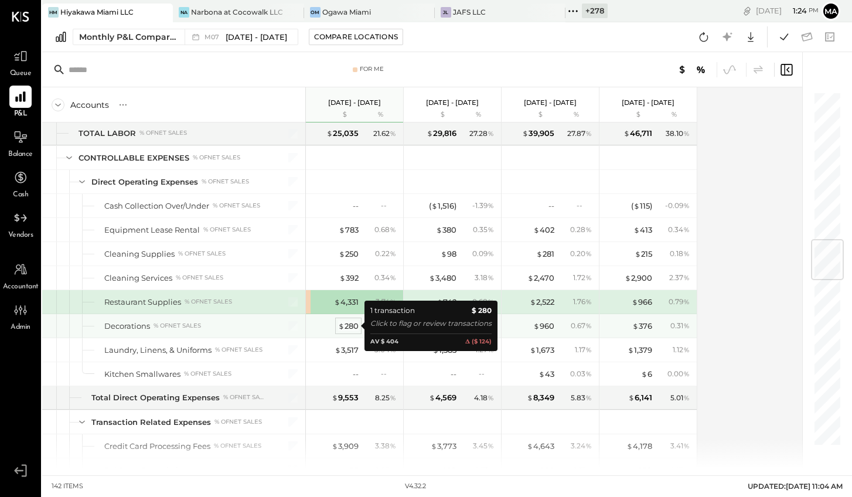
click at [349, 329] on div "$ 280" at bounding box center [348, 325] width 21 height 11
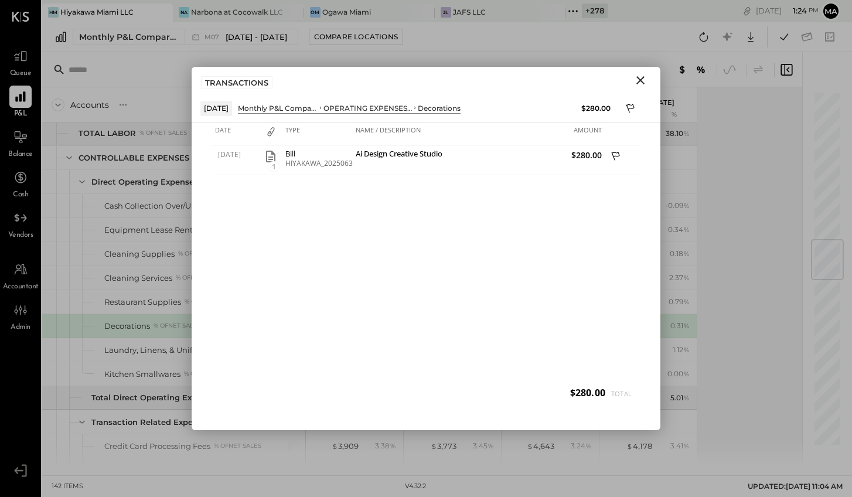
drag, startPoint x: 638, startPoint y: 77, endPoint x: 627, endPoint y: 103, distance: 28.3
click at [638, 77] on icon "Close" at bounding box center [640, 80] width 14 height 14
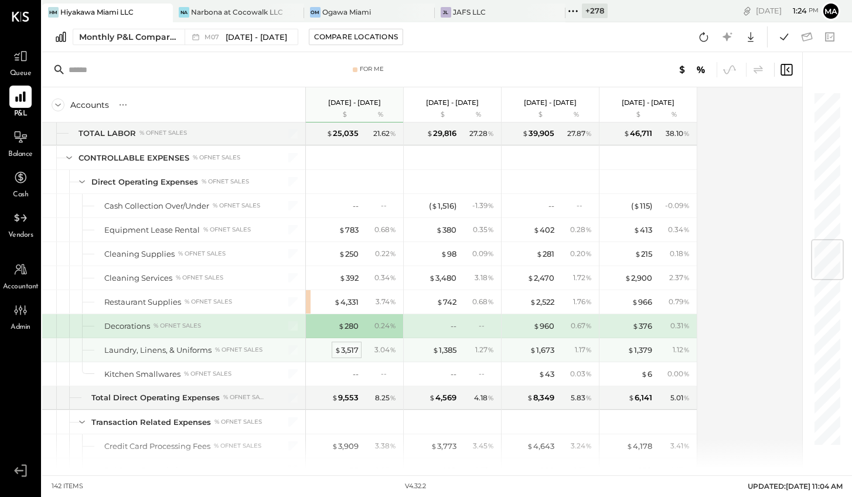
click at [350, 351] on div "$ 3,517" at bounding box center [346, 349] width 24 height 11
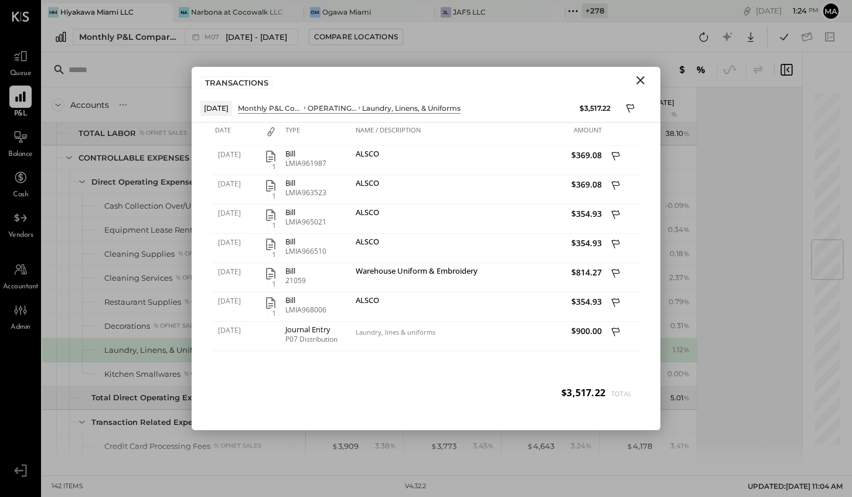
click at [640, 77] on icon "Close" at bounding box center [640, 80] width 14 height 14
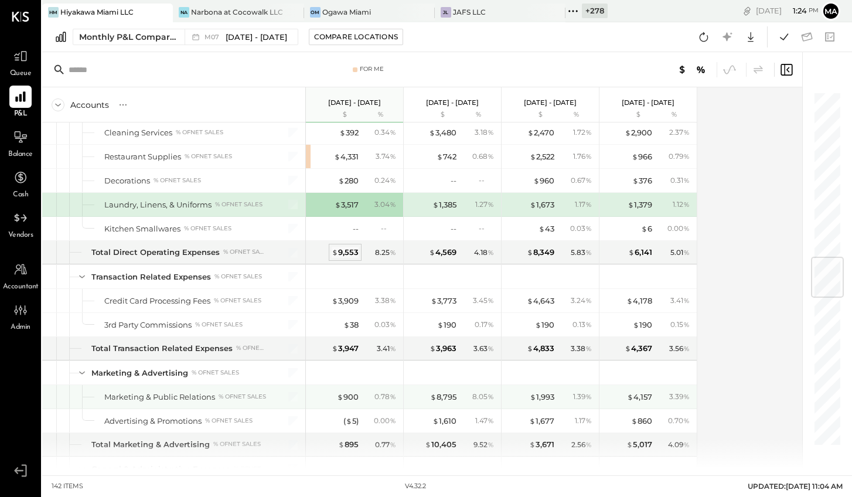
scroll to position [1394, 0]
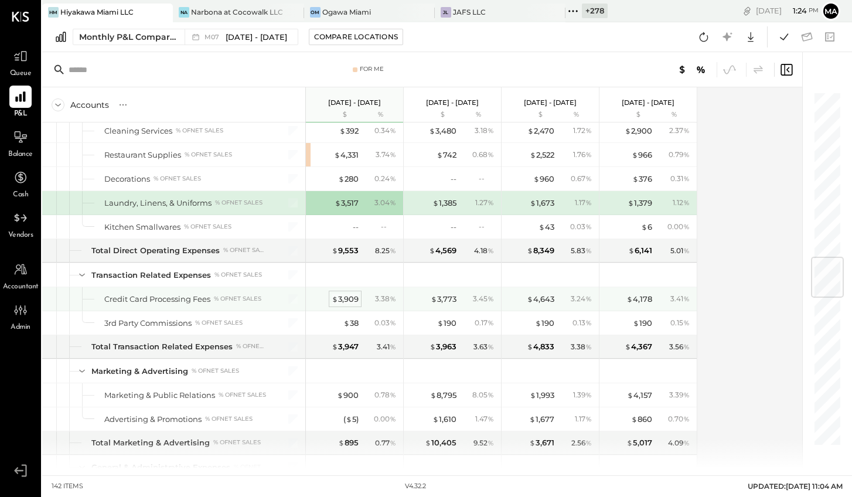
click at [348, 299] on div "$ 3,909" at bounding box center [345, 298] width 27 height 11
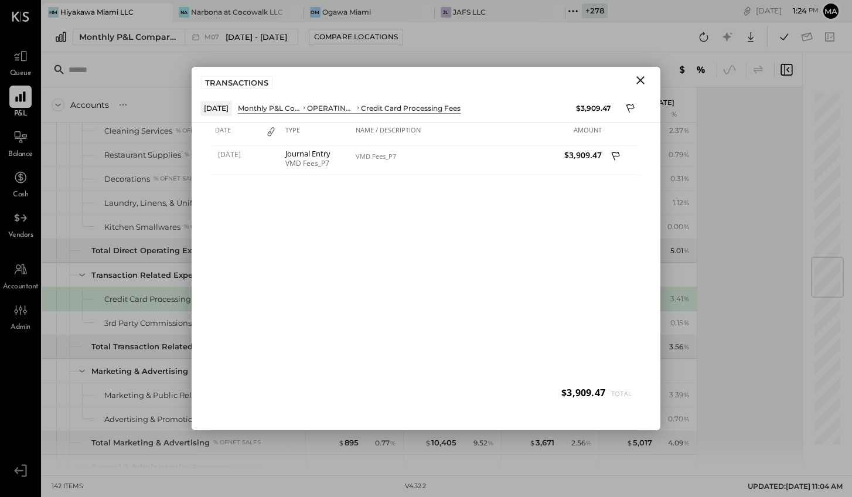
click at [635, 82] on icon "Close" at bounding box center [640, 80] width 14 height 14
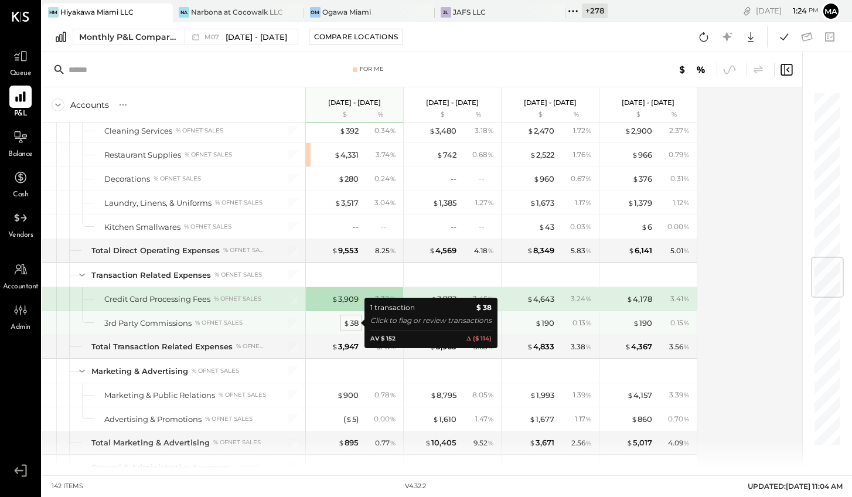
click at [353, 322] on div "$ 38" at bounding box center [350, 322] width 15 height 11
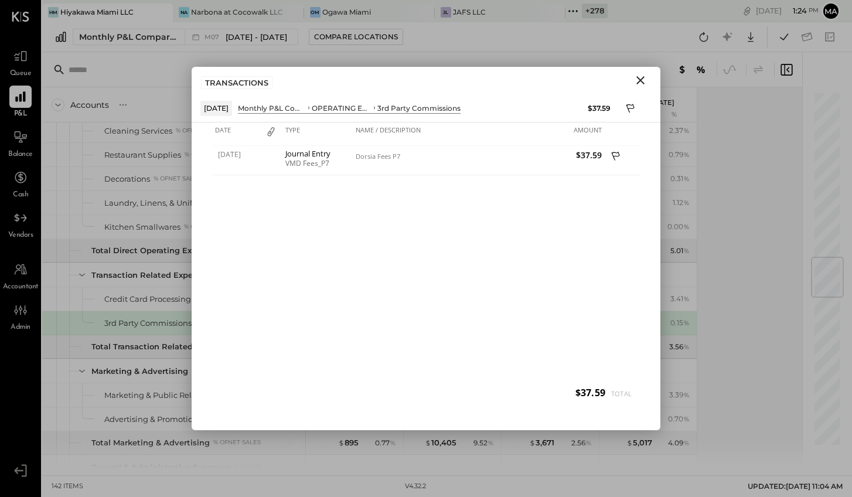
drag, startPoint x: 640, startPoint y: 77, endPoint x: 606, endPoint y: 111, distance: 47.6
click at [640, 77] on icon "Close" at bounding box center [640, 80] width 14 height 14
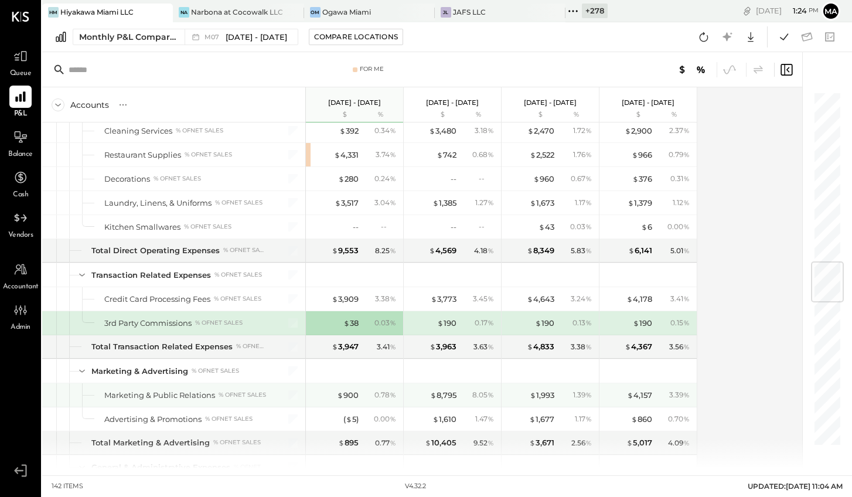
scroll to position [1489, 0]
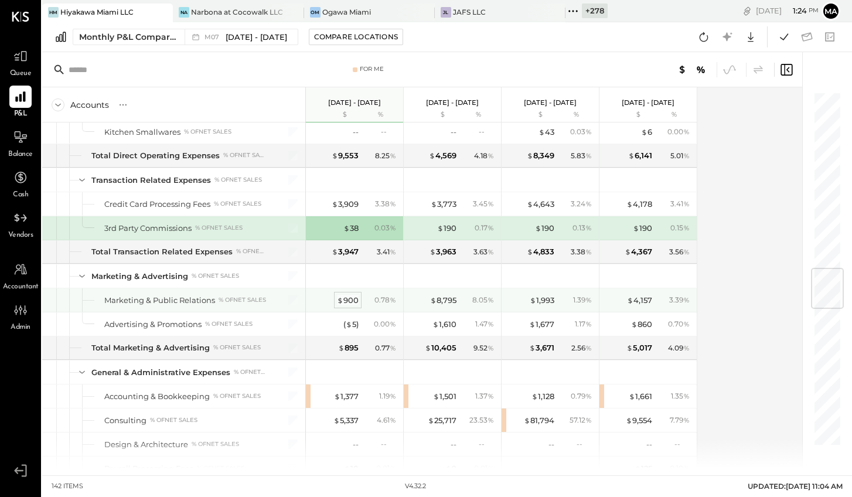
click at [351, 299] on div "$ 900" at bounding box center [348, 300] width 22 height 11
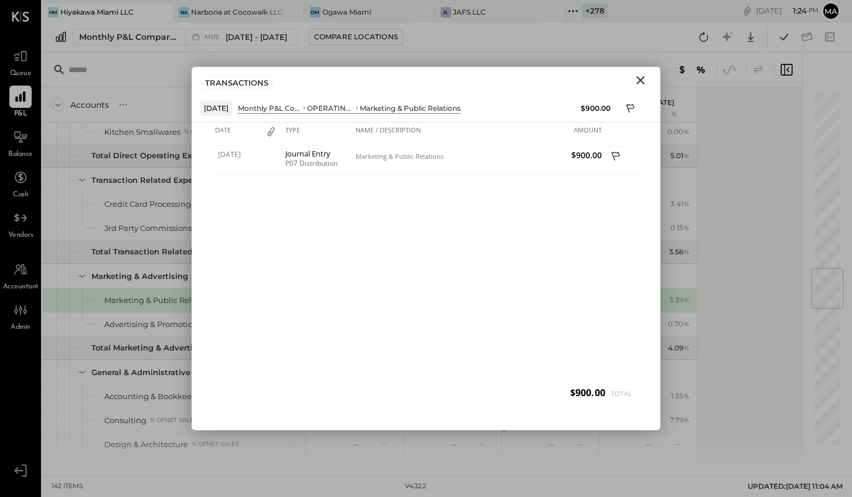
click at [640, 77] on icon "Close" at bounding box center [640, 80] width 14 height 14
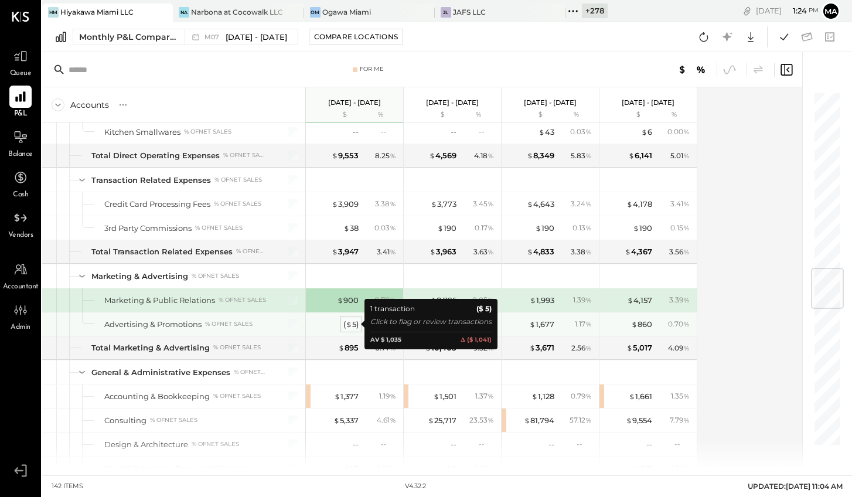
click at [349, 325] on span "$" at bounding box center [349, 323] width 6 height 9
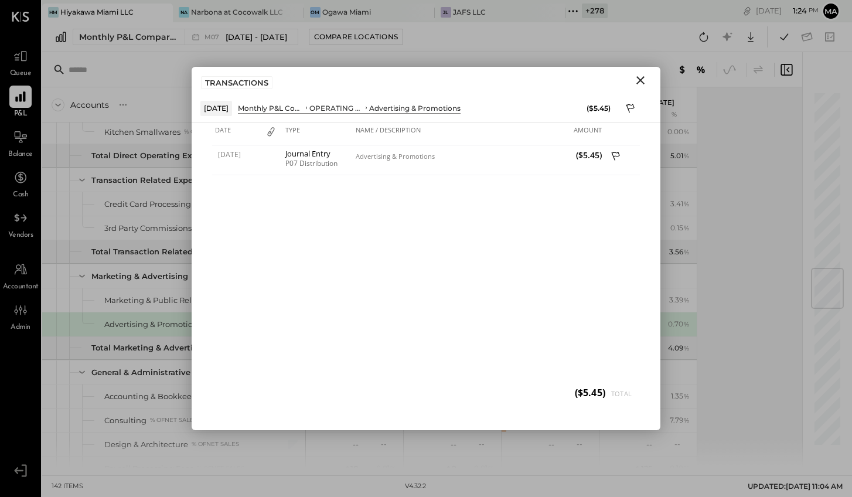
click at [640, 83] on icon "Close" at bounding box center [640, 80] width 14 height 14
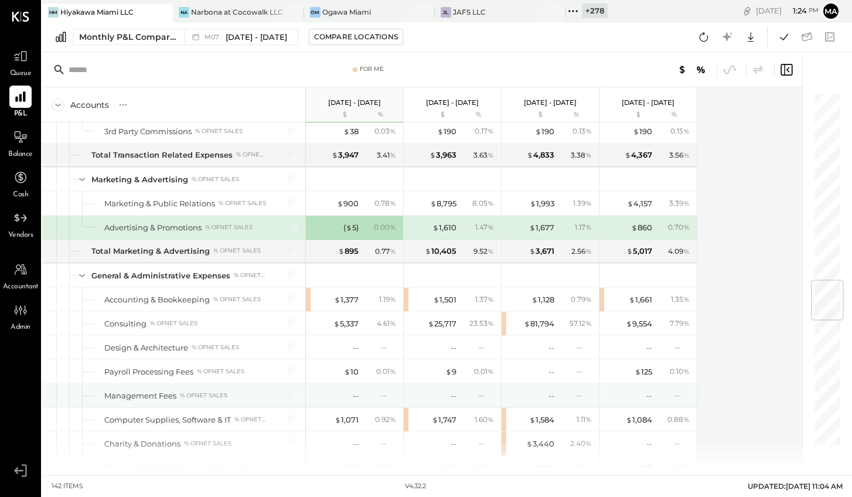
scroll to position [1586, 0]
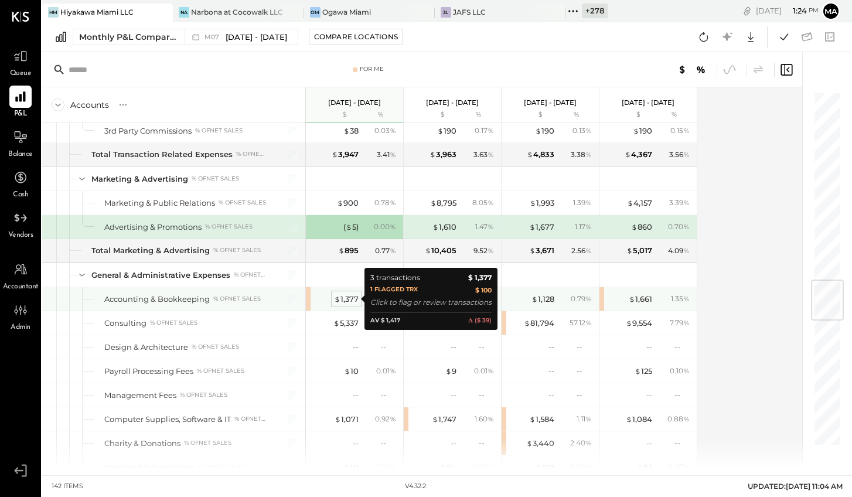
click at [347, 298] on div "$ 1,377" at bounding box center [346, 298] width 25 height 11
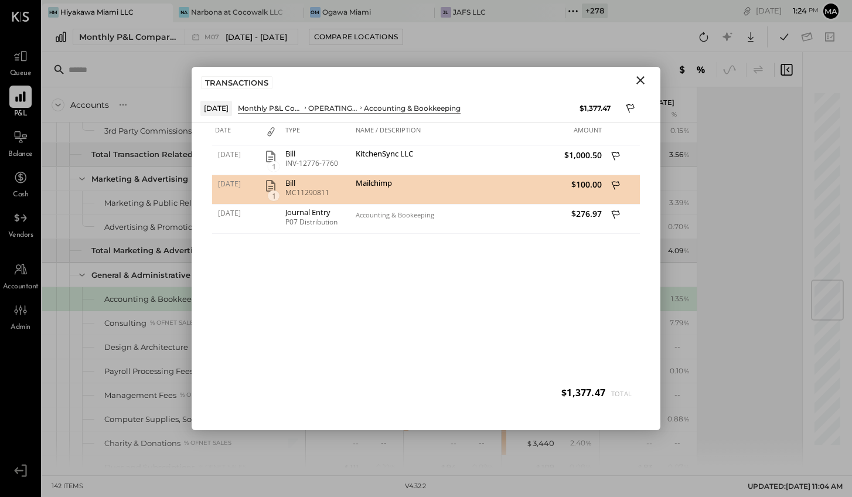
click at [639, 77] on icon "Close" at bounding box center [640, 80] width 14 height 14
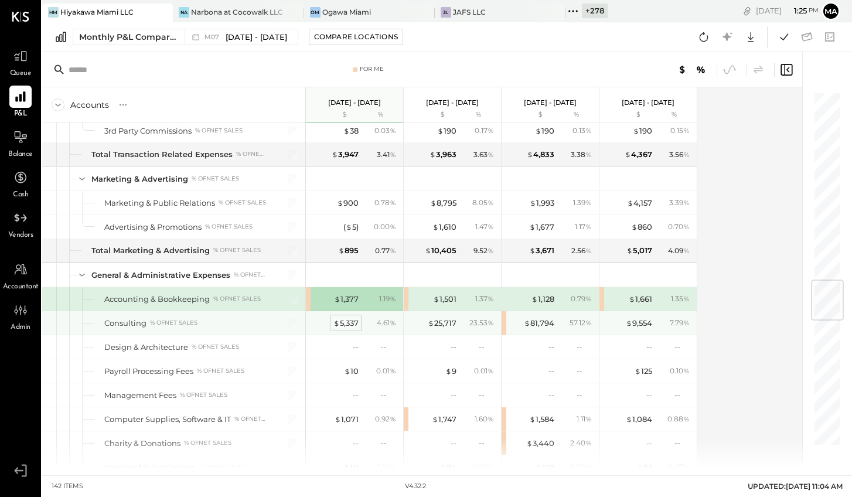
click at [340, 319] on div "$ 5,337" at bounding box center [345, 322] width 25 height 11
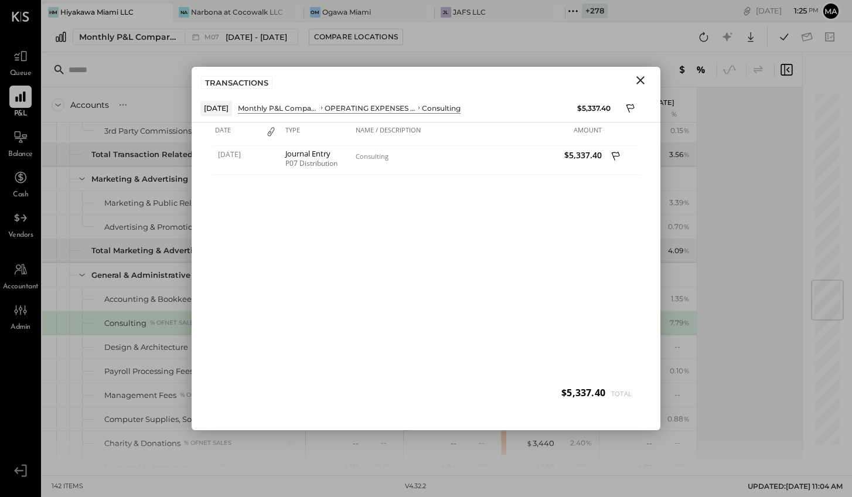
click at [640, 77] on icon "Close" at bounding box center [640, 80] width 14 height 14
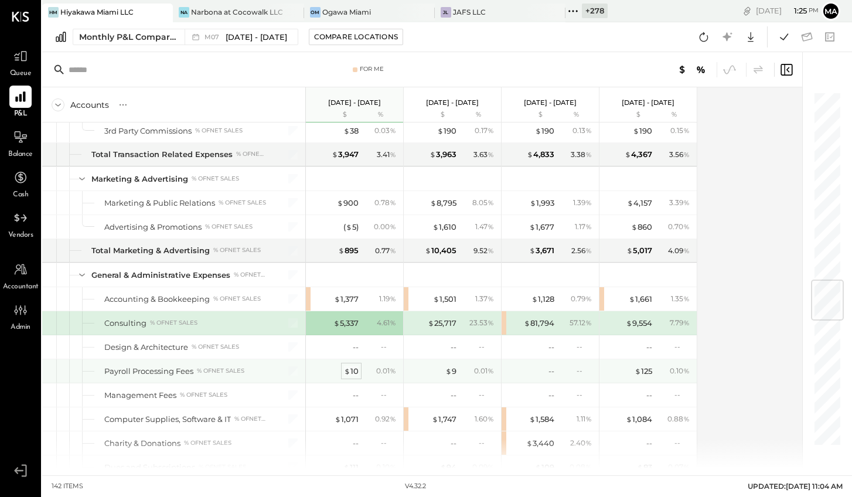
click at [353, 368] on div "$ 10" at bounding box center [351, 371] width 15 height 11
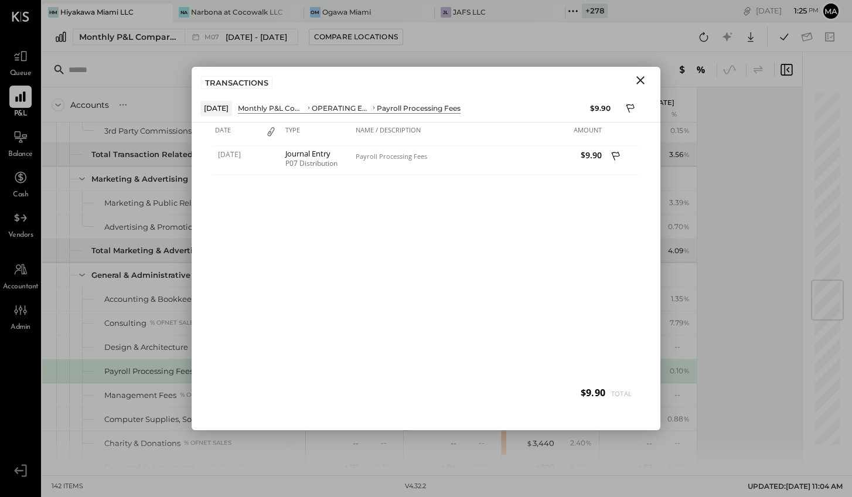
drag, startPoint x: 638, startPoint y: 79, endPoint x: 622, endPoint y: 100, distance: 26.3
click at [638, 79] on icon "Close" at bounding box center [640, 80] width 8 height 8
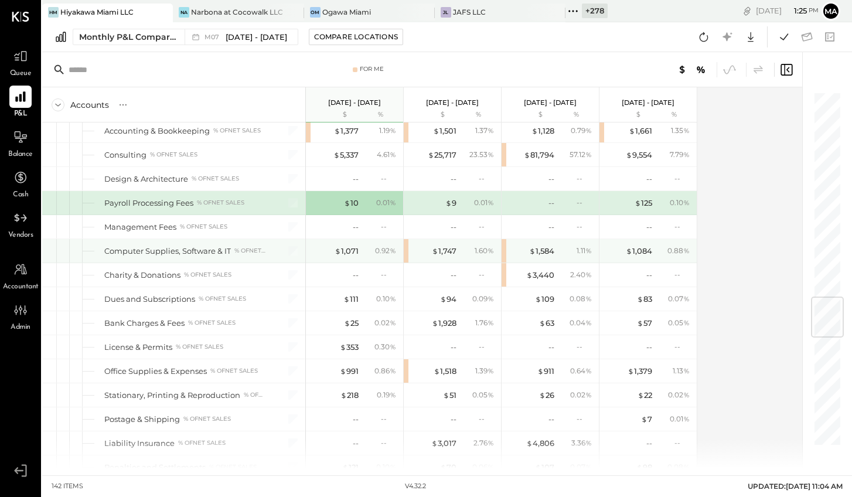
scroll to position [1764, 0]
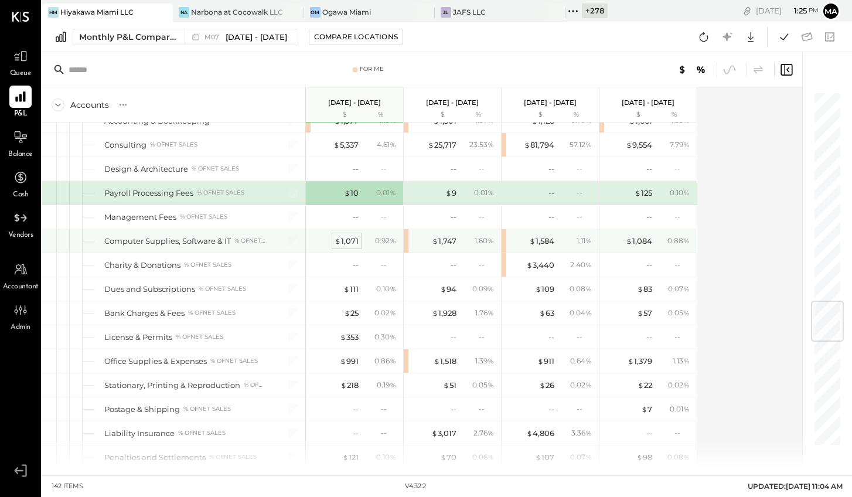
click at [349, 241] on div "$ 1,071" at bounding box center [346, 240] width 24 height 11
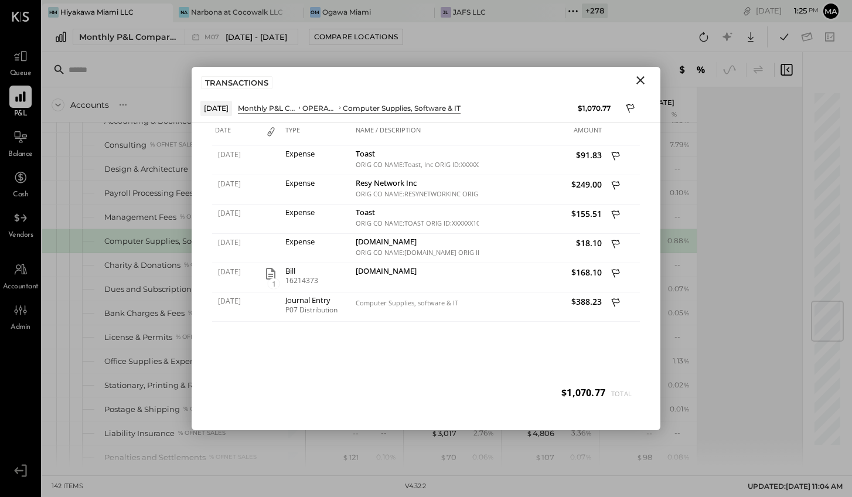
drag, startPoint x: 638, startPoint y: 77, endPoint x: 598, endPoint y: 141, distance: 75.1
click at [638, 77] on icon "Close" at bounding box center [640, 80] width 8 height 8
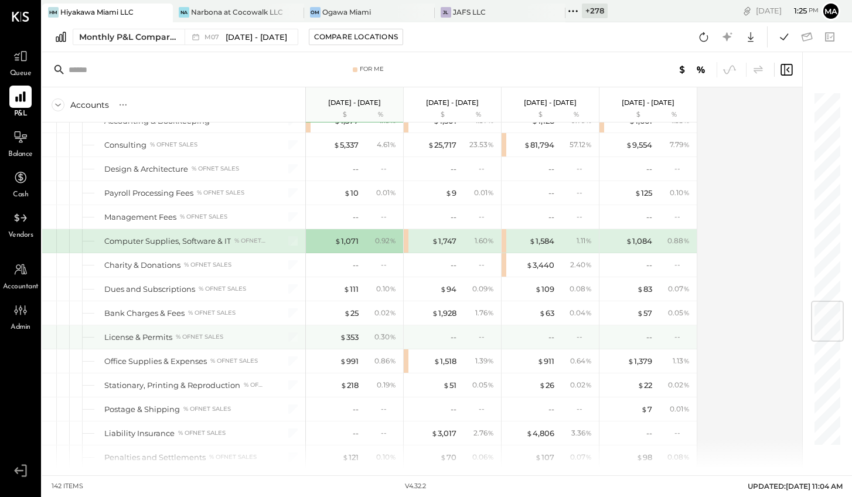
scroll to position [1852, 0]
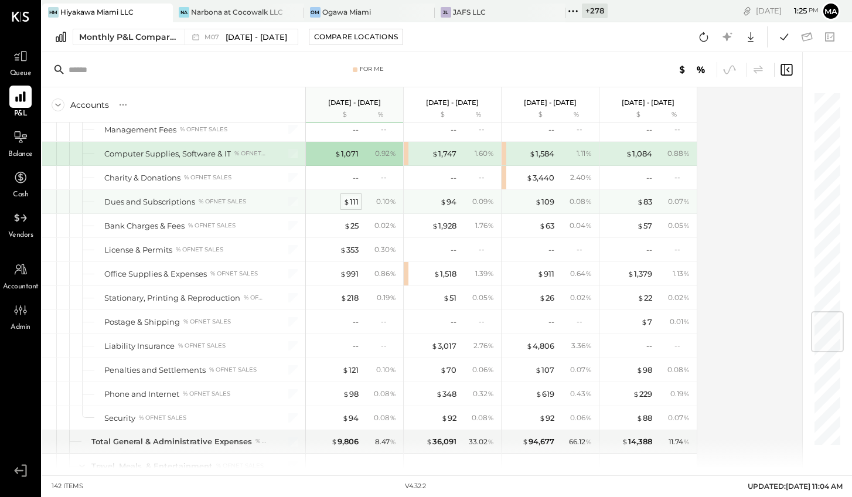
click at [354, 201] on div "$ 111" at bounding box center [350, 201] width 15 height 11
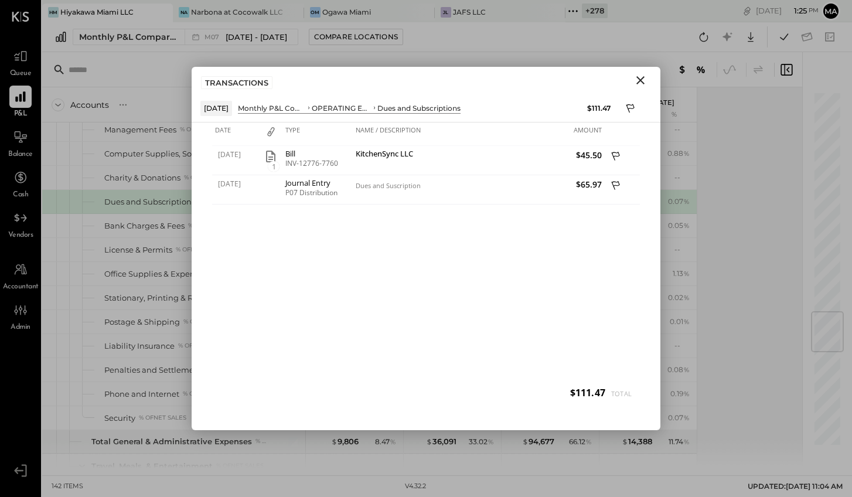
click at [640, 81] on icon "Close" at bounding box center [640, 80] width 8 height 8
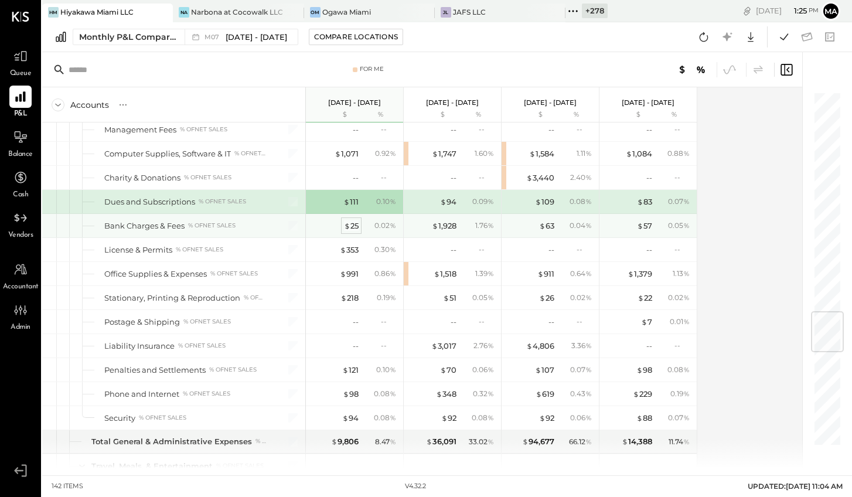
click at [349, 224] on div "$ 25" at bounding box center [351, 225] width 15 height 11
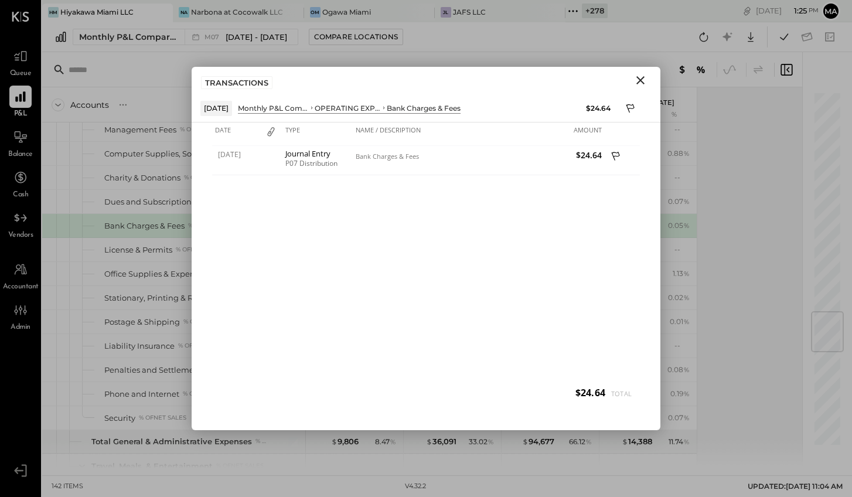
click at [641, 77] on icon "Close" at bounding box center [640, 80] width 14 height 14
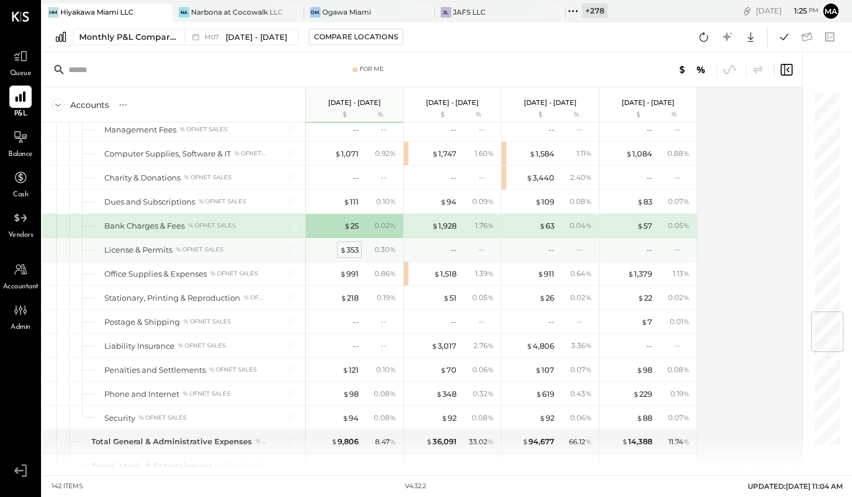
click at [346, 245] on div "$ 353" at bounding box center [349, 249] width 19 height 11
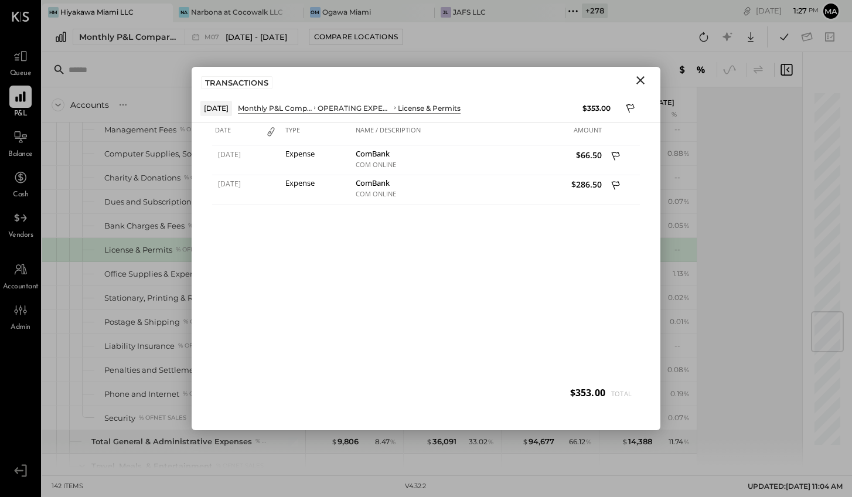
click at [638, 77] on icon "Close" at bounding box center [640, 80] width 14 height 14
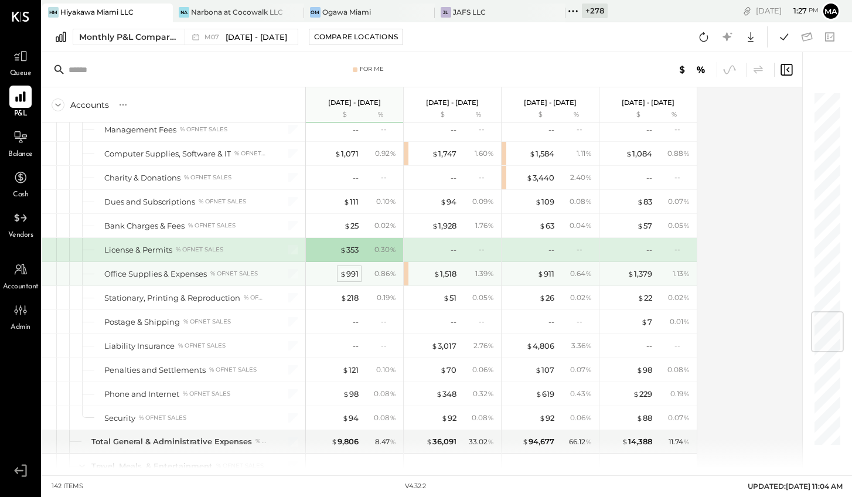
click at [350, 271] on div "$ 991" at bounding box center [349, 273] width 19 height 11
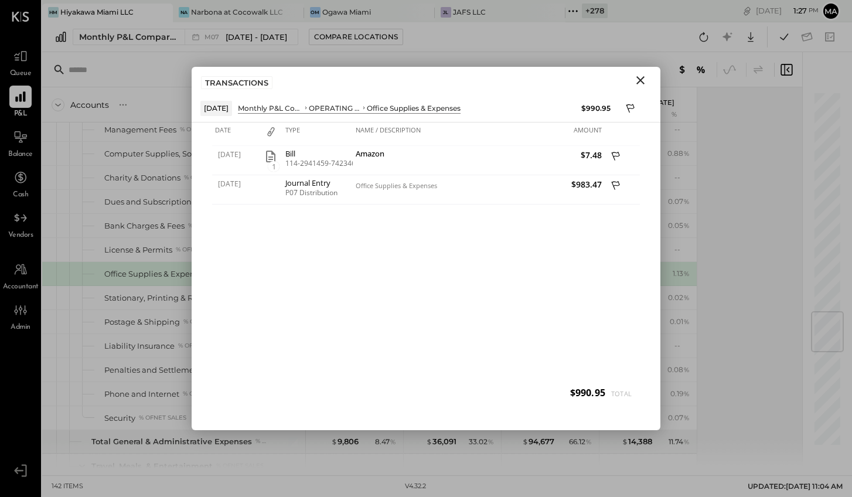
click at [641, 79] on icon "Close" at bounding box center [640, 80] width 8 height 8
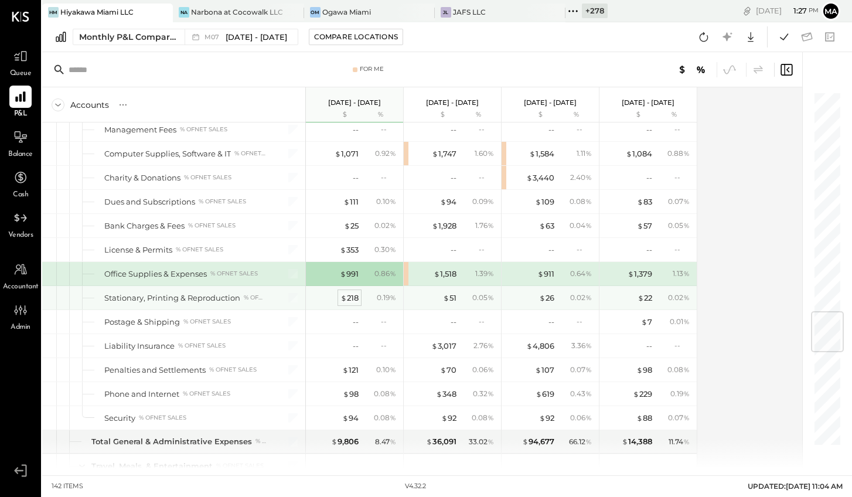
click at [346, 293] on div "$ 218" at bounding box center [349, 297] width 18 height 11
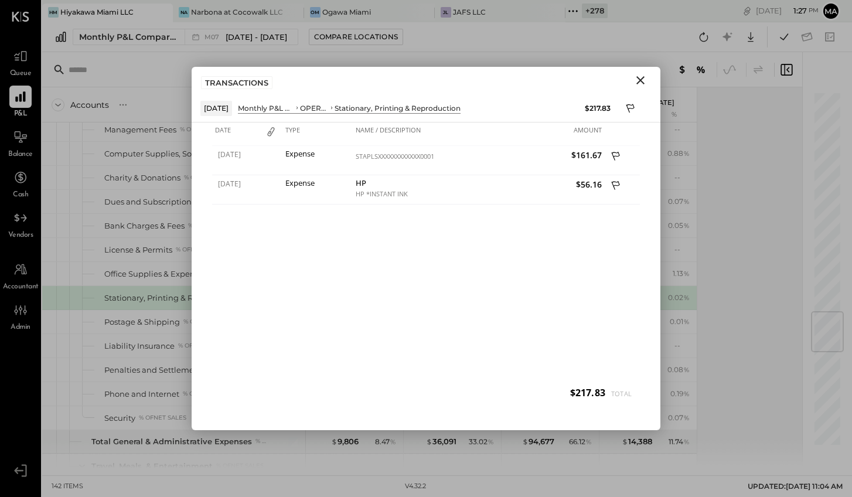
click at [639, 81] on icon "Close" at bounding box center [640, 80] width 8 height 8
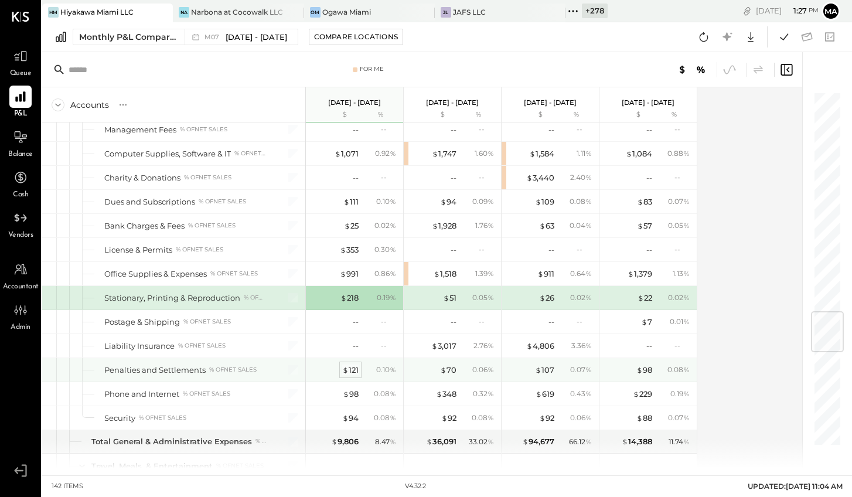
click at [351, 367] on div "$ 121" at bounding box center [350, 369] width 16 height 11
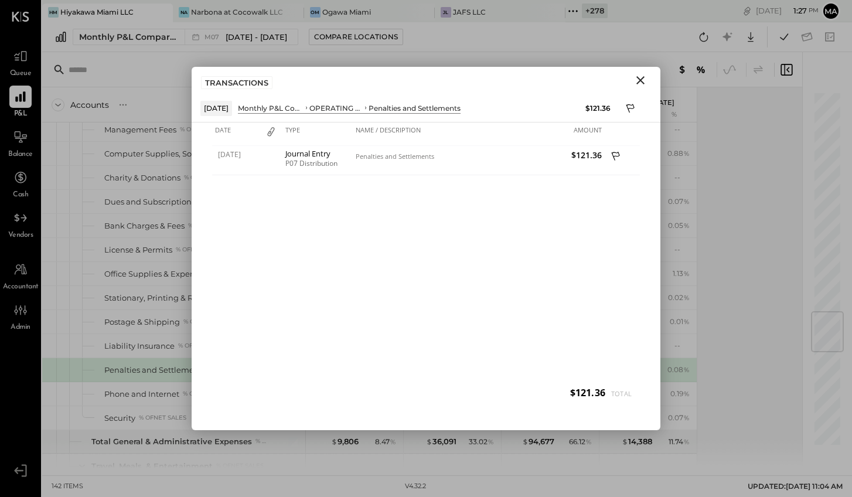
click at [639, 77] on icon "Close" at bounding box center [640, 80] width 14 height 14
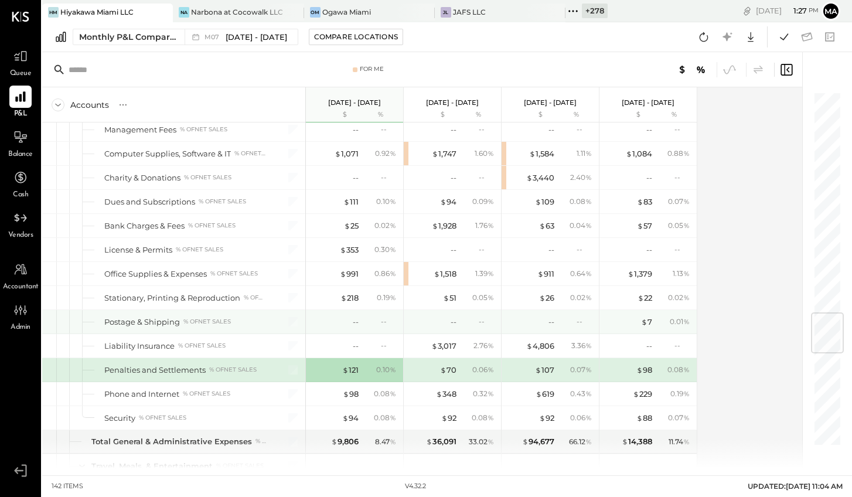
scroll to position [1860, 0]
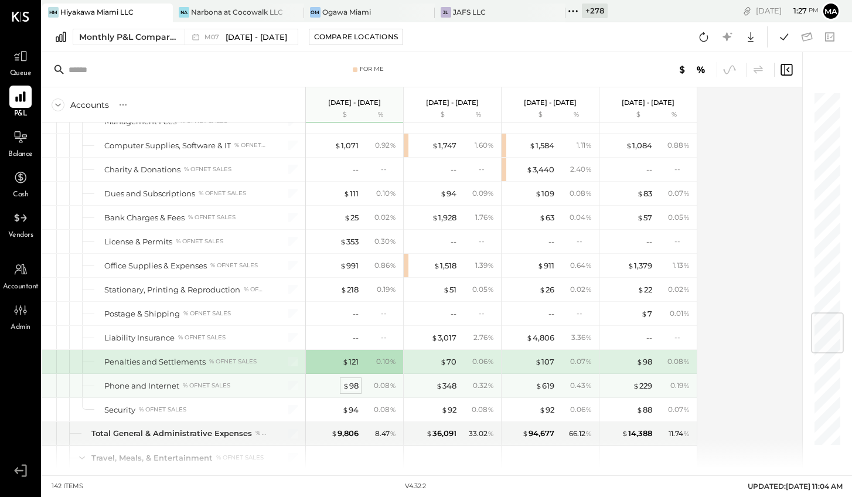
click at [351, 386] on div "$ 98" at bounding box center [351, 385] width 16 height 11
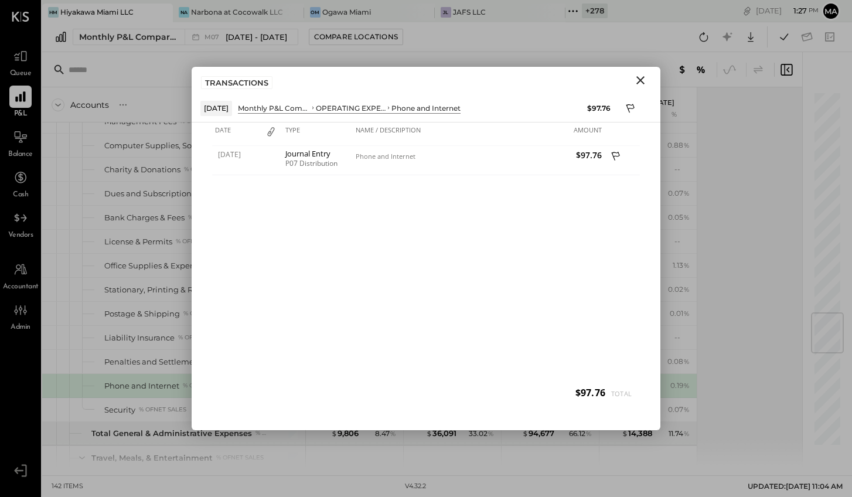
click at [640, 78] on icon "Close" at bounding box center [640, 80] width 14 height 14
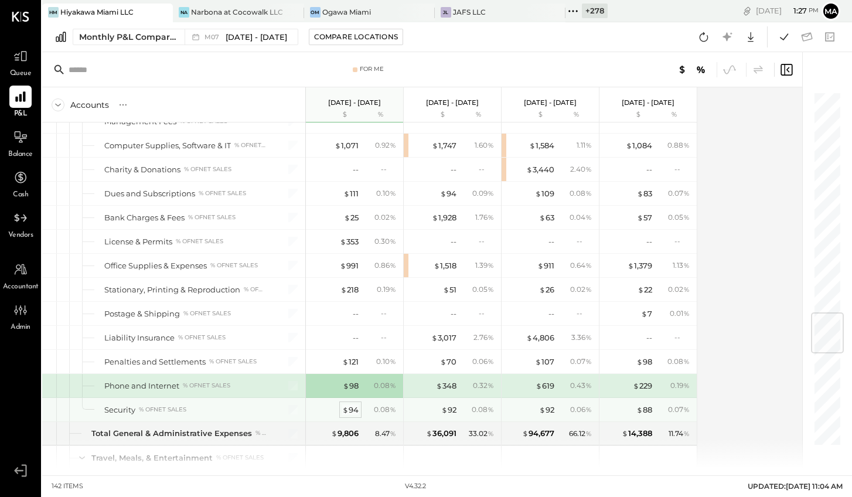
click at [349, 408] on div "$ 94" at bounding box center [350, 409] width 16 height 11
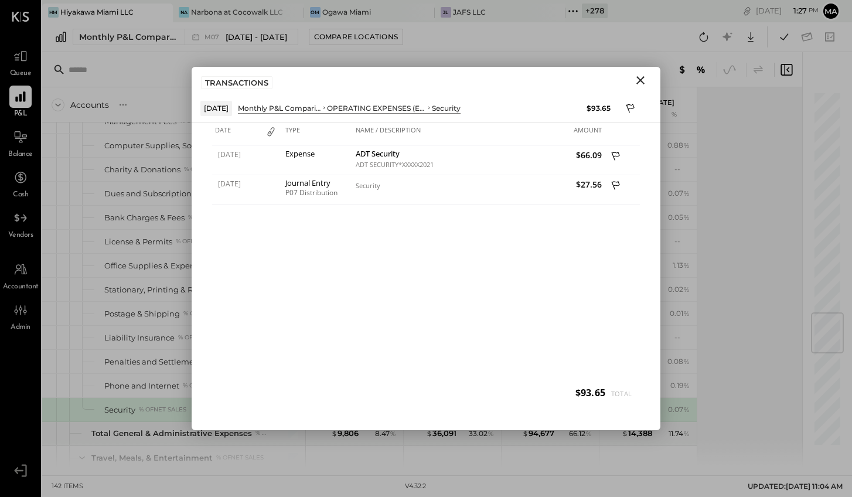
click at [640, 78] on icon "Close" at bounding box center [640, 80] width 14 height 14
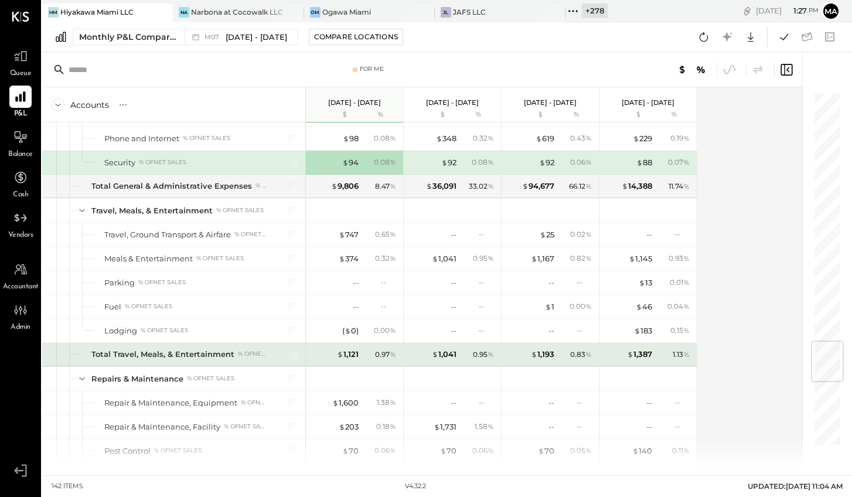
scroll to position [2108, 0]
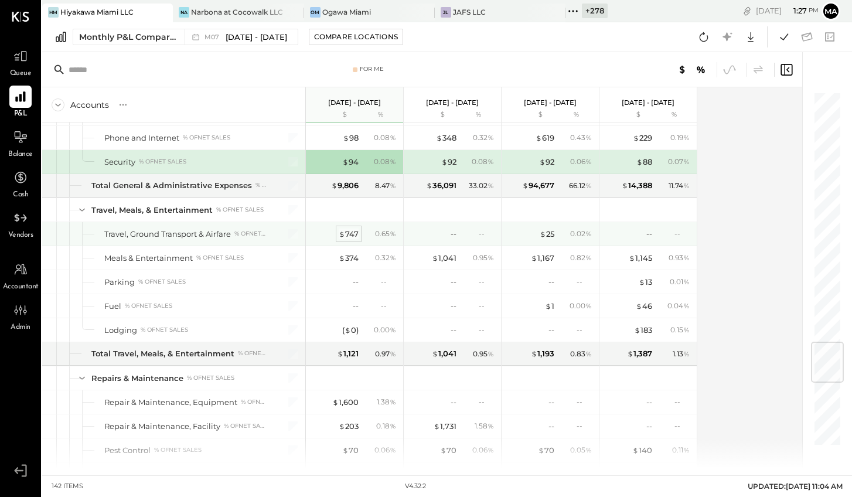
click at [354, 229] on div "$ 747" at bounding box center [349, 233] width 20 height 11
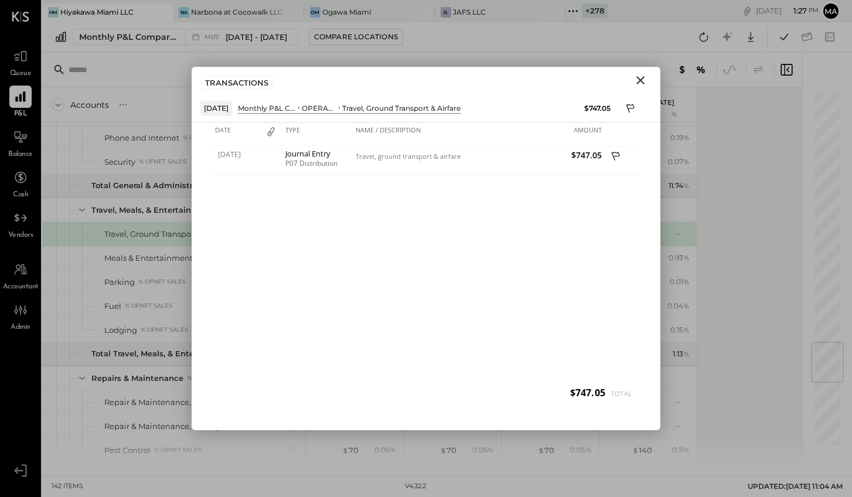
drag, startPoint x: 642, startPoint y: 77, endPoint x: 594, endPoint y: 160, distance: 96.1
click at [642, 77] on icon "Close" at bounding box center [640, 80] width 14 height 14
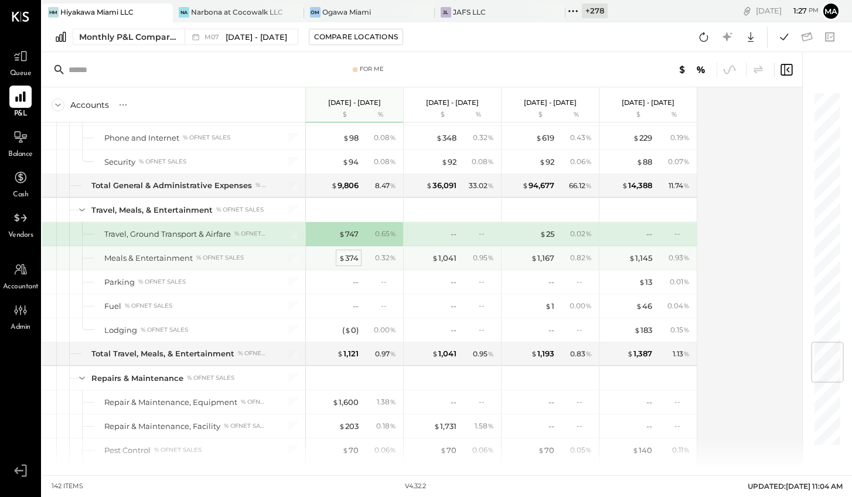
click at [344, 257] on div "$ 374" at bounding box center [349, 257] width 20 height 11
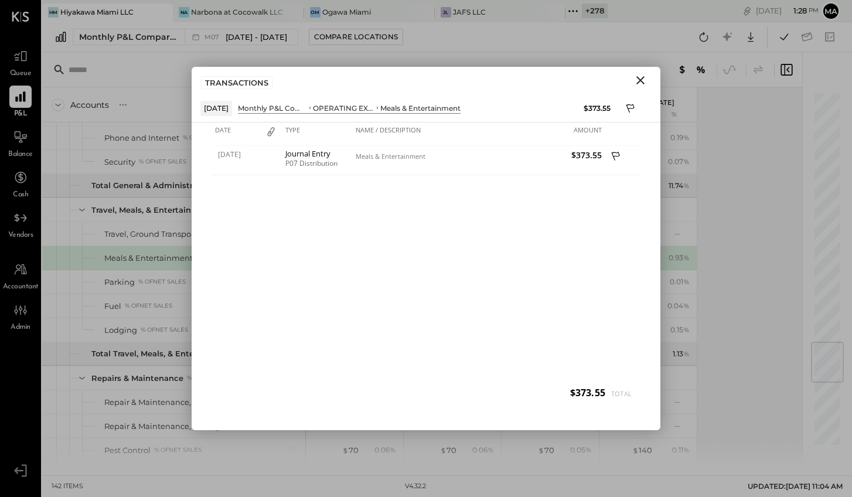
drag, startPoint x: 640, startPoint y: 80, endPoint x: 618, endPoint y: 107, distance: 35.4
click at [640, 80] on icon "Close" at bounding box center [640, 80] width 8 height 8
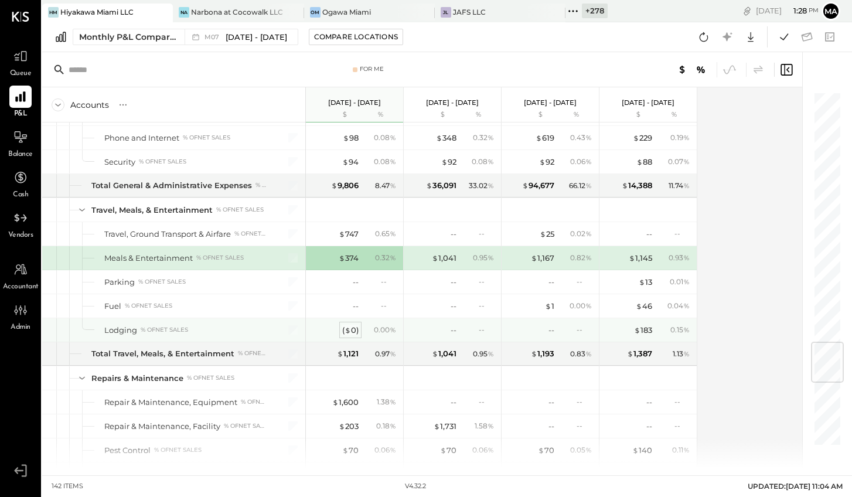
click at [350, 329] on span "$" at bounding box center [347, 329] width 6 height 9
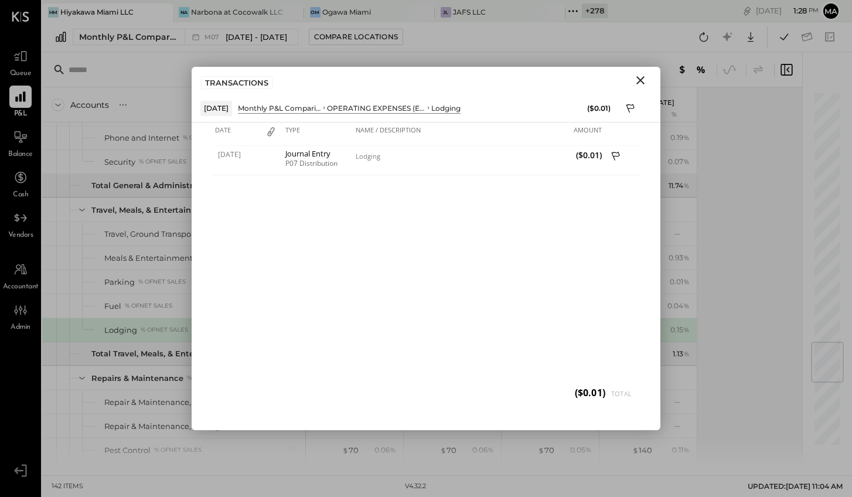
drag, startPoint x: 641, startPoint y: 80, endPoint x: 575, endPoint y: 175, distance: 115.4
click at [641, 80] on icon "Close" at bounding box center [640, 80] width 8 height 8
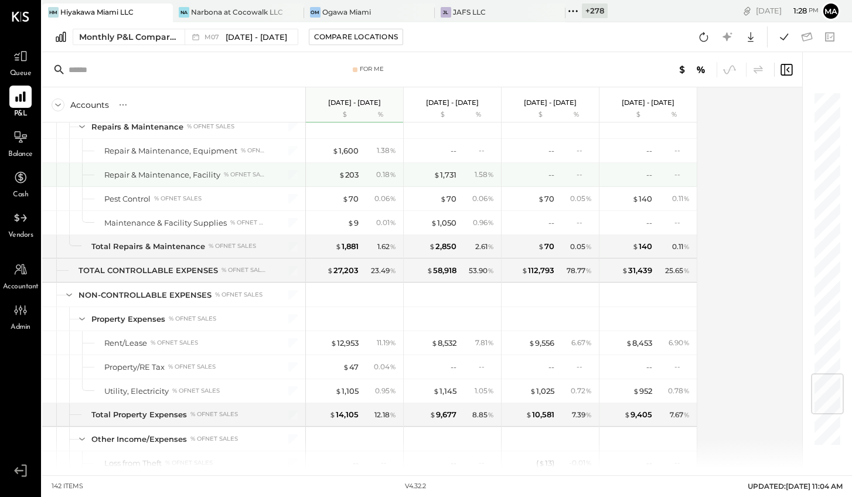
scroll to position [2350, 0]
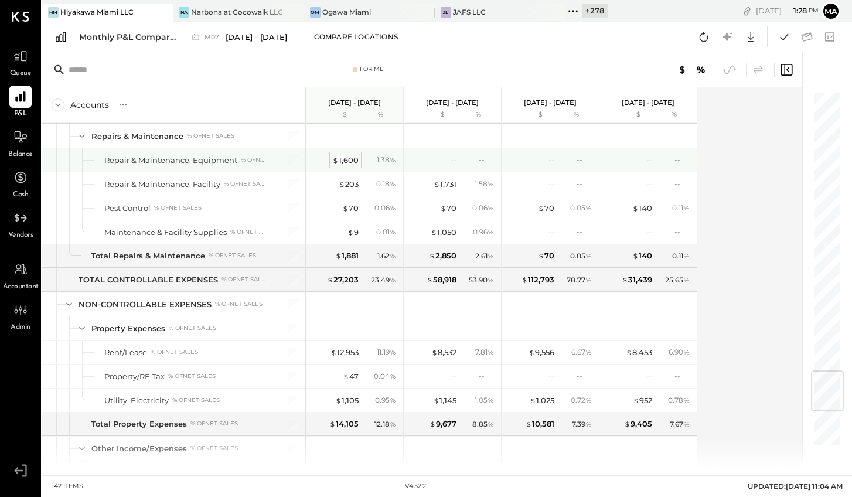
click at [341, 156] on div "$ 1,600" at bounding box center [345, 160] width 26 height 11
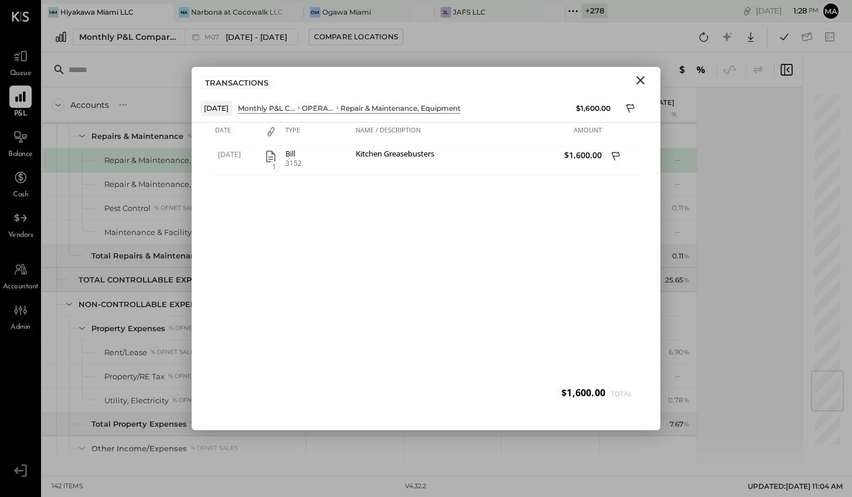
click at [640, 75] on icon "Close" at bounding box center [640, 80] width 14 height 14
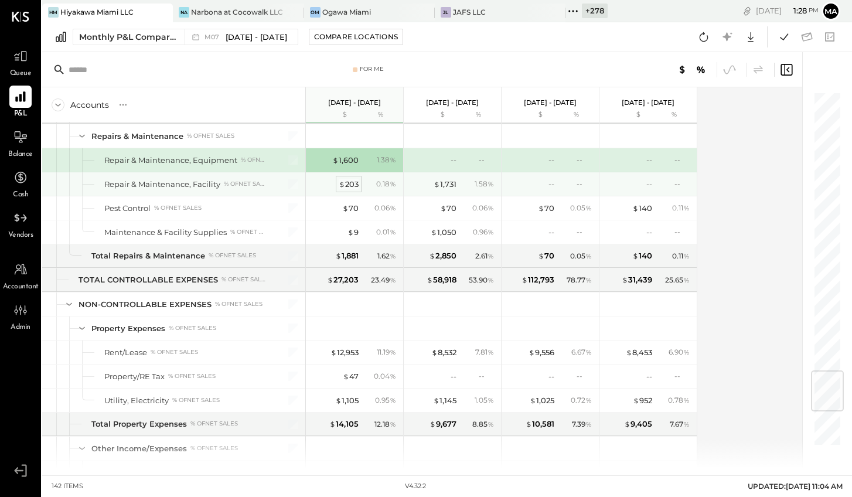
click at [350, 187] on div "$ 203" at bounding box center [349, 184] width 20 height 11
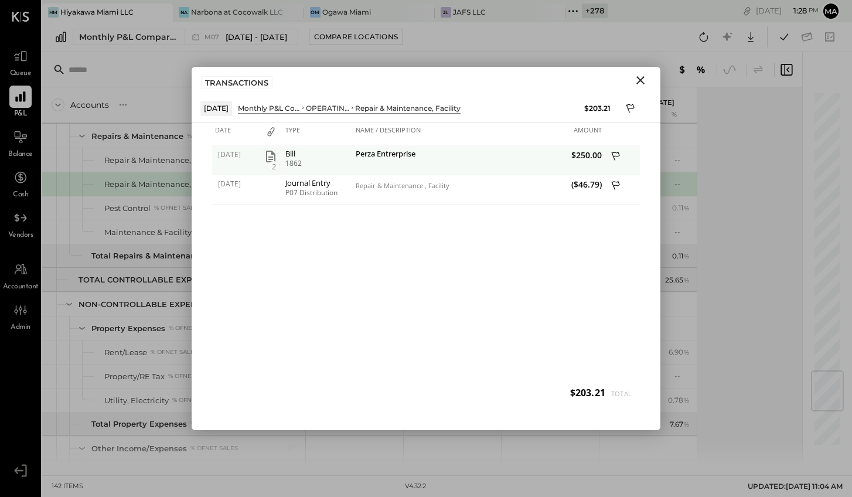
click at [271, 154] on icon "button" at bounding box center [270, 157] width 9 height 12
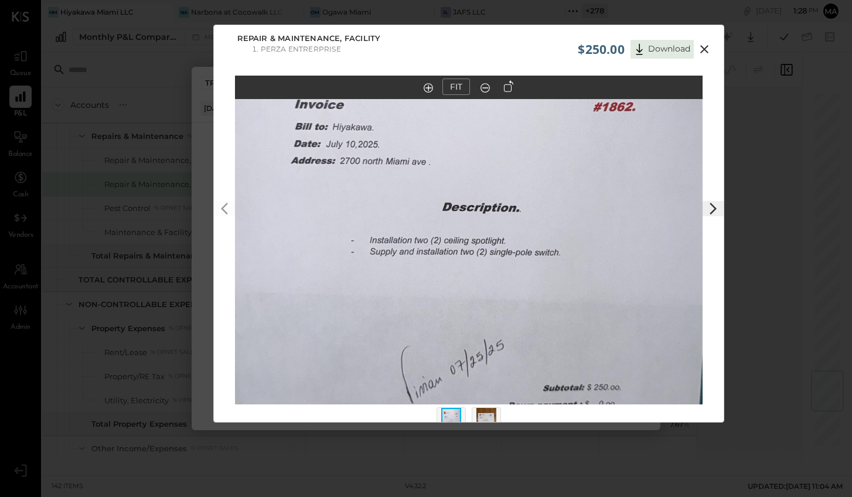
click at [705, 48] on icon at bounding box center [704, 49] width 14 height 14
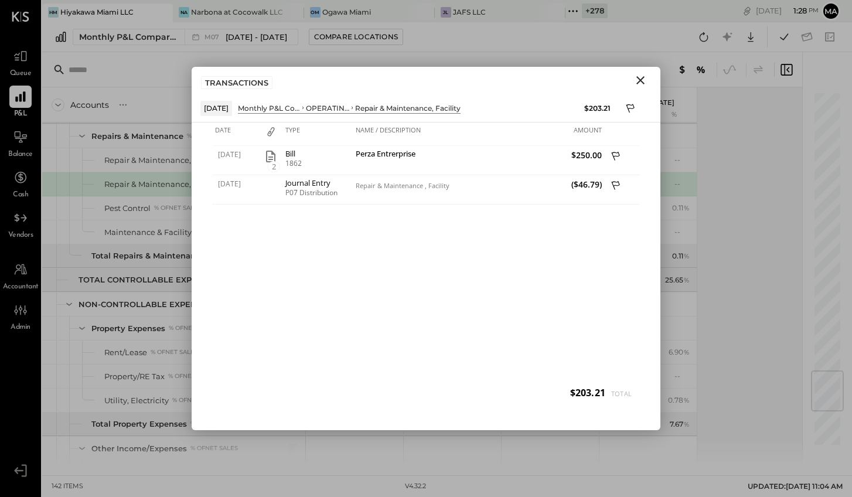
click at [643, 78] on icon "Close" at bounding box center [640, 80] width 14 height 14
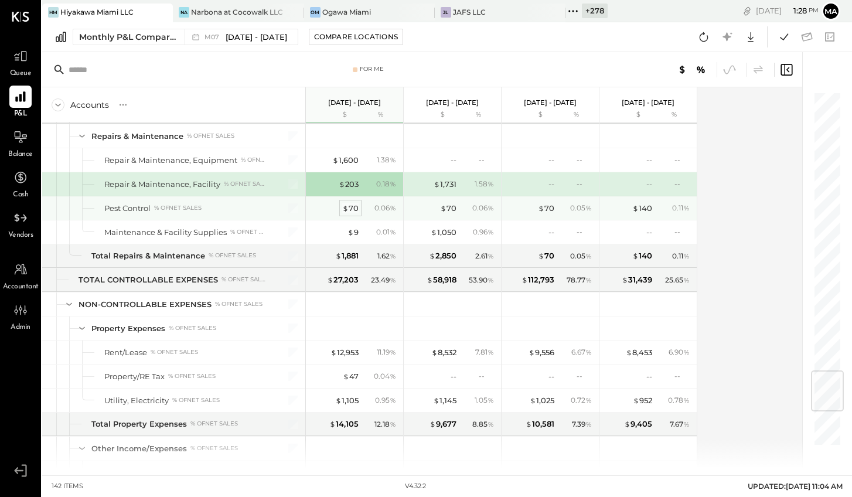
click at [350, 207] on div "$ 70" at bounding box center [350, 208] width 16 height 11
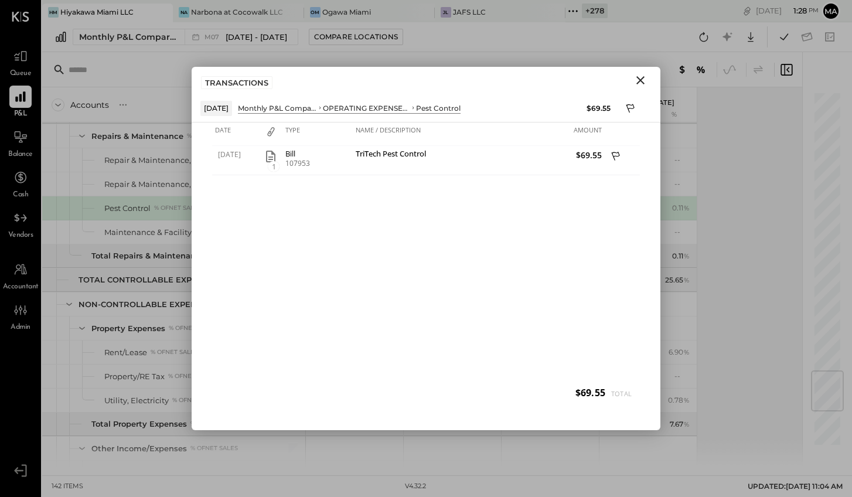
click at [638, 78] on icon "Close" at bounding box center [640, 80] width 8 height 8
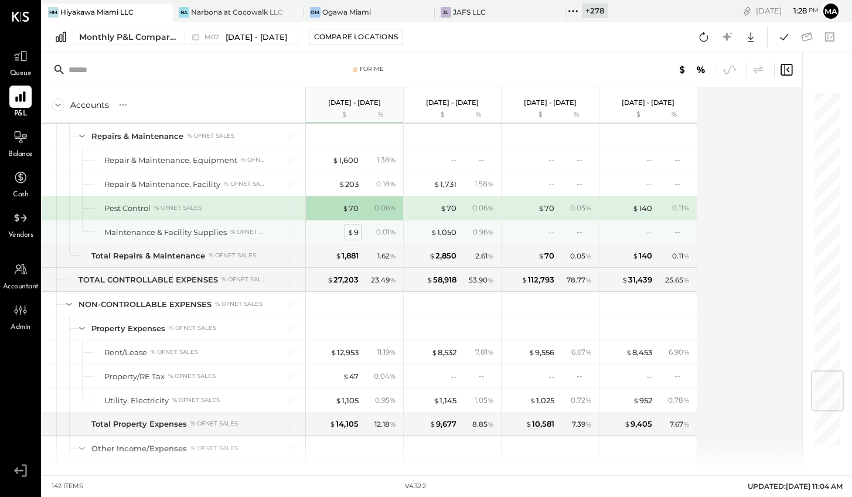
click at [352, 229] on span "$" at bounding box center [350, 231] width 6 height 9
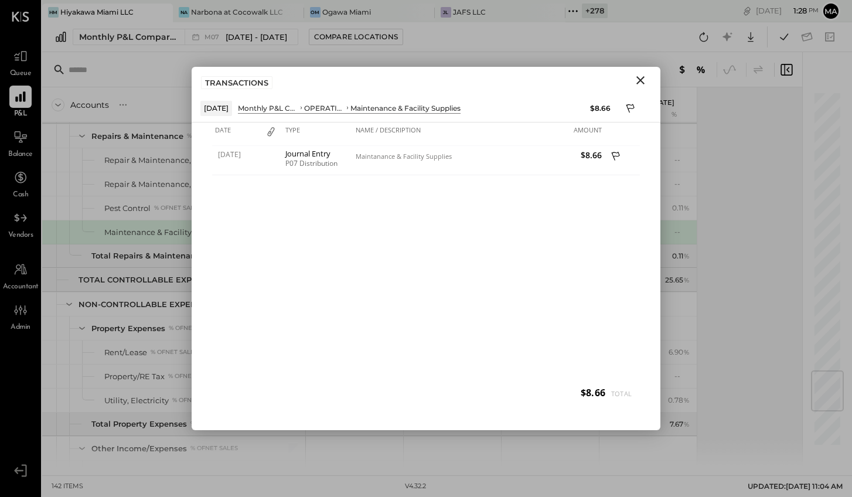
drag, startPoint x: 643, startPoint y: 75, endPoint x: 519, endPoint y: 140, distance: 139.7
click at [643, 76] on icon "Close" at bounding box center [640, 80] width 14 height 14
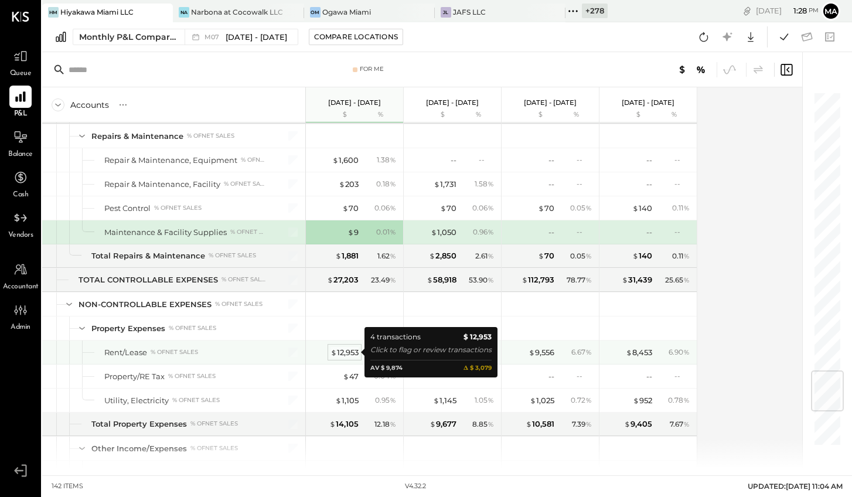
click at [347, 351] on div "$ 12,953" at bounding box center [344, 352] width 28 height 11
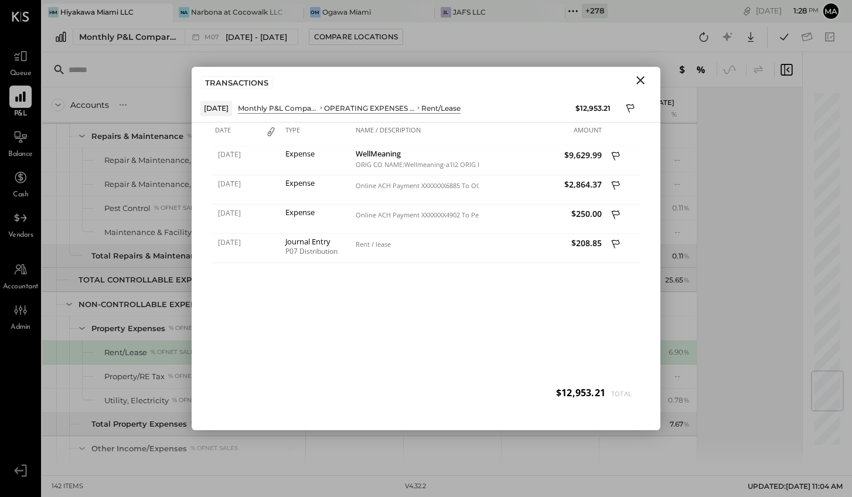
click at [641, 79] on icon "Close" at bounding box center [640, 80] width 8 height 8
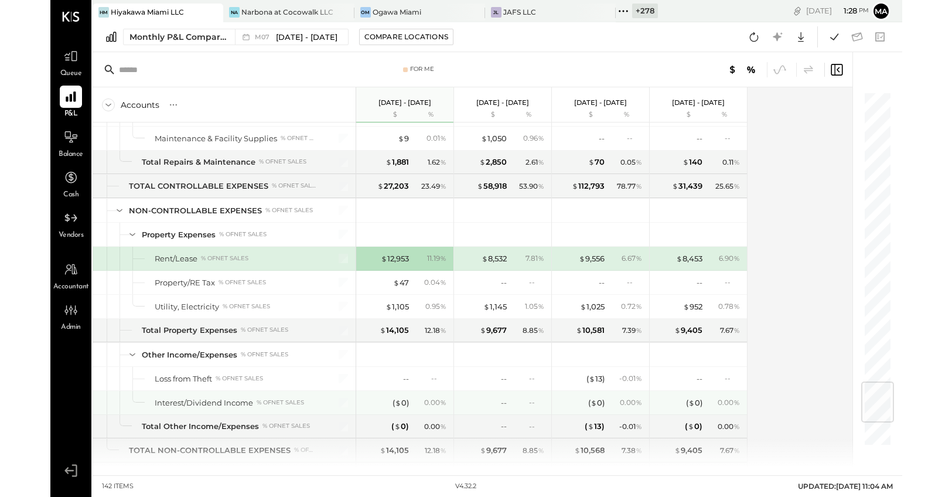
scroll to position [2444, 0]
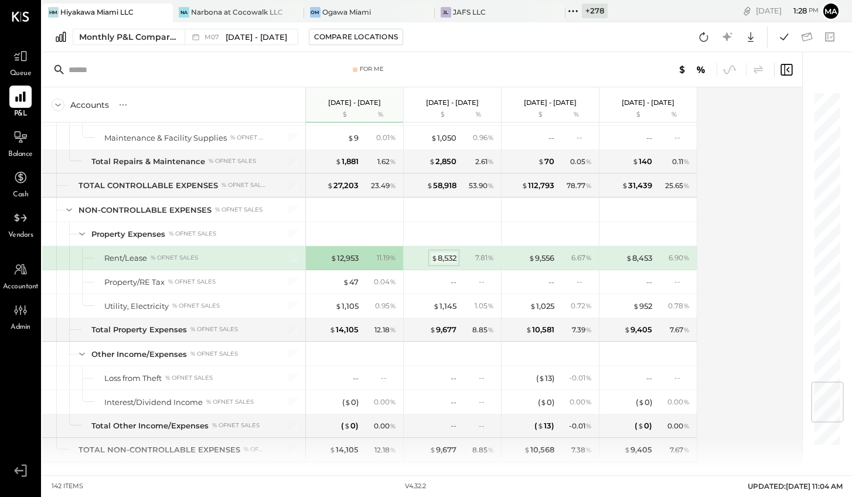
click at [440, 256] on div "$ 8,532" at bounding box center [443, 257] width 25 height 11
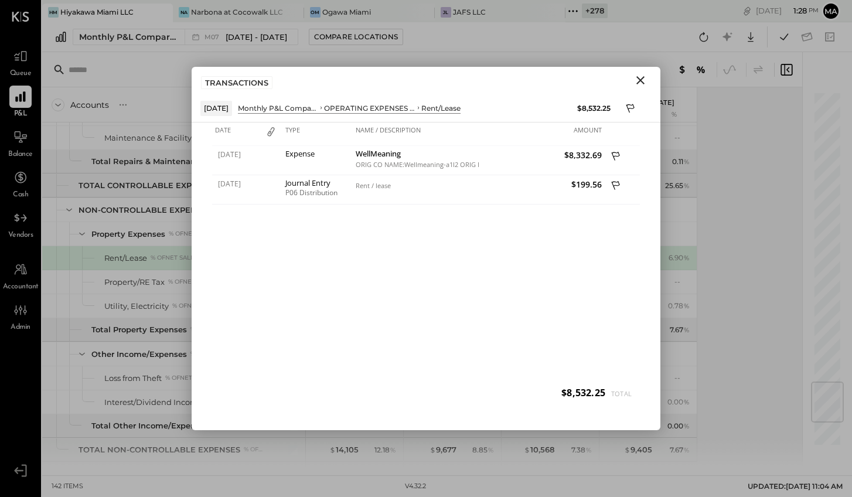
click at [640, 78] on icon "Close" at bounding box center [640, 80] width 14 height 14
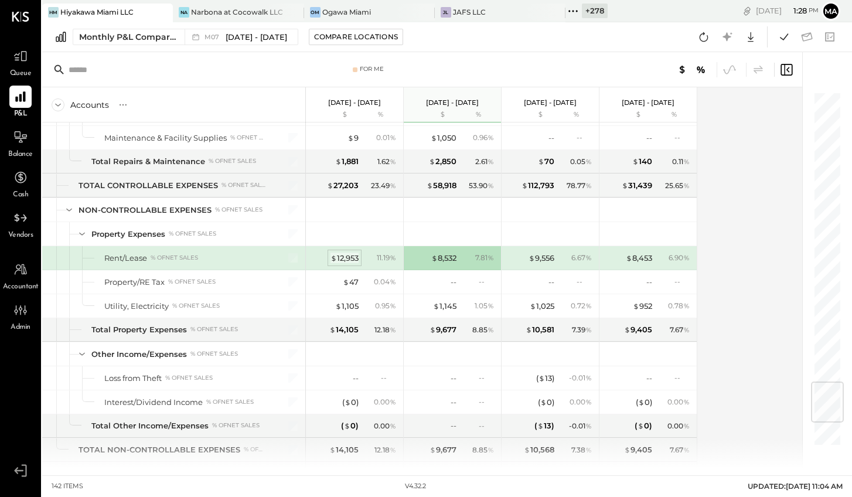
click at [343, 255] on div "$ 12,953" at bounding box center [344, 257] width 28 height 11
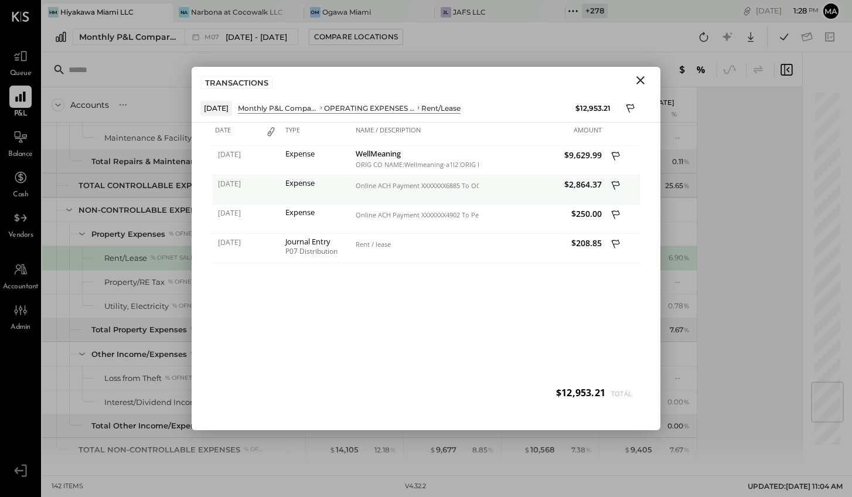
click at [467, 186] on div "Online ACH Payment XXXXXXX6885 To OGAWA (_#####7072)" at bounding box center [416, 186] width 120 height 8
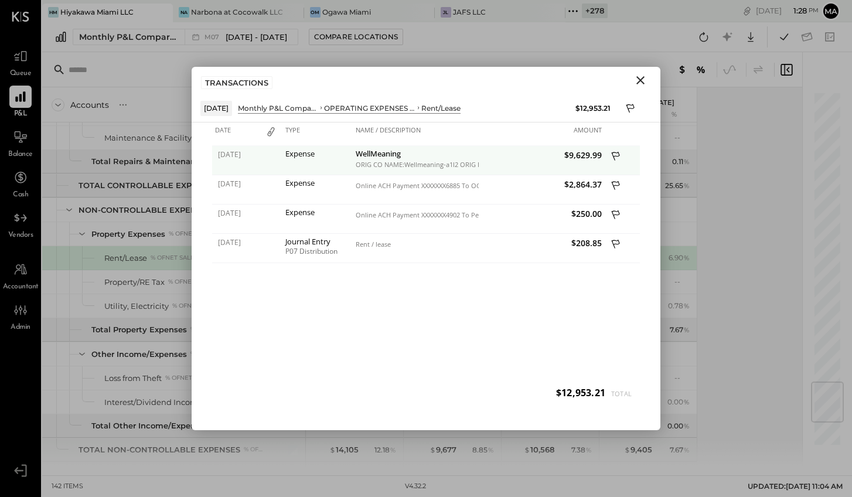
drag, startPoint x: 294, startPoint y: 185, endPoint x: 404, endPoint y: 170, distance: 110.4
click at [294, 185] on div "Expense" at bounding box center [317, 183] width 64 height 8
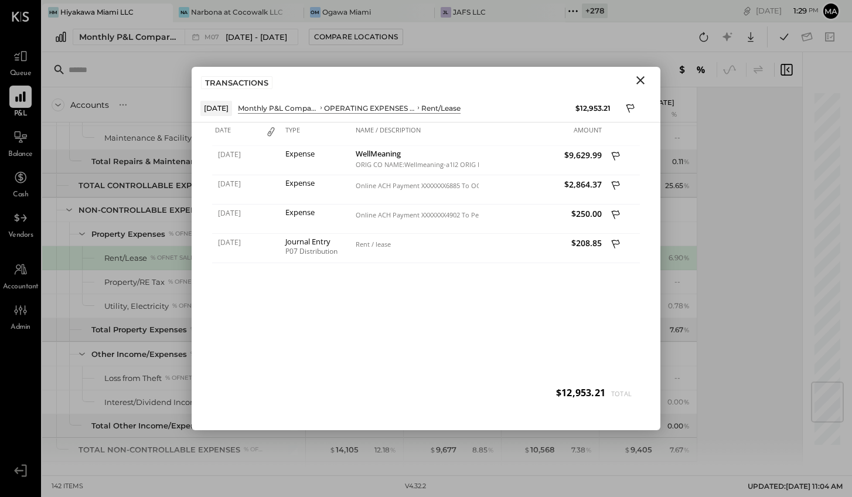
click at [641, 80] on icon "Close" at bounding box center [640, 80] width 14 height 14
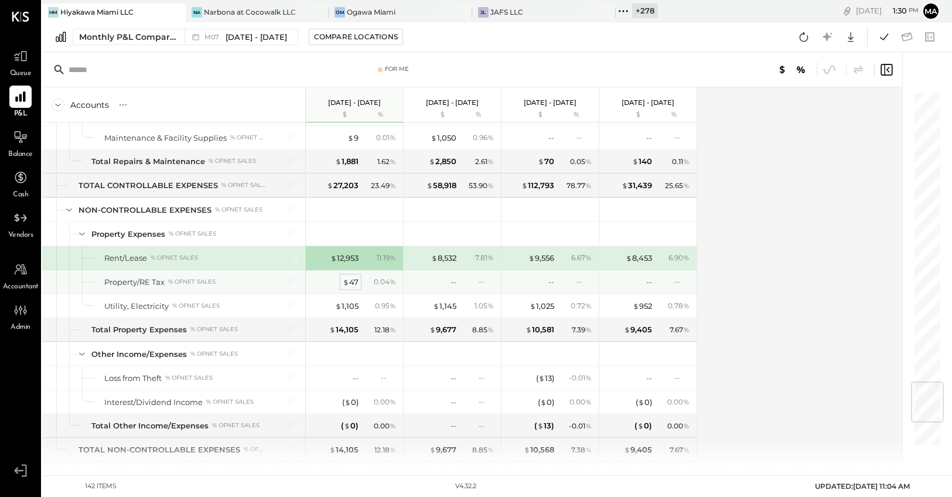
click at [351, 281] on div "$ 47" at bounding box center [351, 281] width 16 height 11
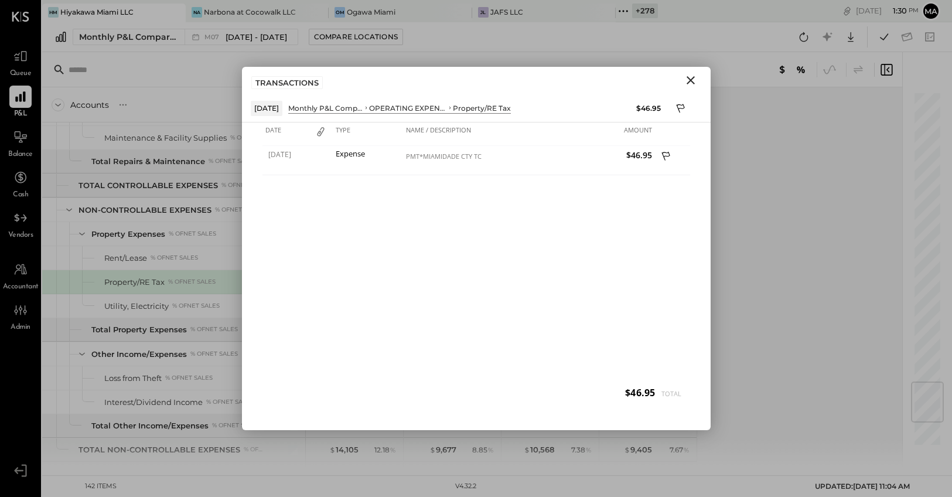
click at [691, 78] on icon "Close" at bounding box center [691, 80] width 14 height 14
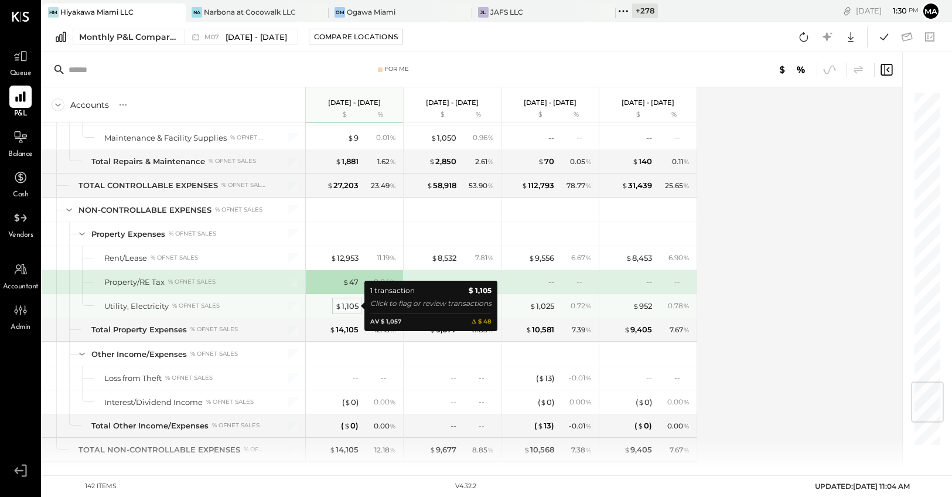
click at [347, 308] on div "$ 1,105" at bounding box center [346, 305] width 23 height 11
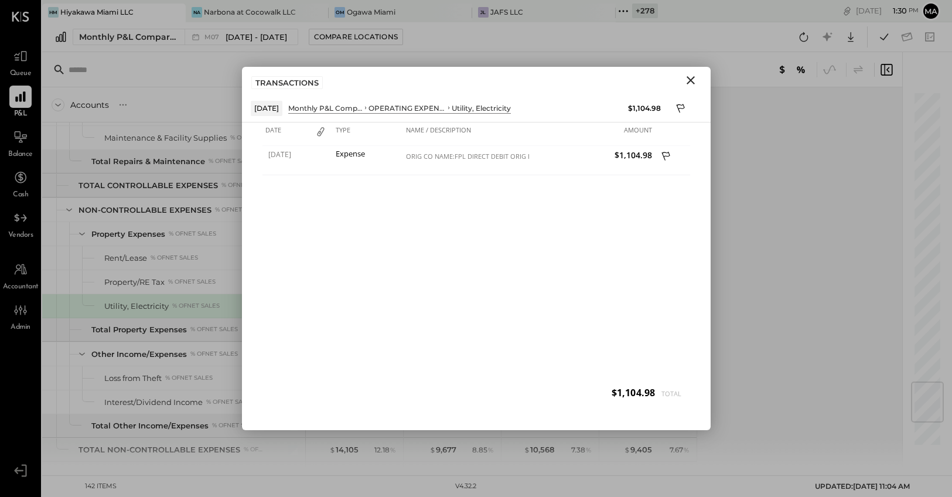
click at [691, 77] on icon "Close" at bounding box center [691, 80] width 14 height 14
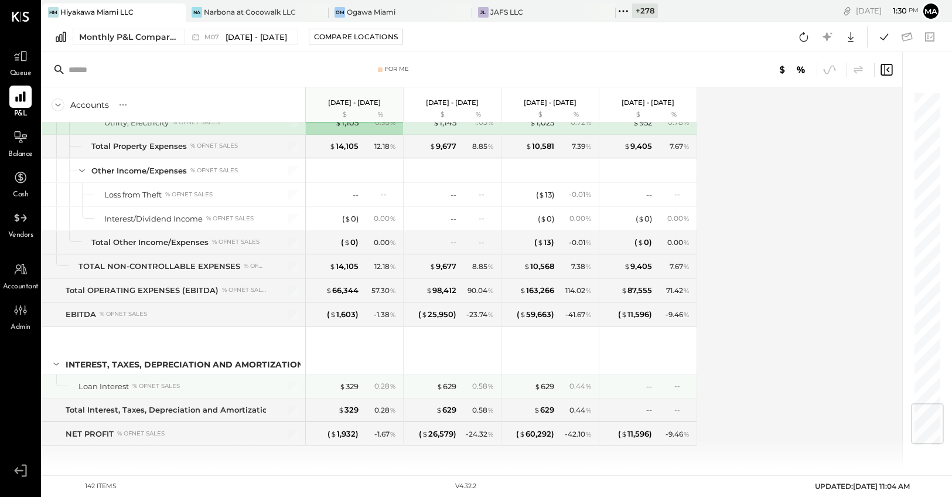
scroll to position [2627, 0]
click at [348, 384] on div "$ 329" at bounding box center [348, 386] width 19 height 11
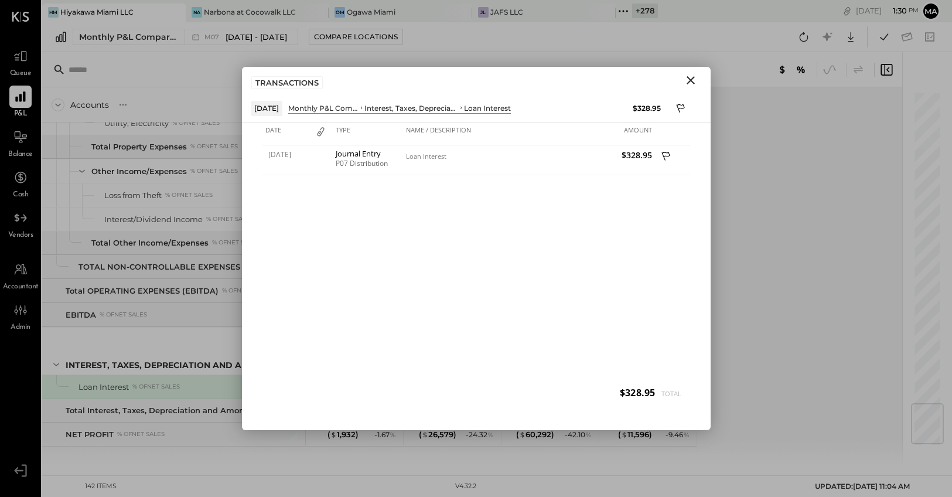
click at [691, 81] on icon "Close" at bounding box center [691, 80] width 14 height 14
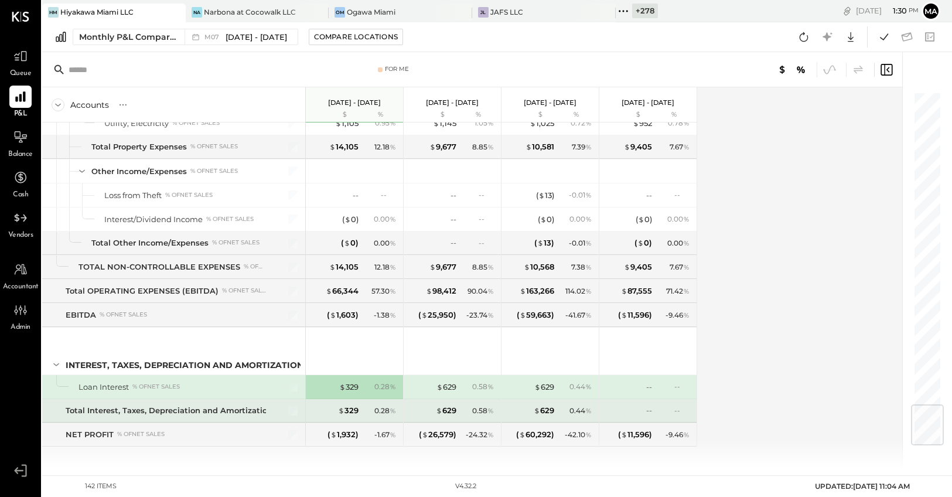
scroll to position [2634, 0]
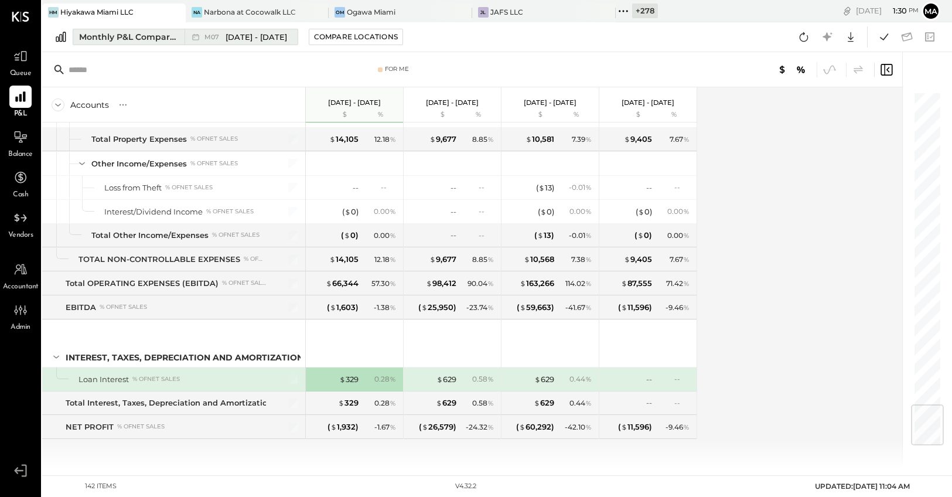
click at [152, 37] on div "Monthly P&L Comparison" at bounding box center [128, 37] width 98 height 12
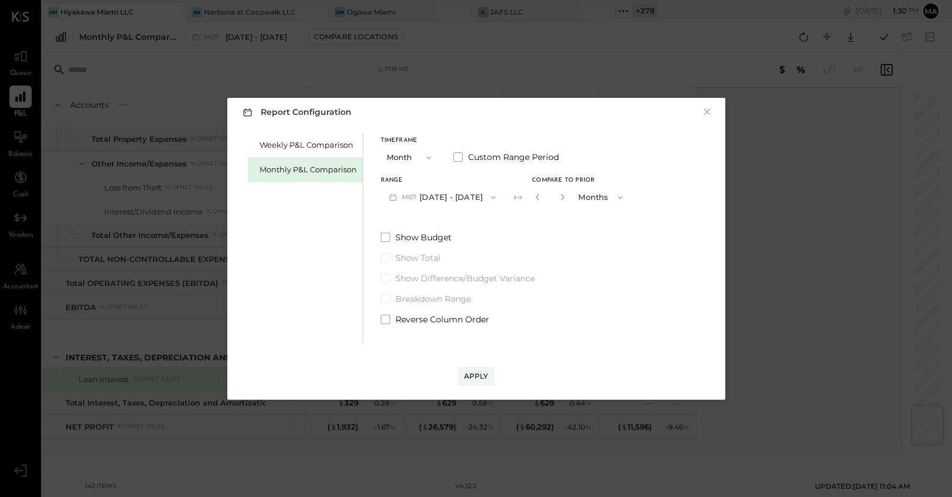
click at [412, 160] on button "Month" at bounding box center [410, 157] width 59 height 22
click at [403, 200] on div "YTD" at bounding box center [409, 199] width 57 height 21
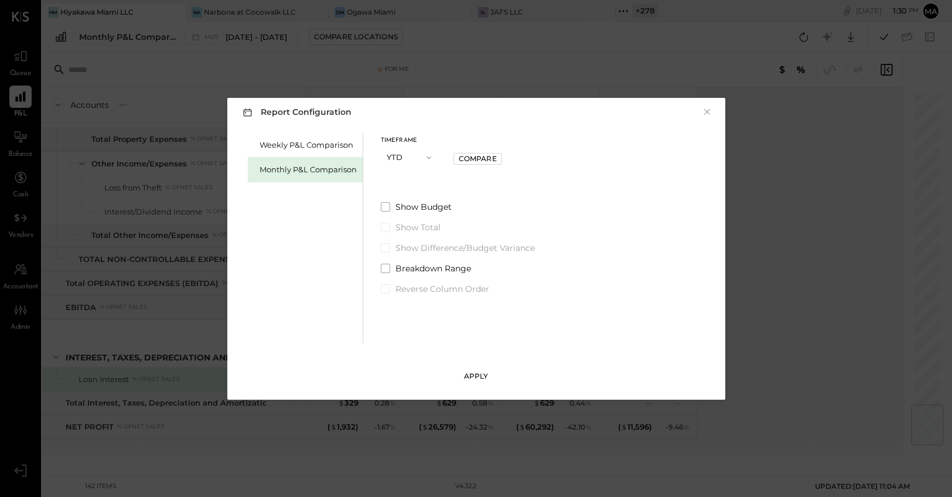
click at [475, 375] on div "Apply" at bounding box center [476, 376] width 25 height 10
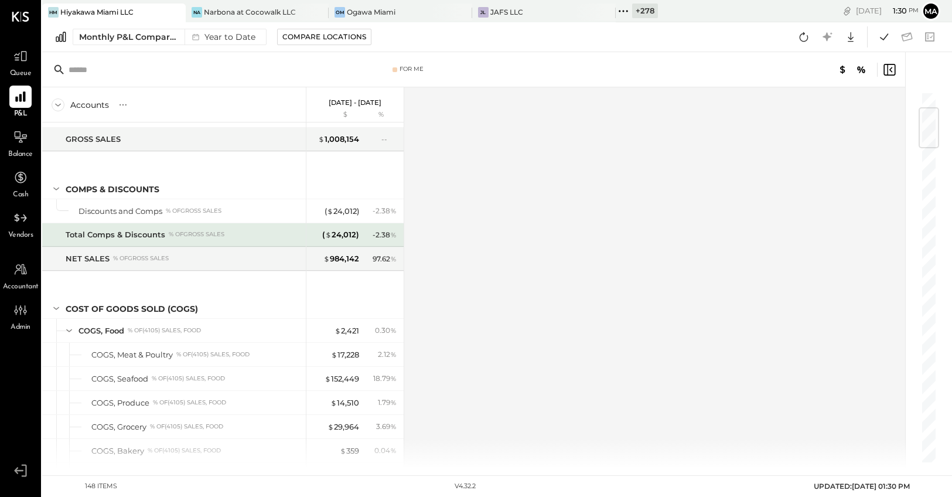
scroll to position [142, 0]
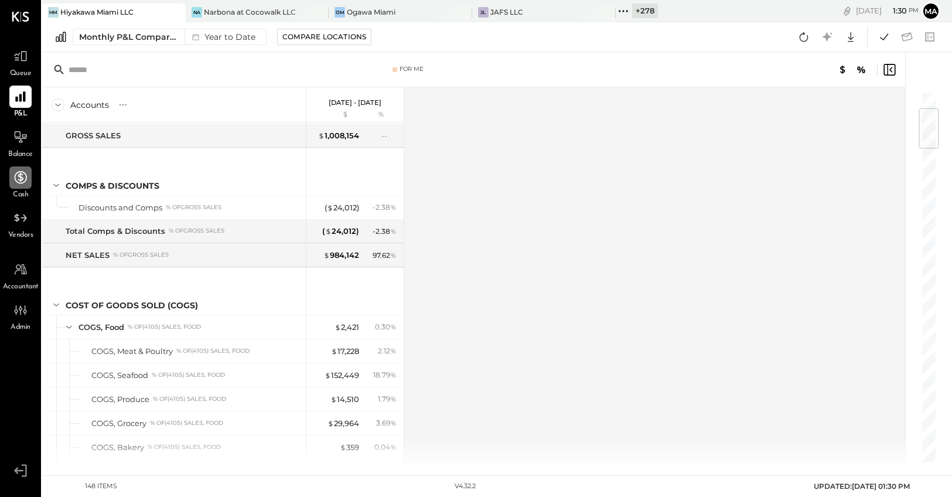
click at [21, 180] on icon at bounding box center [20, 177] width 15 height 15
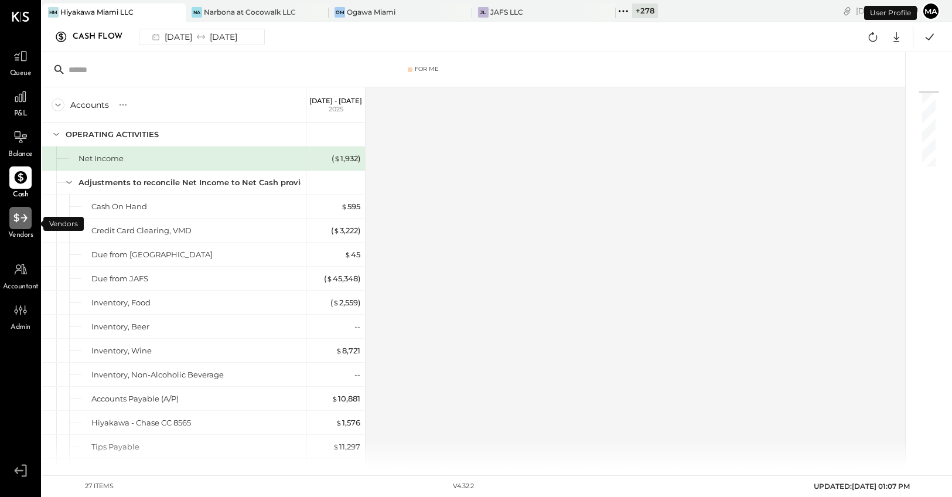
click at [20, 221] on icon at bounding box center [20, 217] width 15 height 15
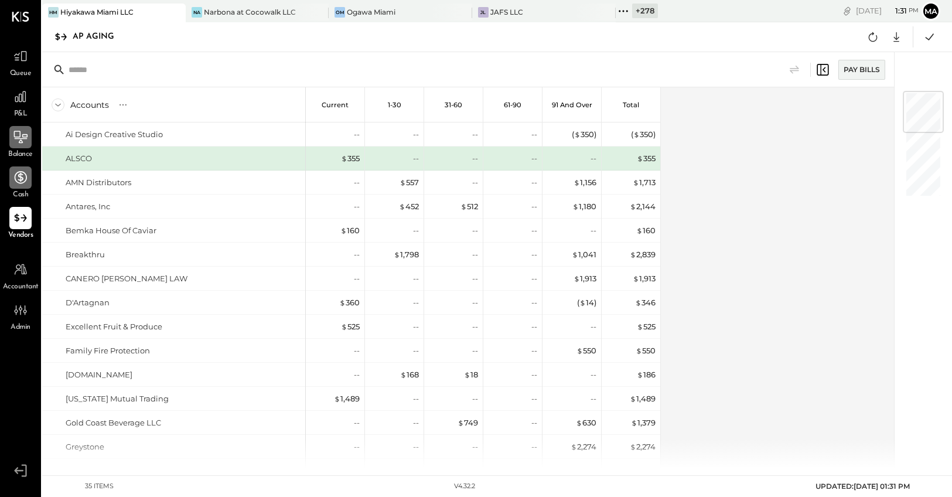
click at [21, 143] on icon at bounding box center [20, 136] width 15 height 15
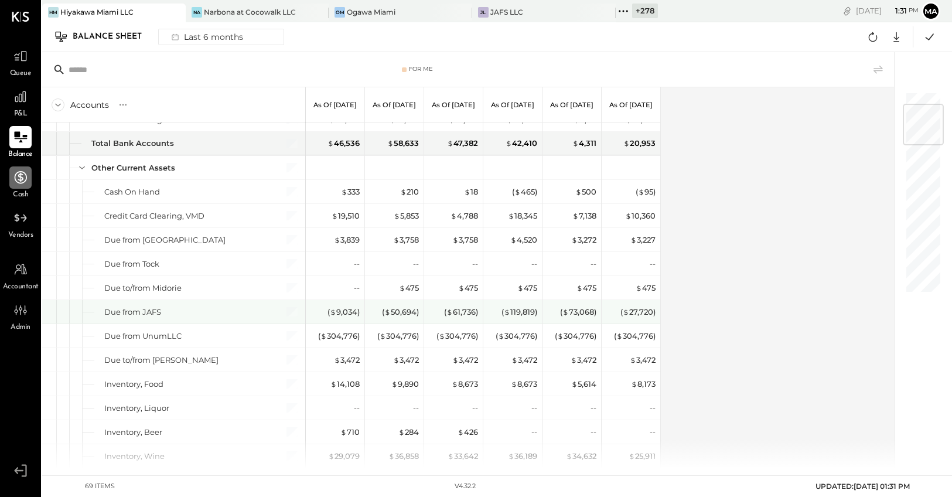
scroll to position [108, 0]
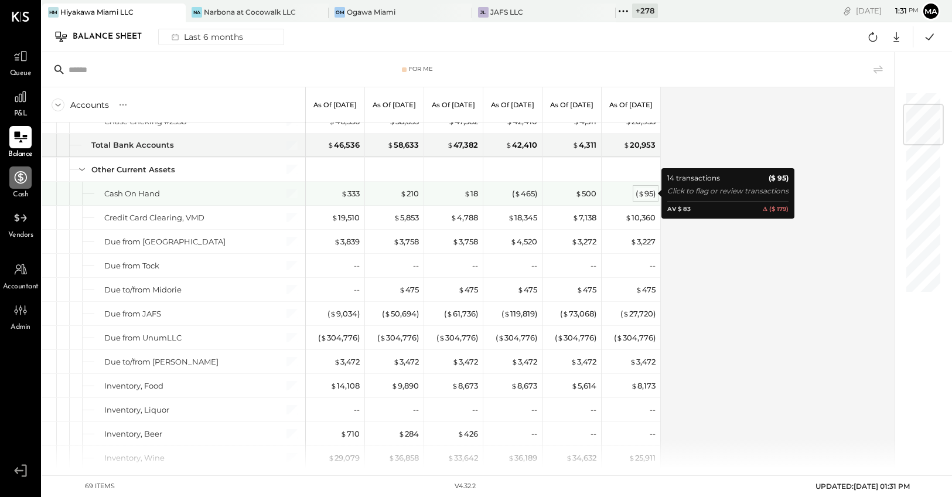
click at [644, 192] on div "( $ 95 )" at bounding box center [646, 193] width 20 height 11
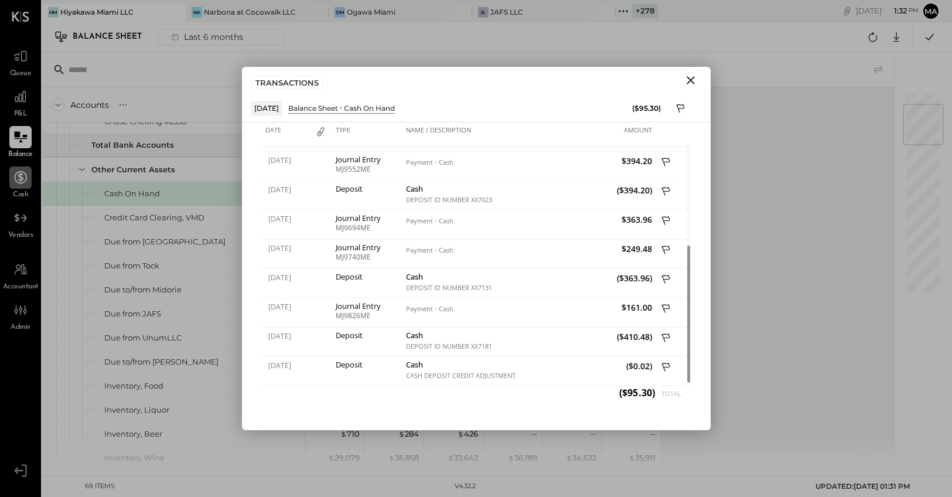
click at [690, 78] on icon "Close" at bounding box center [691, 80] width 14 height 14
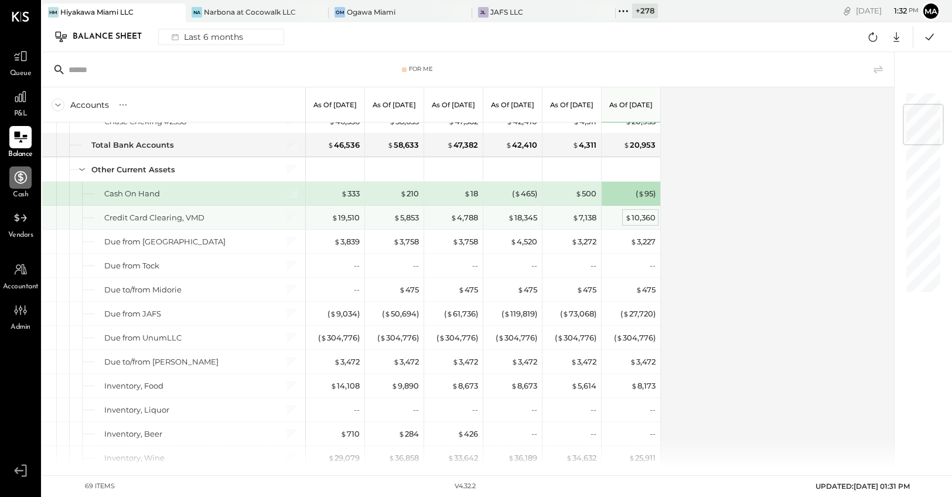
scroll to position [110, 0]
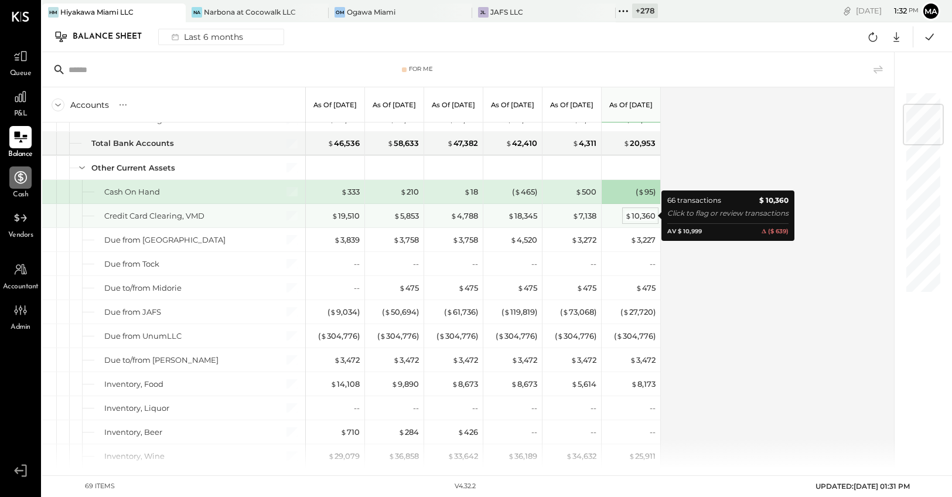
click at [642, 218] on div "$ 10,360" at bounding box center [640, 215] width 30 height 11
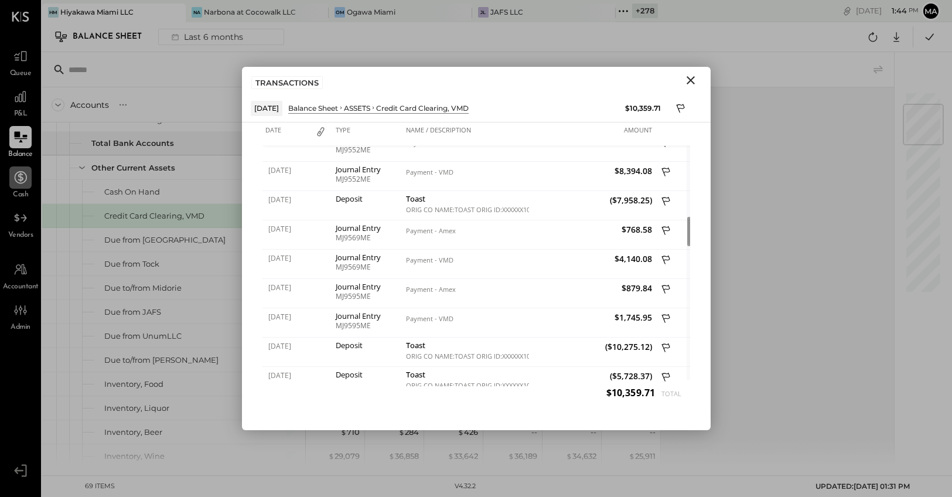
click at [692, 80] on icon "Close" at bounding box center [691, 80] width 14 height 14
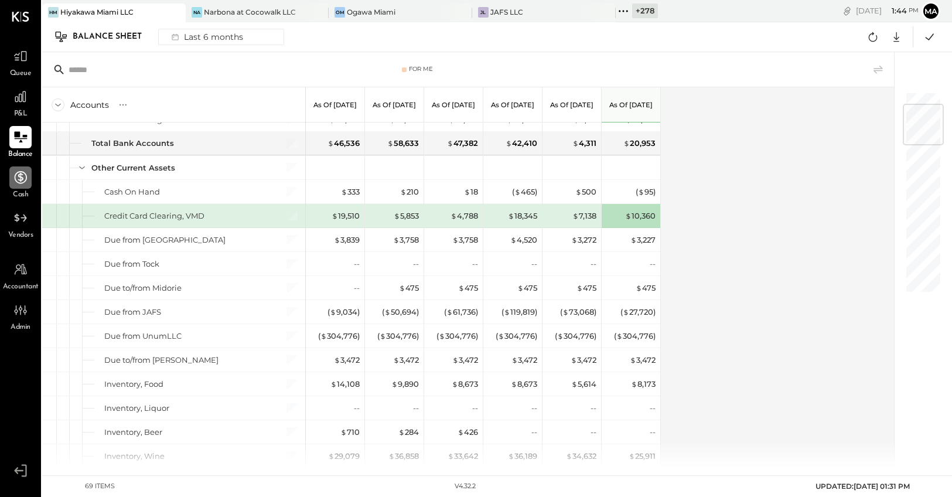
click at [83, 12] on div "Hiyakawa Miami LLC" at bounding box center [96, 12] width 73 height 10
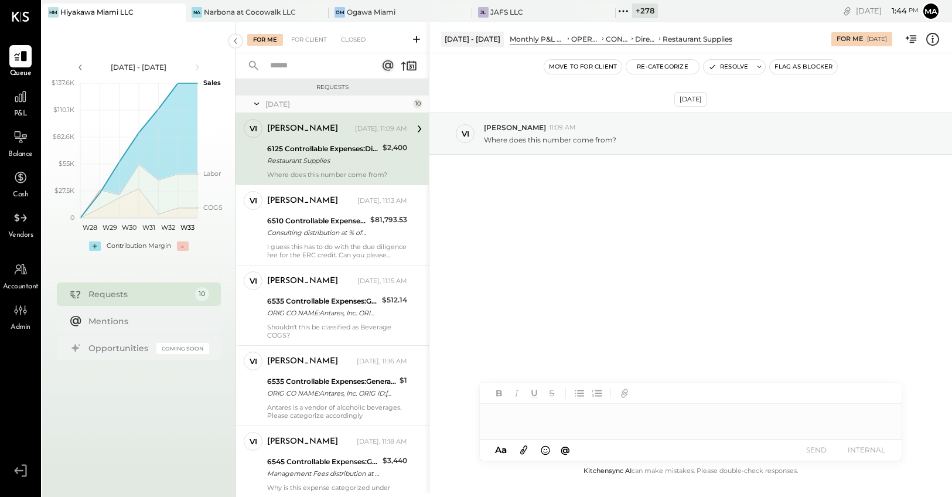
click at [319, 147] on div "6125 Controllable Expenses:Direct Operating Expenses:Restaurant Supplies" at bounding box center [323, 149] width 112 height 12
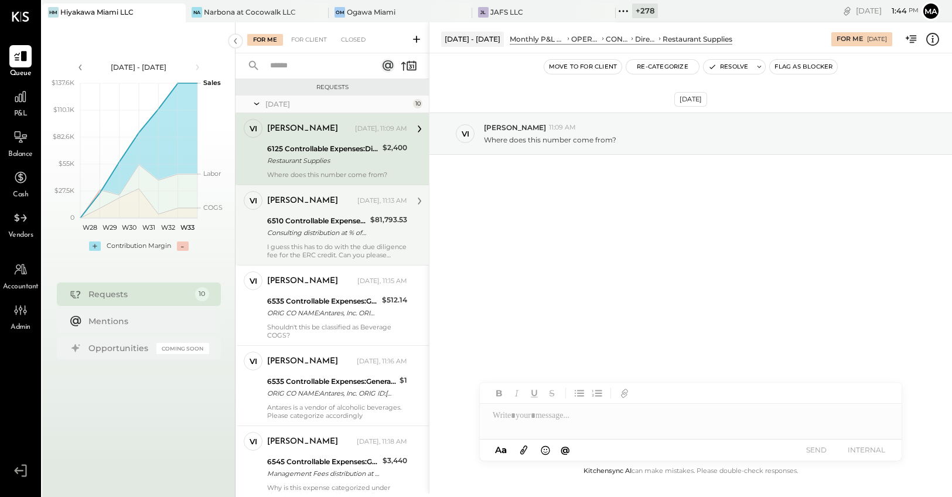
click at [316, 235] on div "Consulting distribution at % of Net sales" at bounding box center [317, 233] width 100 height 12
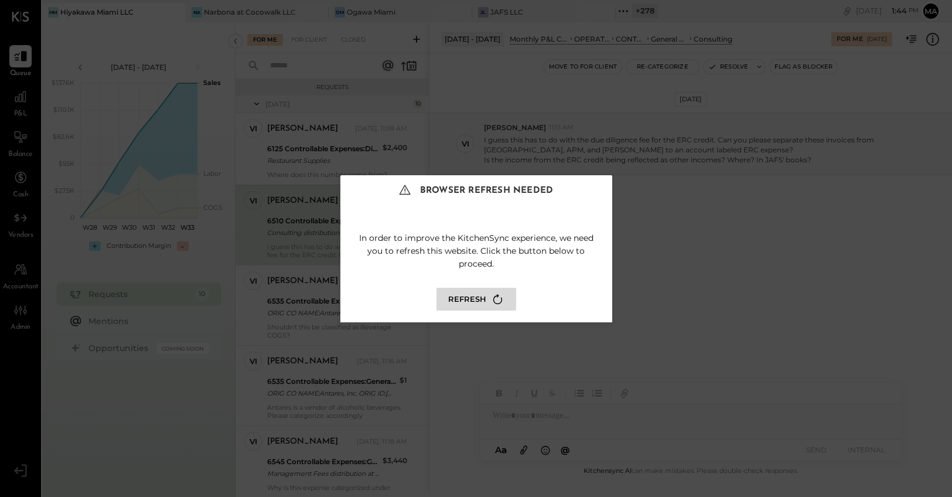
click at [480, 295] on button "Refresh" at bounding box center [476, 299] width 80 height 23
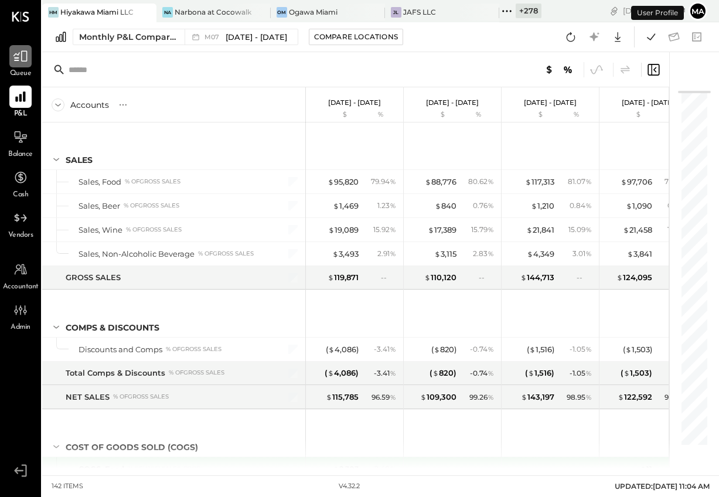
click at [21, 59] on icon at bounding box center [20, 56] width 15 height 15
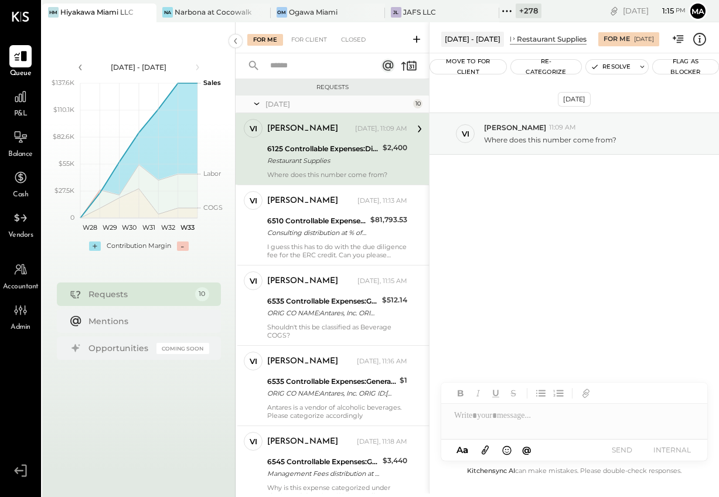
click at [310, 159] on div "Restaurant Supplies" at bounding box center [323, 161] width 112 height 12
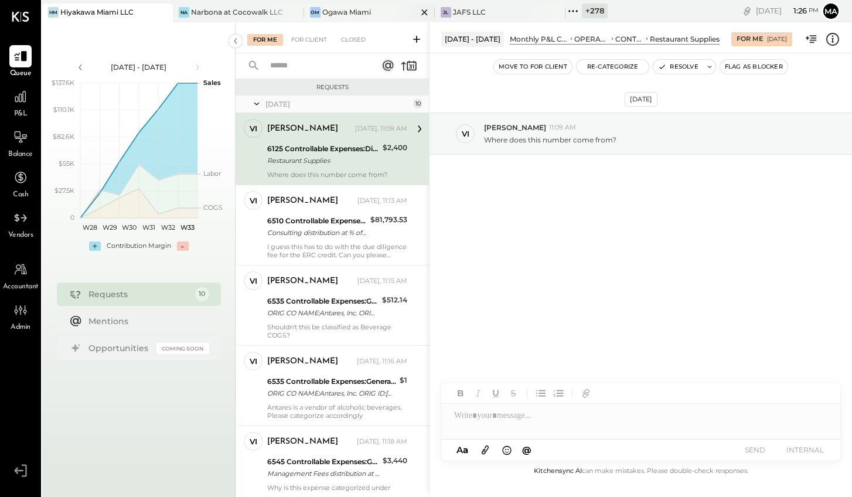
click at [325, 13] on div "Ogawa Miami" at bounding box center [346, 12] width 49 height 10
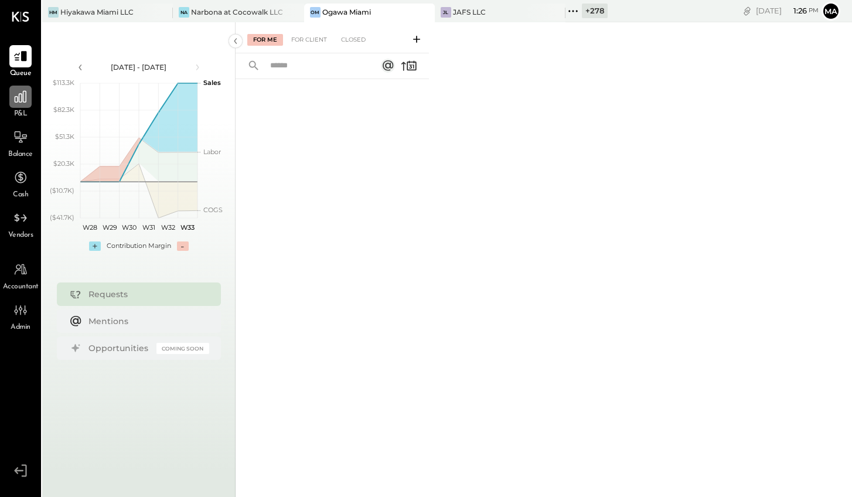
click at [21, 105] on div at bounding box center [20, 97] width 22 height 22
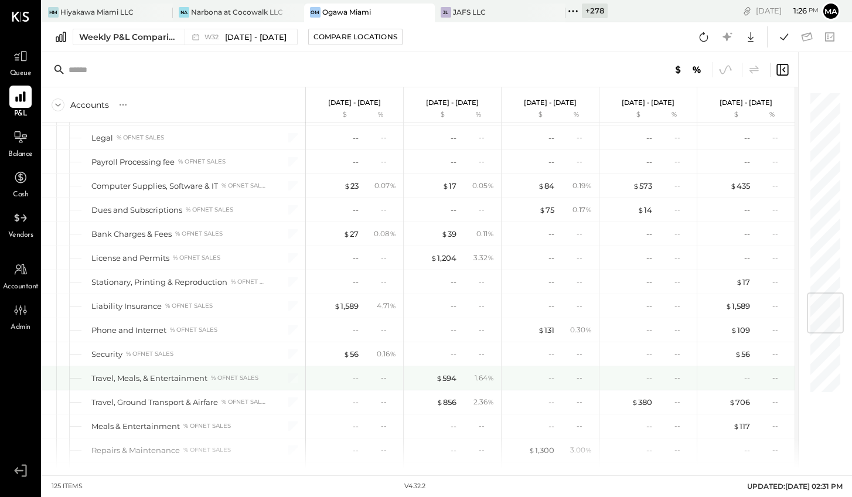
scroll to position [1722, 0]
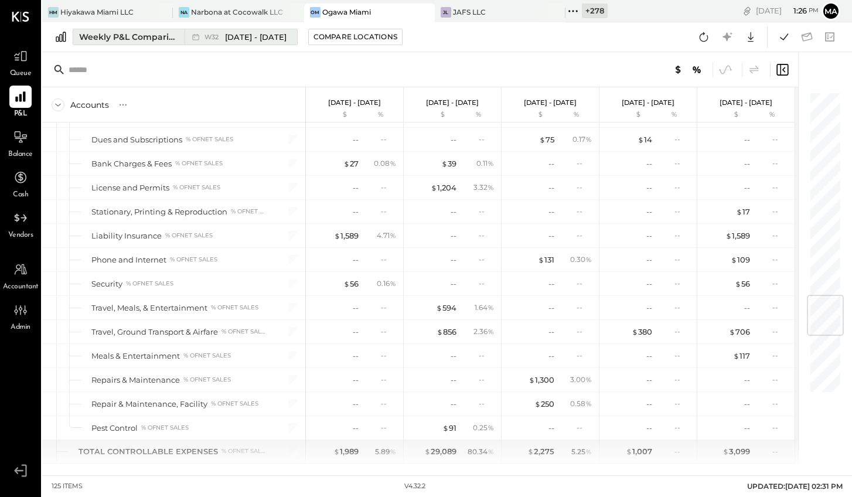
click at [261, 33] on span "[DATE] - [DATE]" at bounding box center [256, 37] width 62 height 11
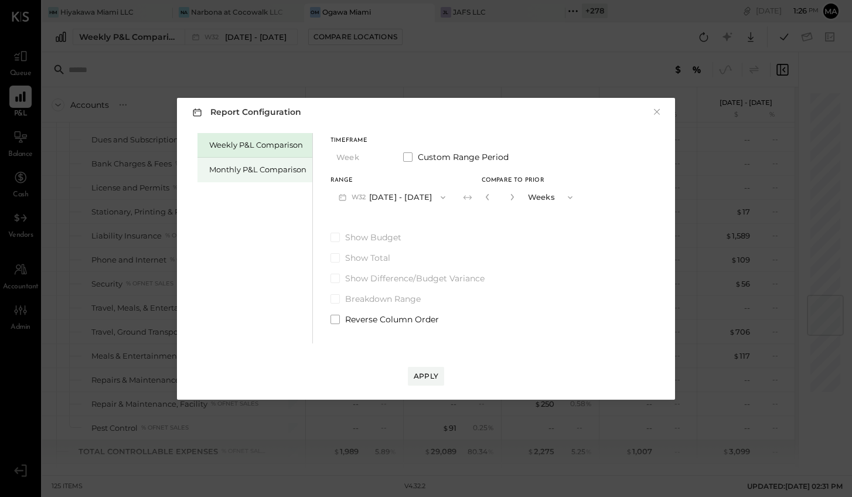
click at [244, 169] on div "Monthly P&L Comparison" at bounding box center [257, 169] width 97 height 11
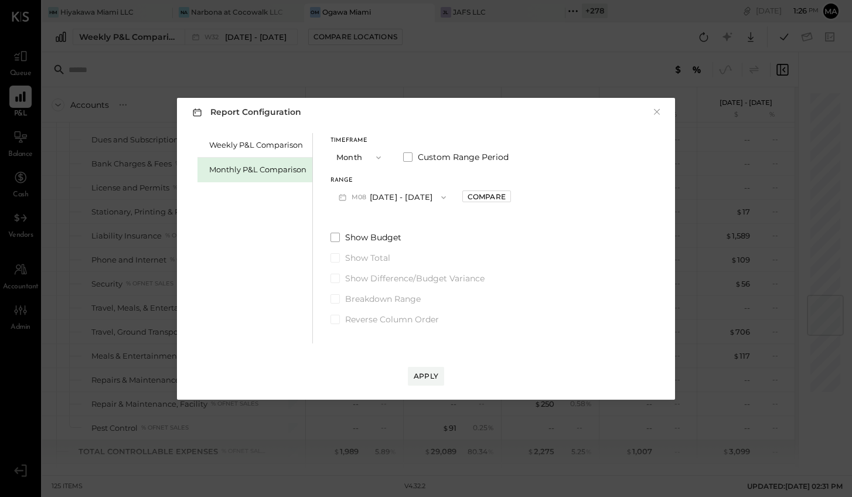
click at [404, 196] on button "M08 [DATE] - [DATE]" at bounding box center [392, 197] width 124 height 22
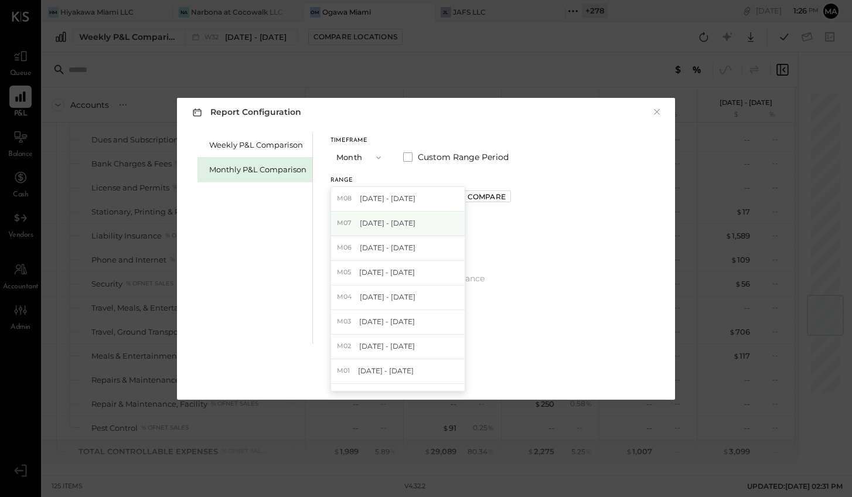
click at [392, 223] on span "[DATE] - [DATE]" at bounding box center [388, 223] width 56 height 10
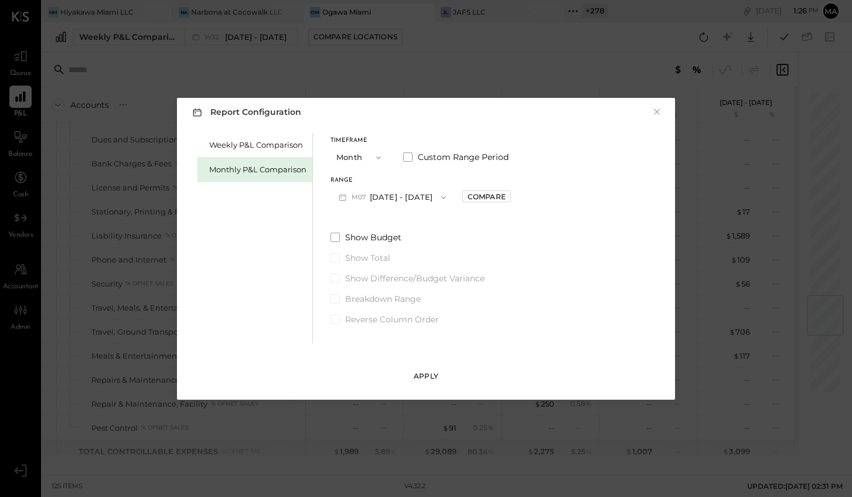
click at [426, 373] on div "Apply" at bounding box center [426, 376] width 25 height 10
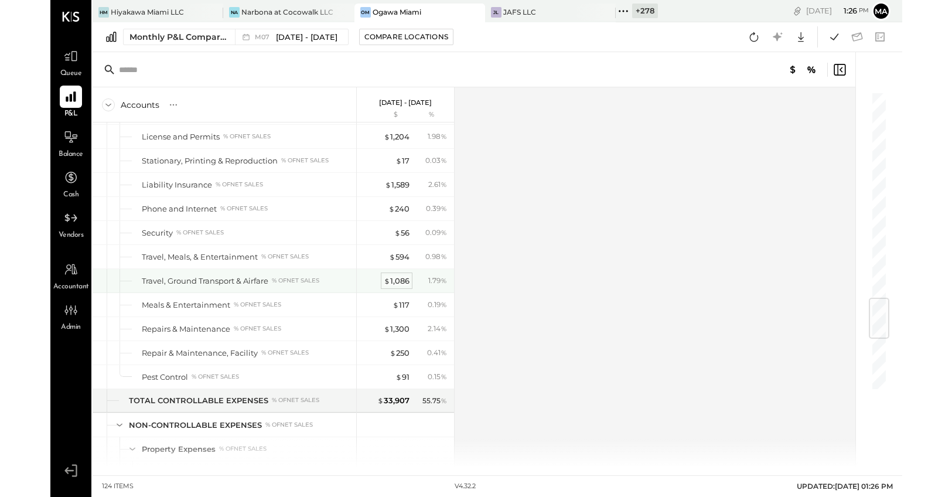
scroll to position [1749, 0]
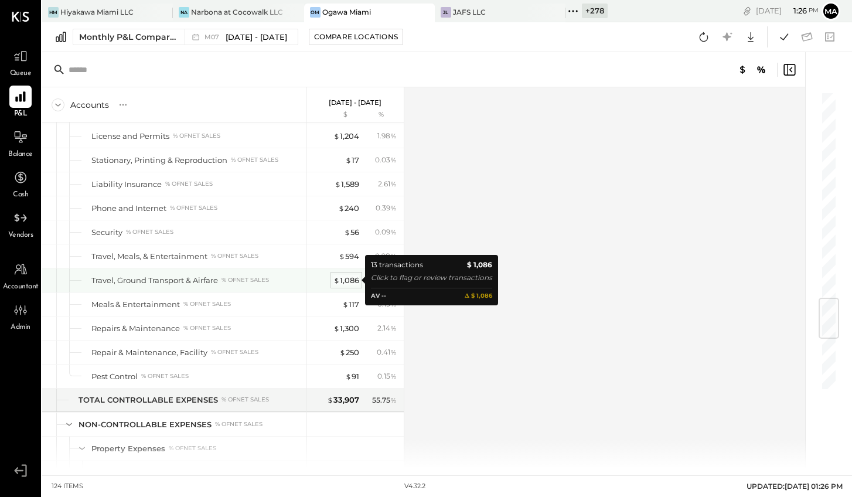
click at [349, 278] on div "$ 1,086" at bounding box center [346, 280] width 26 height 11
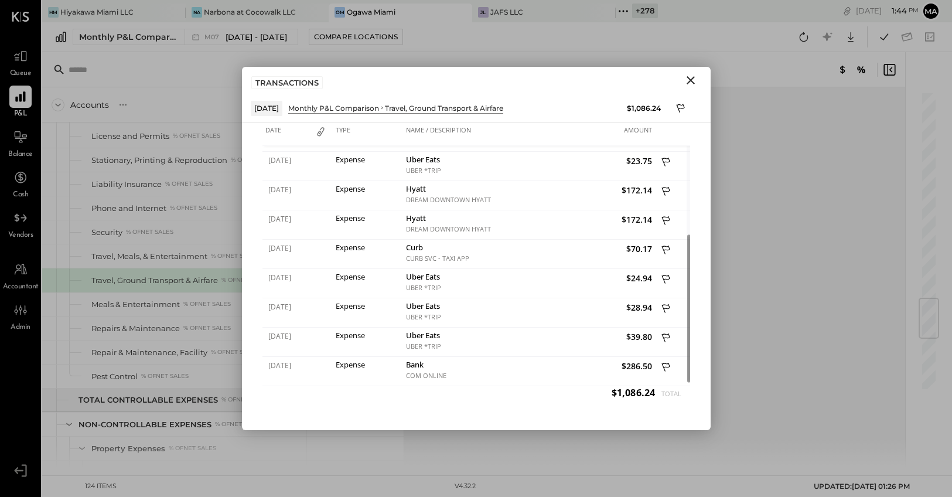
click at [686, 77] on icon "Close" at bounding box center [691, 80] width 14 height 14
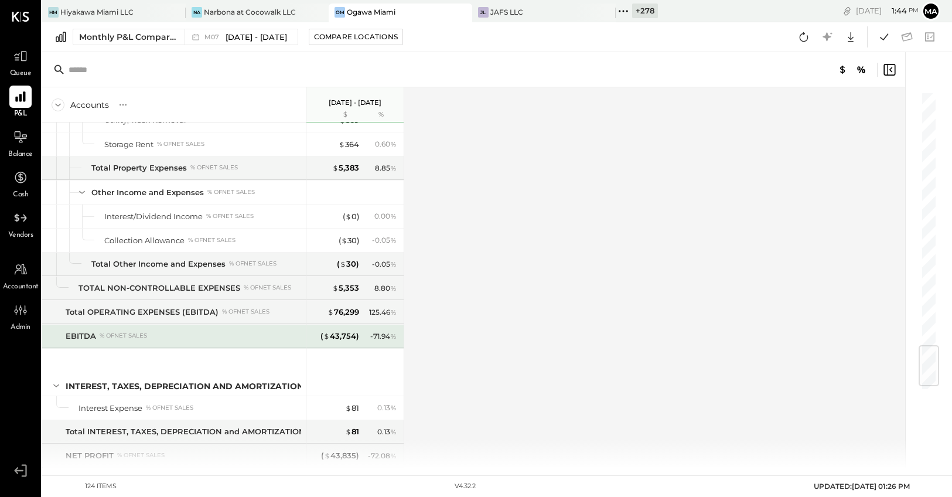
scroll to position [2178, 0]
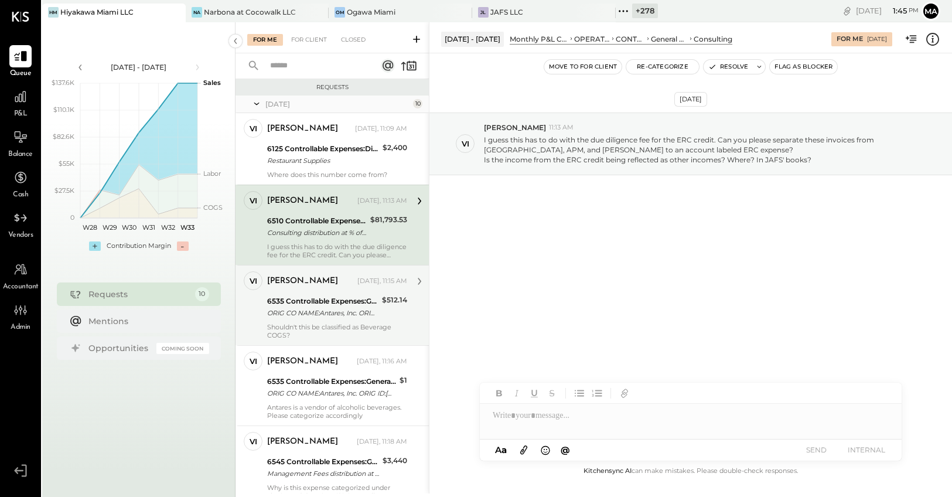
click at [311, 312] on div "ORIG CO NAME:Antares, Inc. ORIG ID:59 -XXX2749 DESC DATE:062025 CO ENTRY DESCR:…" at bounding box center [322, 313] width 111 height 12
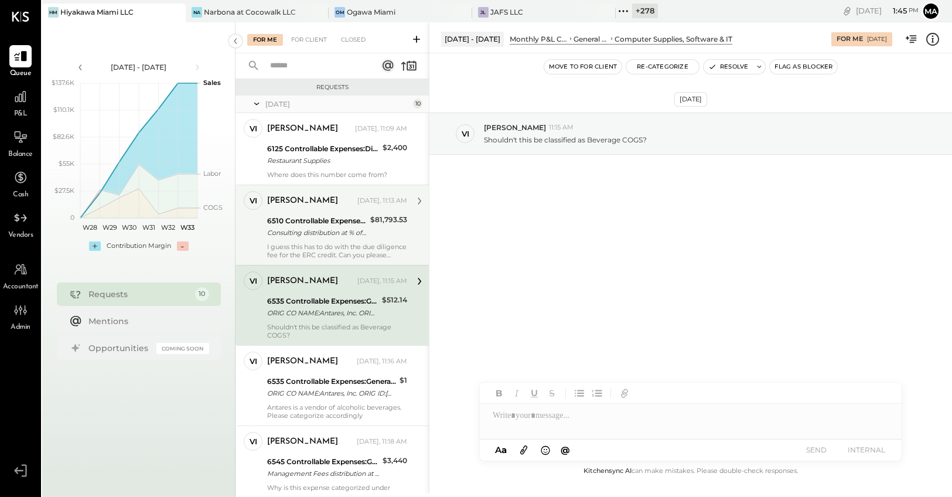
click at [313, 227] on div "Consulting distribution at % of Net sales" at bounding box center [317, 233] width 100 height 12
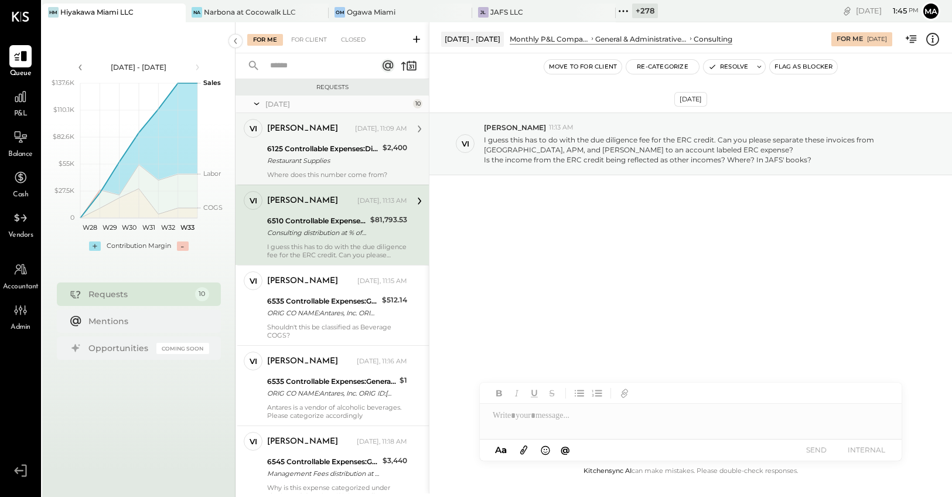
click at [309, 148] on div "6125 Controllable Expenses:Direct Operating Expenses:Restaurant Supplies" at bounding box center [323, 149] width 112 height 12
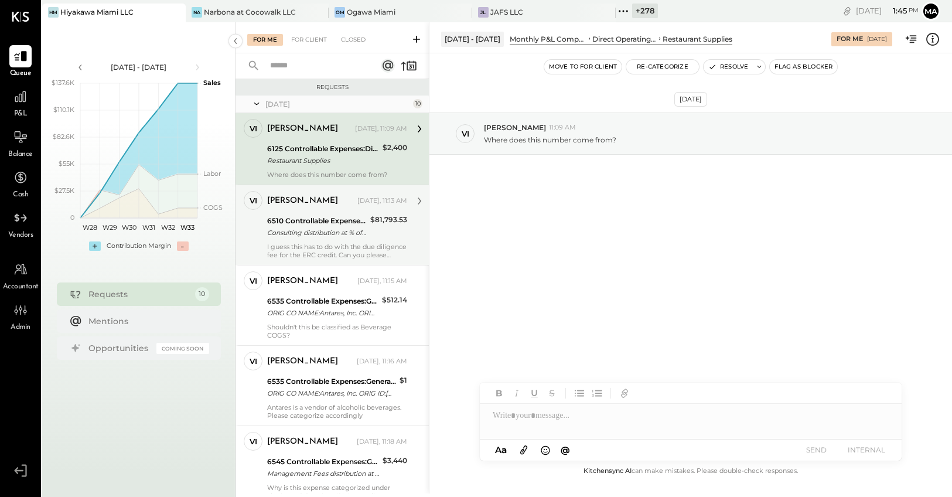
click at [310, 203] on div "[PERSON_NAME]" at bounding box center [311, 201] width 88 height 12
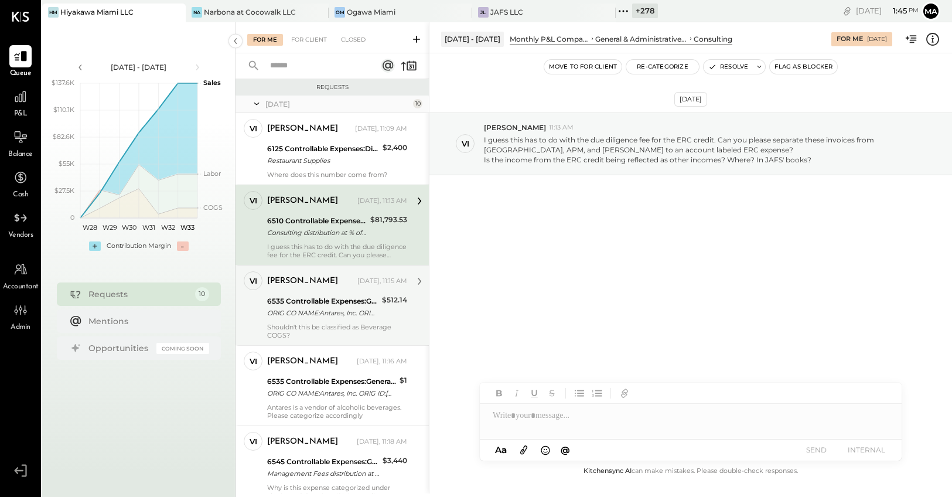
click at [308, 292] on div "vivian Today, 11:15 AM 6535 Controllable Expenses:General & Administrative Expe…" at bounding box center [337, 305] width 140 height 68
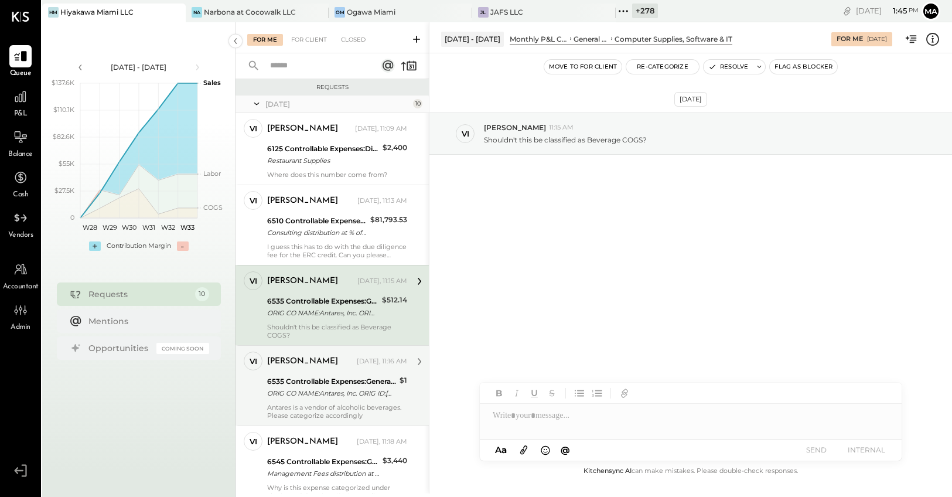
click at [303, 364] on div "[PERSON_NAME]" at bounding box center [310, 362] width 87 height 12
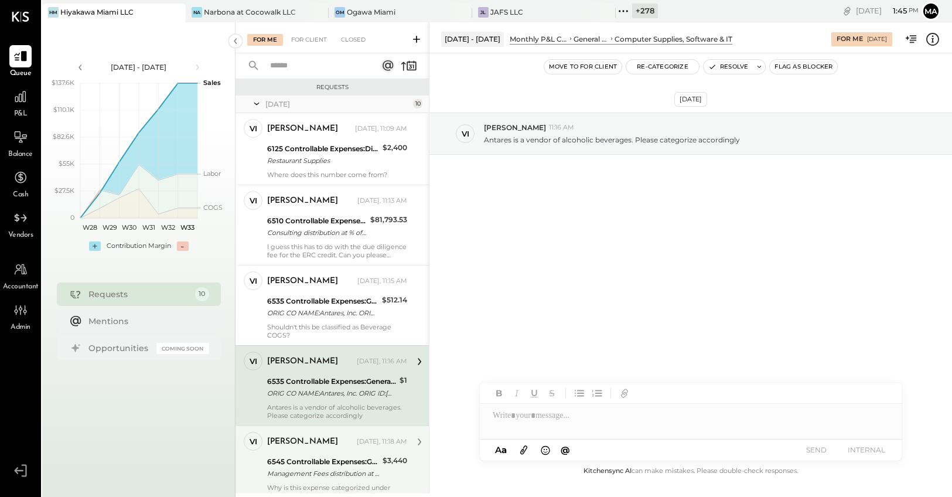
click at [304, 451] on div "vivian Today, 11:18 AM" at bounding box center [337, 442] width 140 height 20
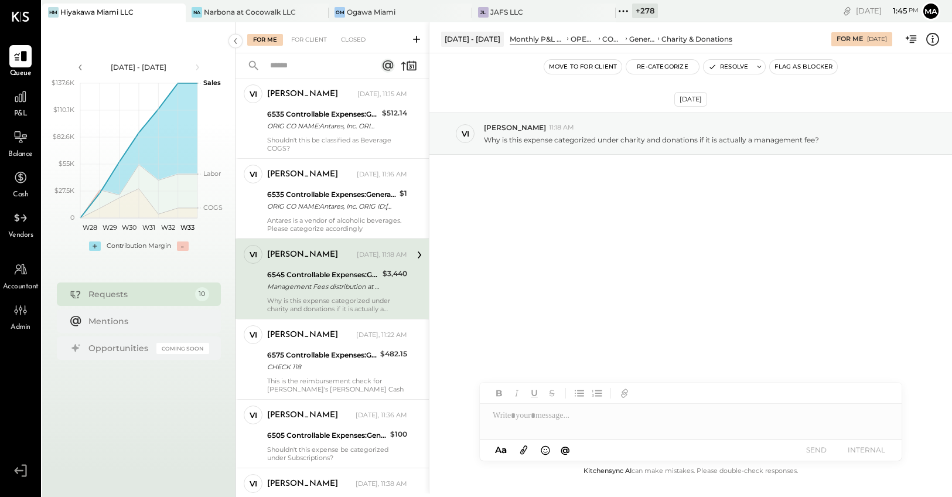
scroll to position [193, 0]
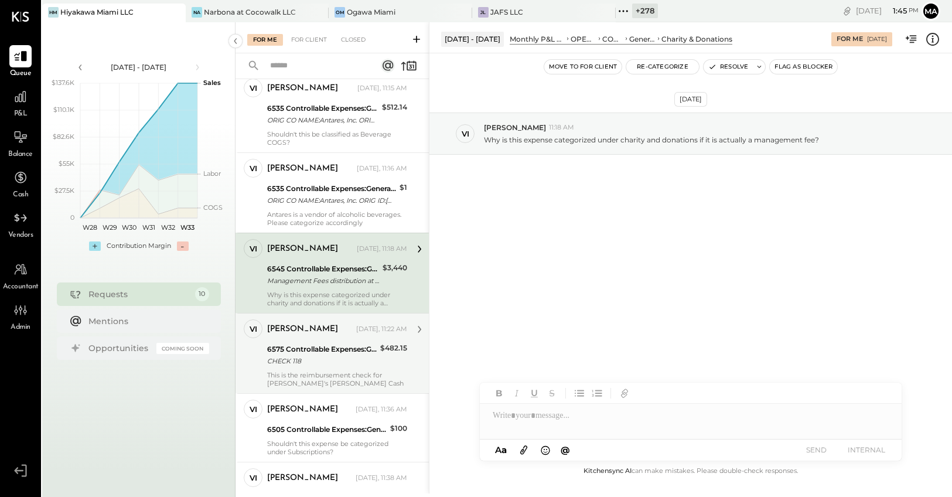
click at [303, 357] on div "CHECK 118" at bounding box center [322, 361] width 110 height 12
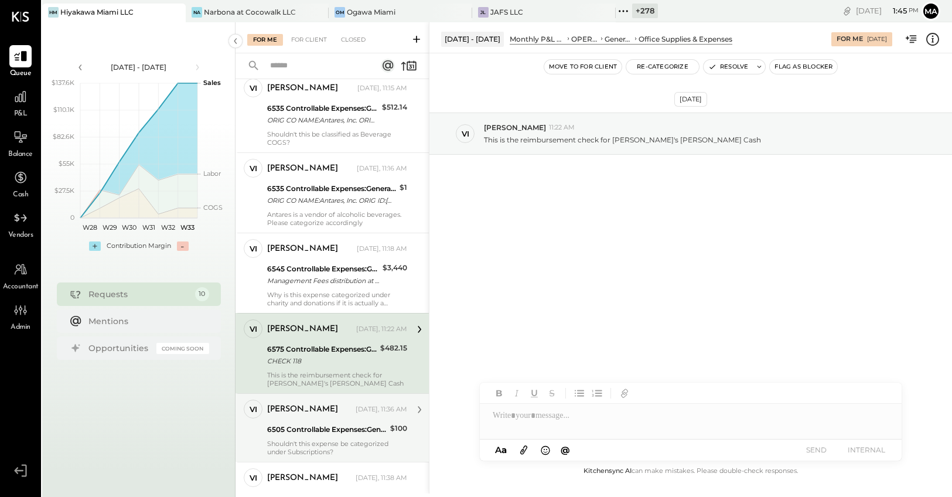
click at [301, 418] on div "vivian Today, 11:36 AM" at bounding box center [337, 409] width 140 height 20
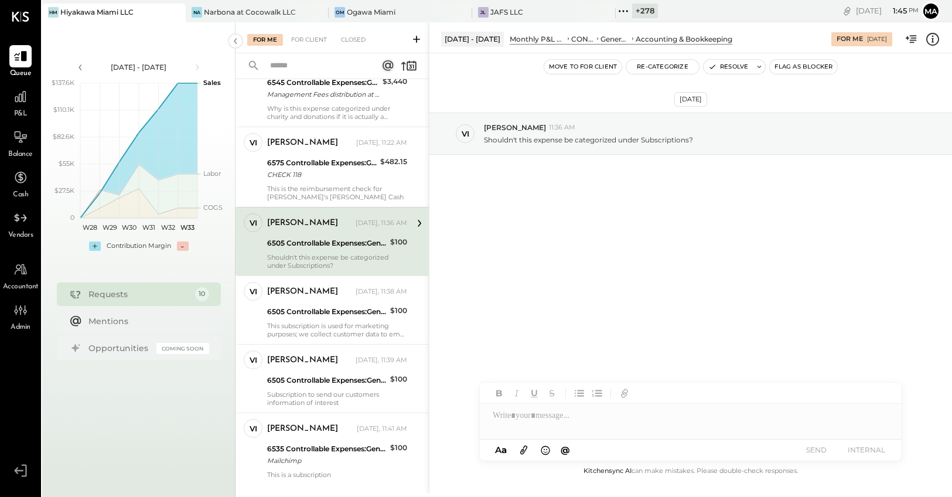
scroll to position [380, 0]
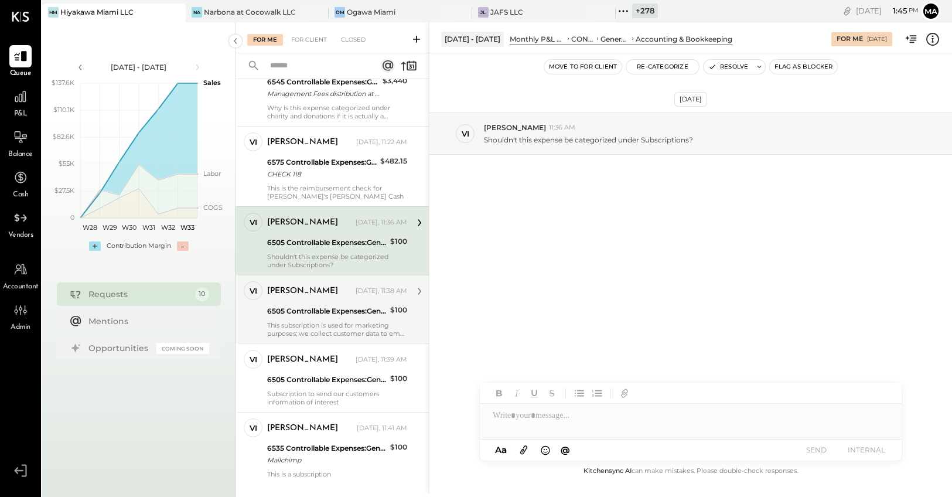
click at [305, 312] on div "6505 Controllable Expenses:General & Administrative Expenses:Accounting & Bookk…" at bounding box center [326, 311] width 119 height 12
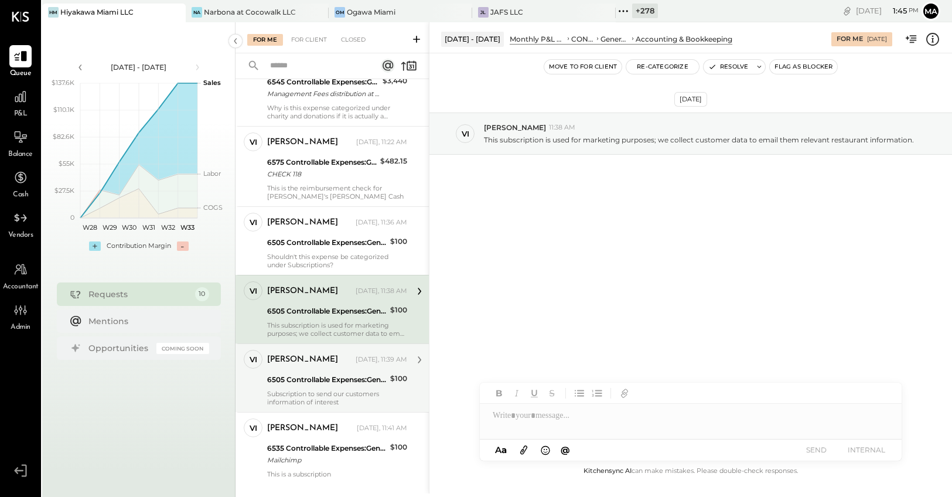
click at [303, 375] on div "6505 Controllable Expenses:General & Administrative Expenses:Accounting & Bookk…" at bounding box center [326, 380] width 119 height 12
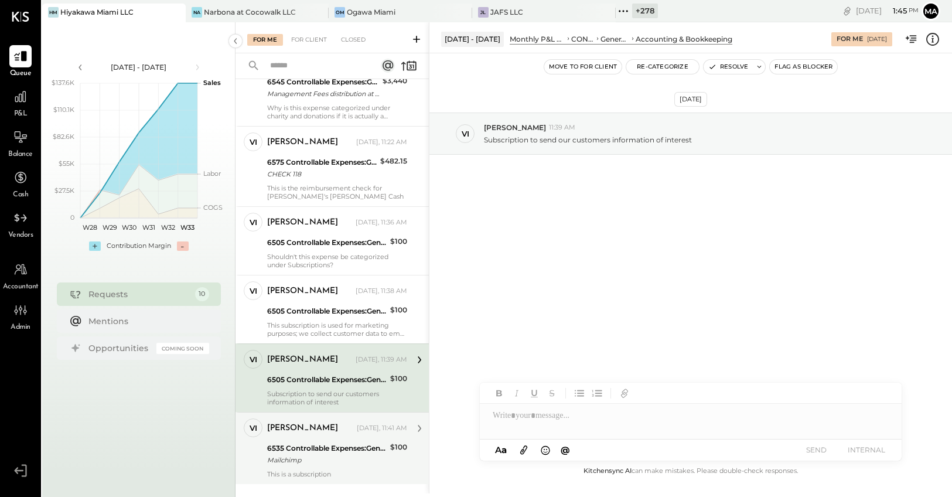
click at [302, 439] on div "vivian Today, 11:41 AM 6535 Controllable Expenses:General & Administrative Expe…" at bounding box center [337, 448] width 140 height 60
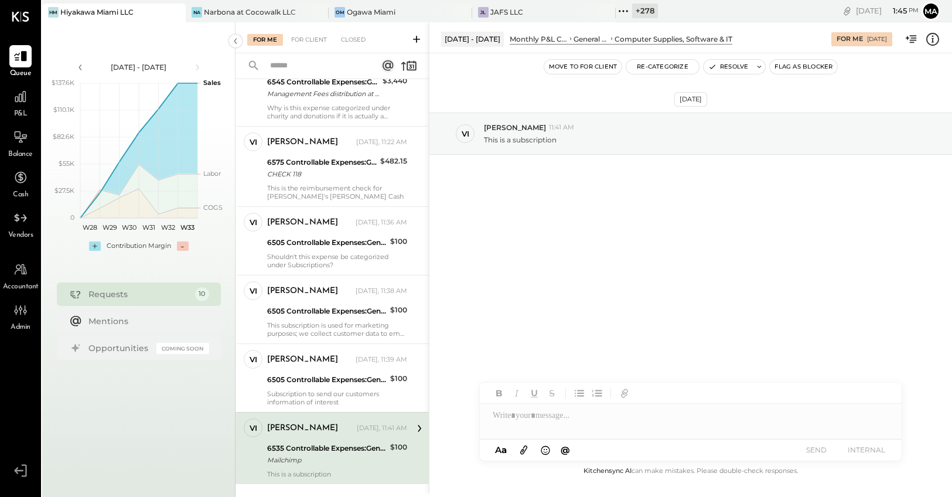
scroll to position [401, 0]
